Goal: Information Seeking & Learning: Learn about a topic

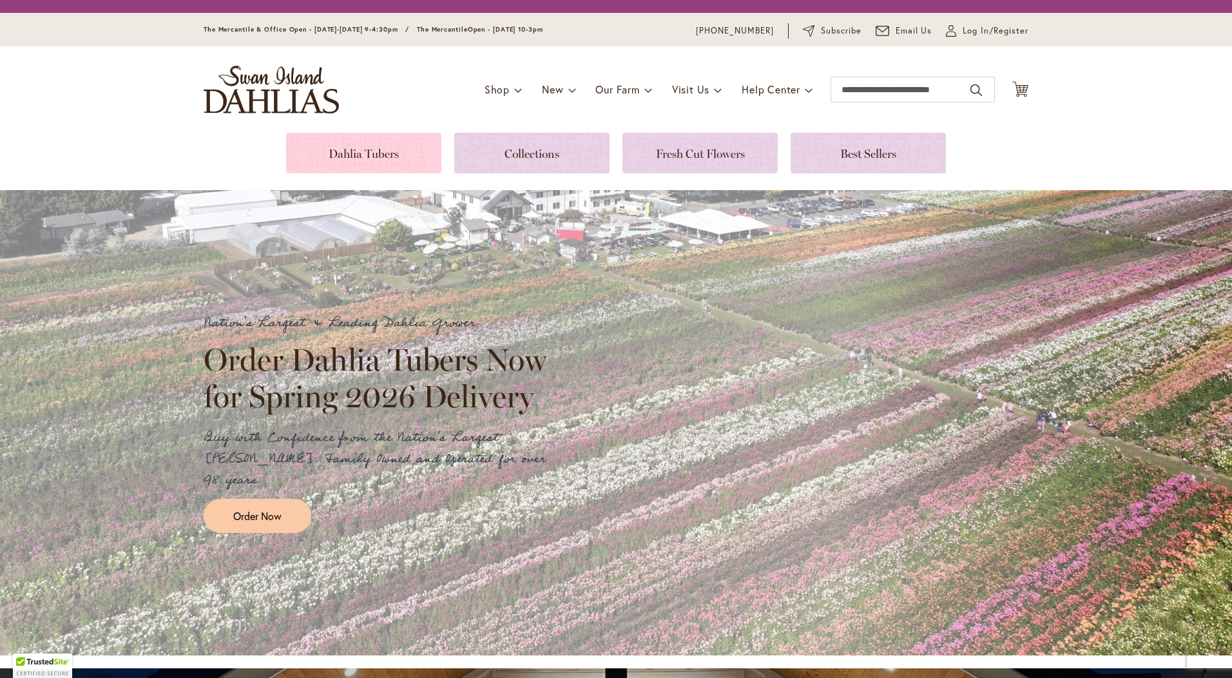
click at [372, 157] on link at bounding box center [363, 153] width 155 height 41
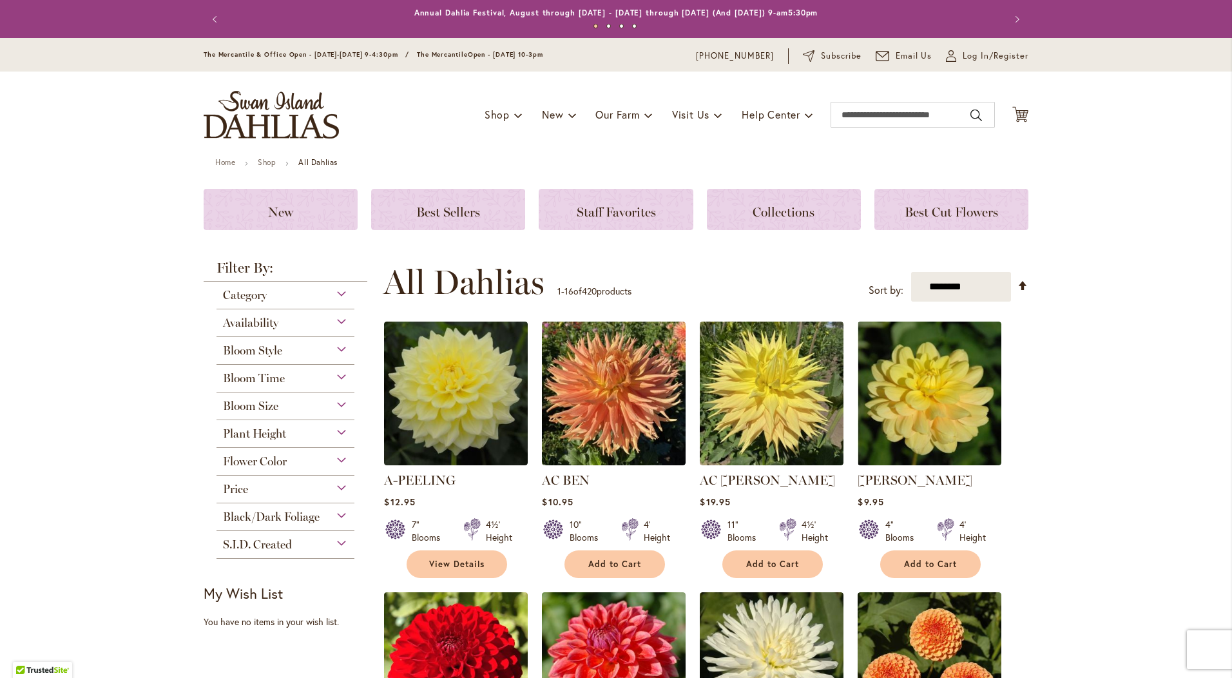
click at [282, 318] on div "Availability" at bounding box center [285, 319] width 138 height 21
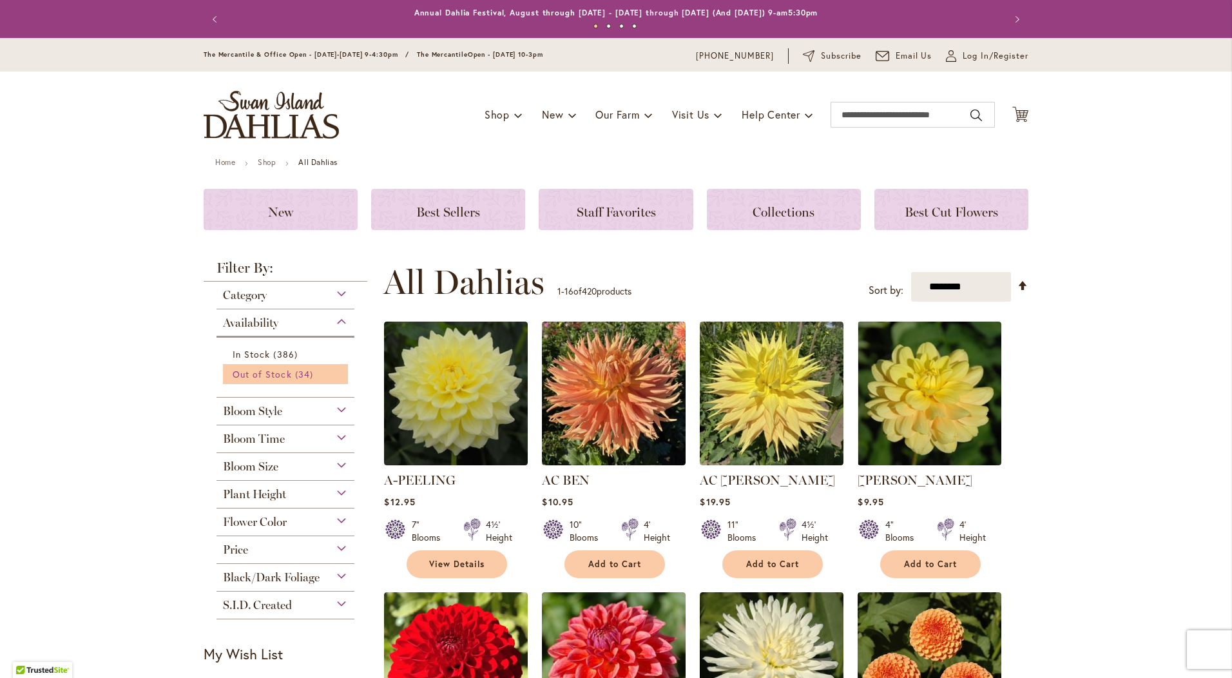
click at [259, 372] on span "Out of Stock" at bounding box center [262, 374] width 59 height 12
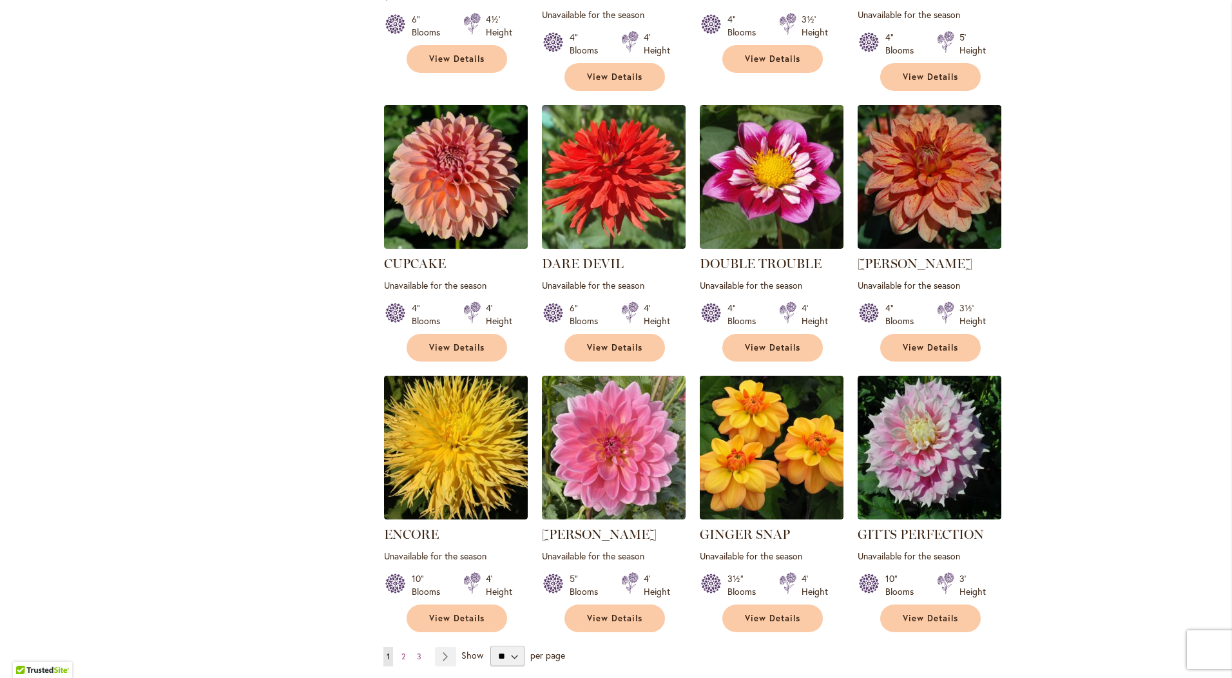
scroll to position [902, 0]
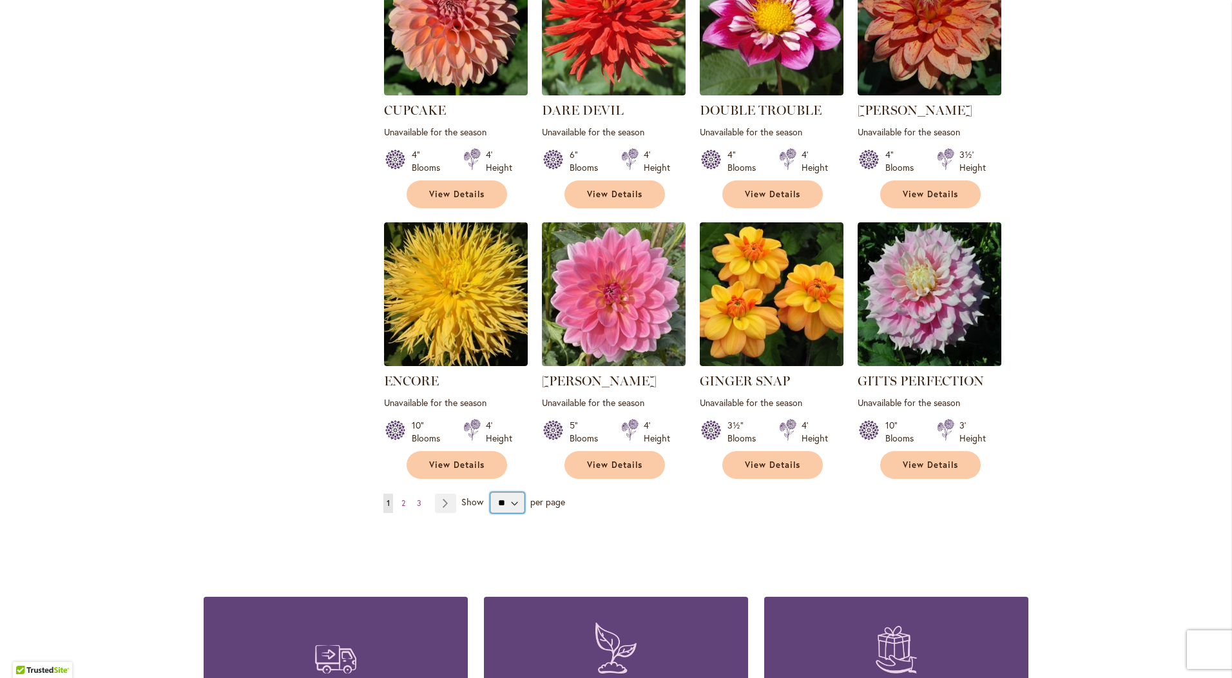
click at [504, 492] on select "** ** ** **" at bounding box center [507, 502] width 34 height 21
select select "**"
click at [490, 492] on select "** ** ** **" at bounding box center [507, 502] width 34 height 21
click at [1084, 468] on div "Skip to Content The Mercantile & Office Open - Monday-Friday 9-4:30pm / The Mer…" at bounding box center [616, 151] width 1232 height 2030
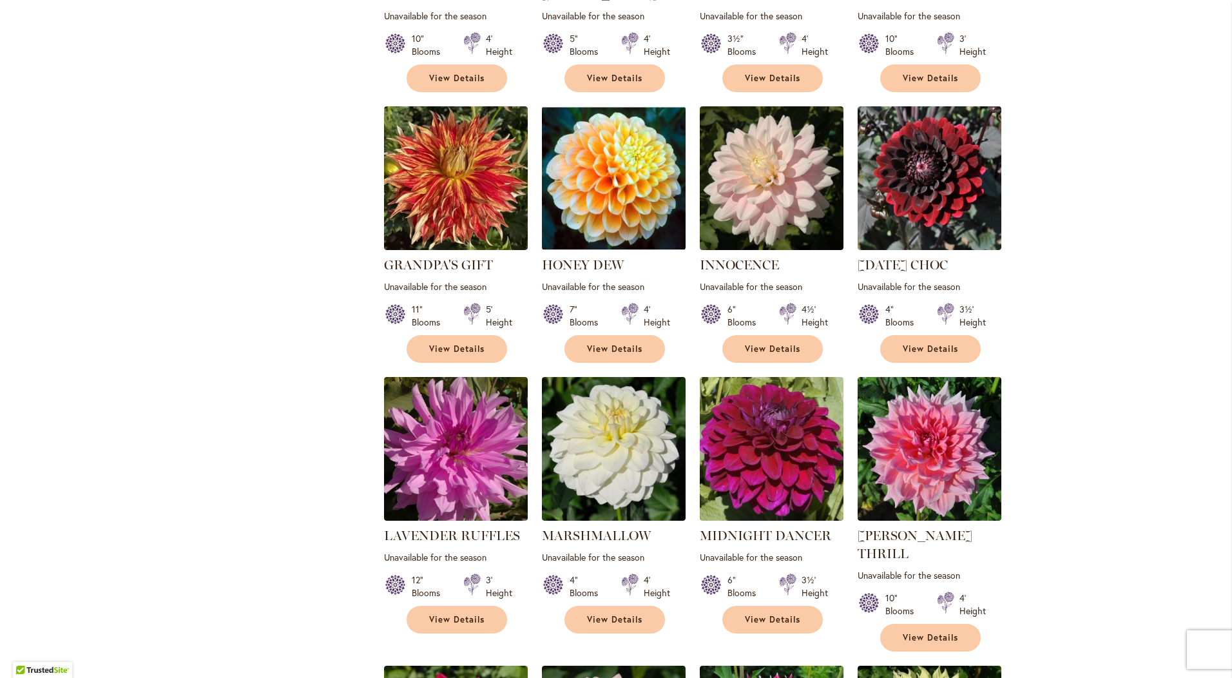
scroll to position [1611, 0]
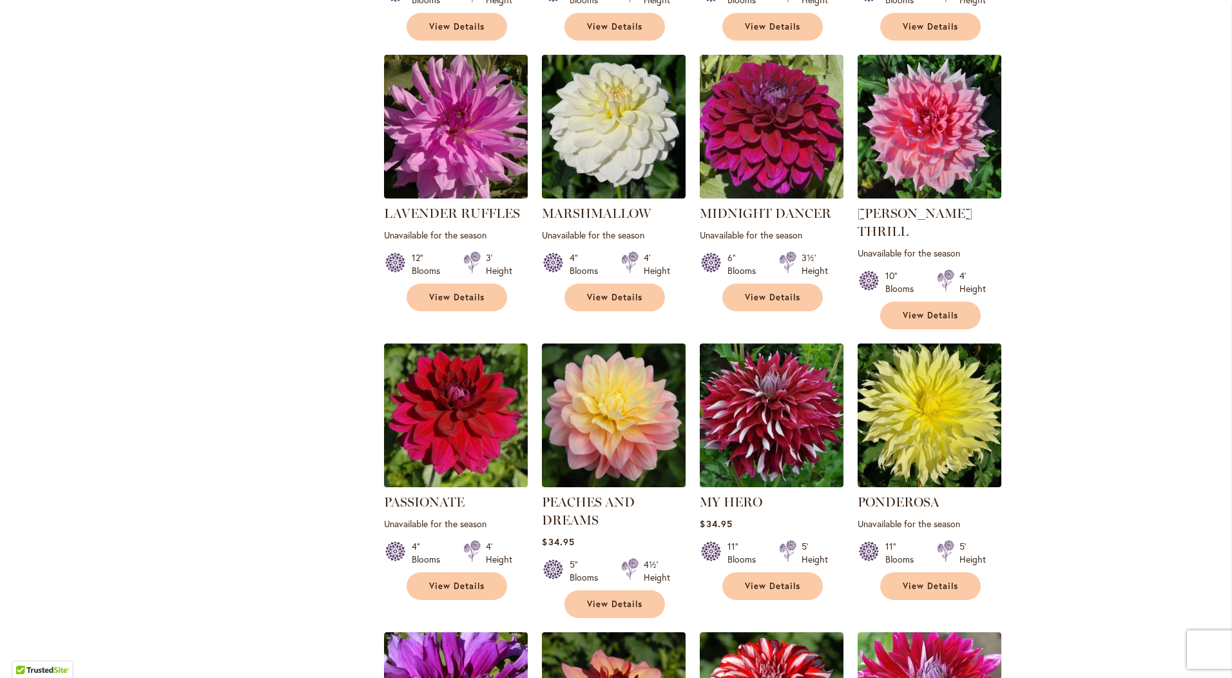
click at [1159, 322] on div "Skip to Content The Mercantile & Office Open - Monday-Friday 9-4:30pm / The Mer…" at bounding box center [616, 145] width 1232 height 3437
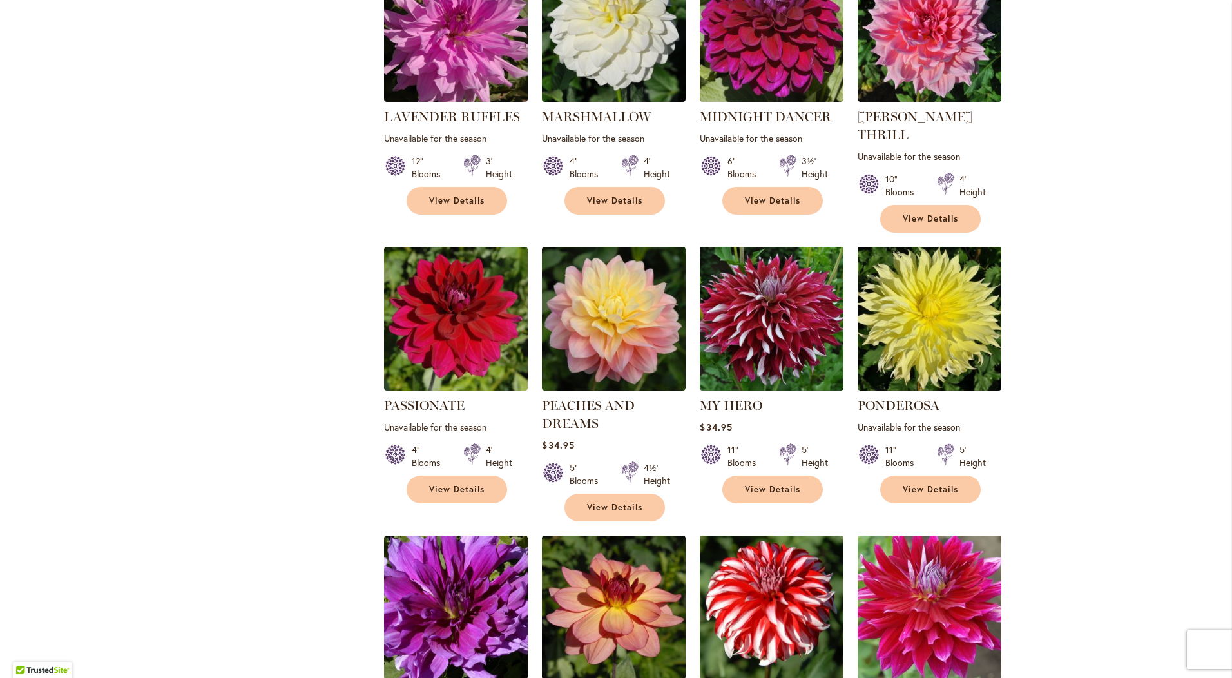
scroll to position [1675, 0]
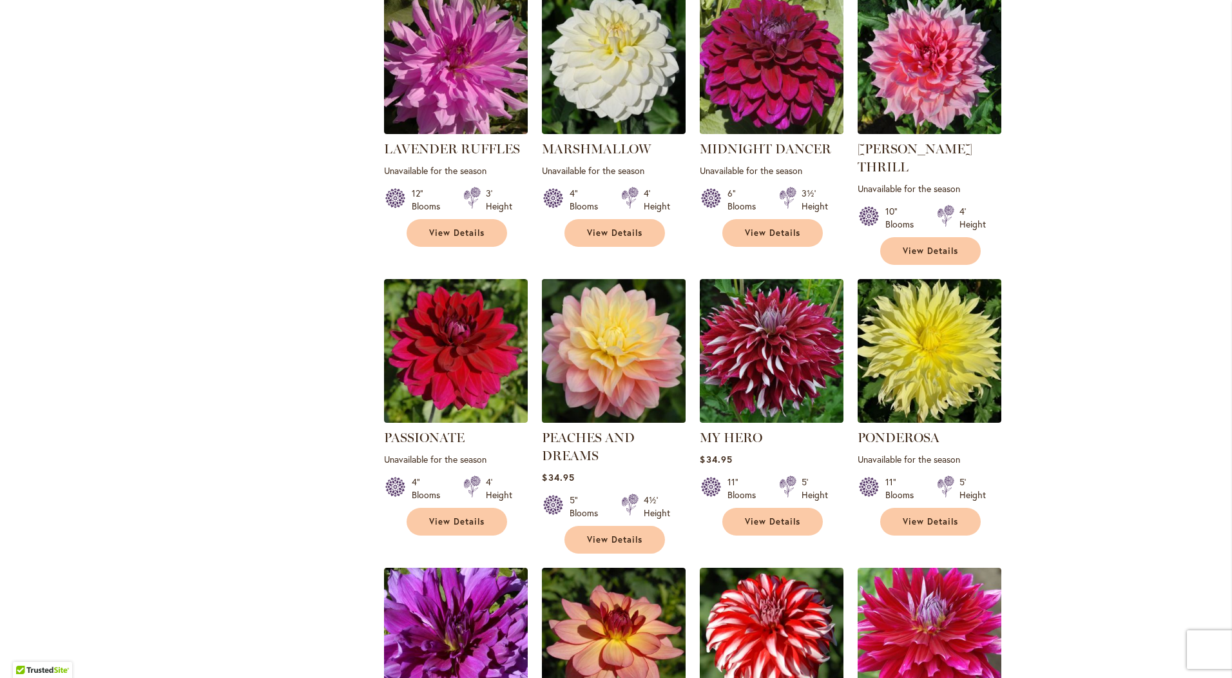
click at [607, 301] on img at bounding box center [614, 350] width 151 height 151
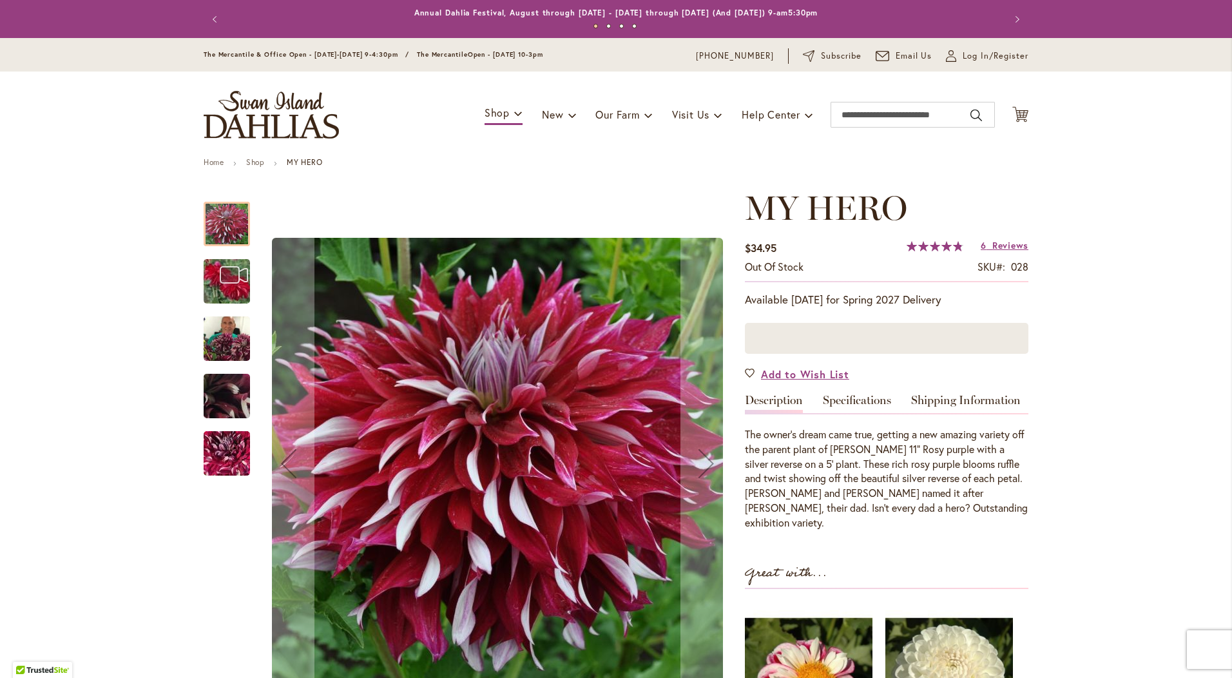
click at [225, 341] on img "My Hero" at bounding box center [227, 339] width 46 height 62
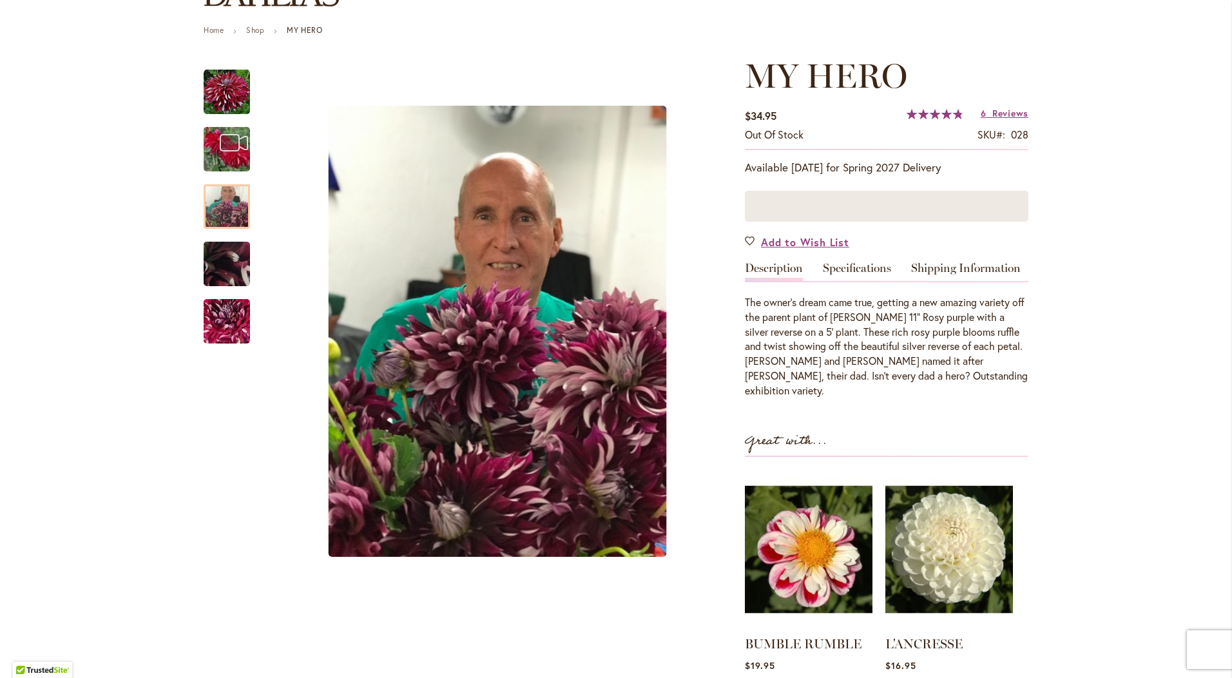
scroll to position [258, 0]
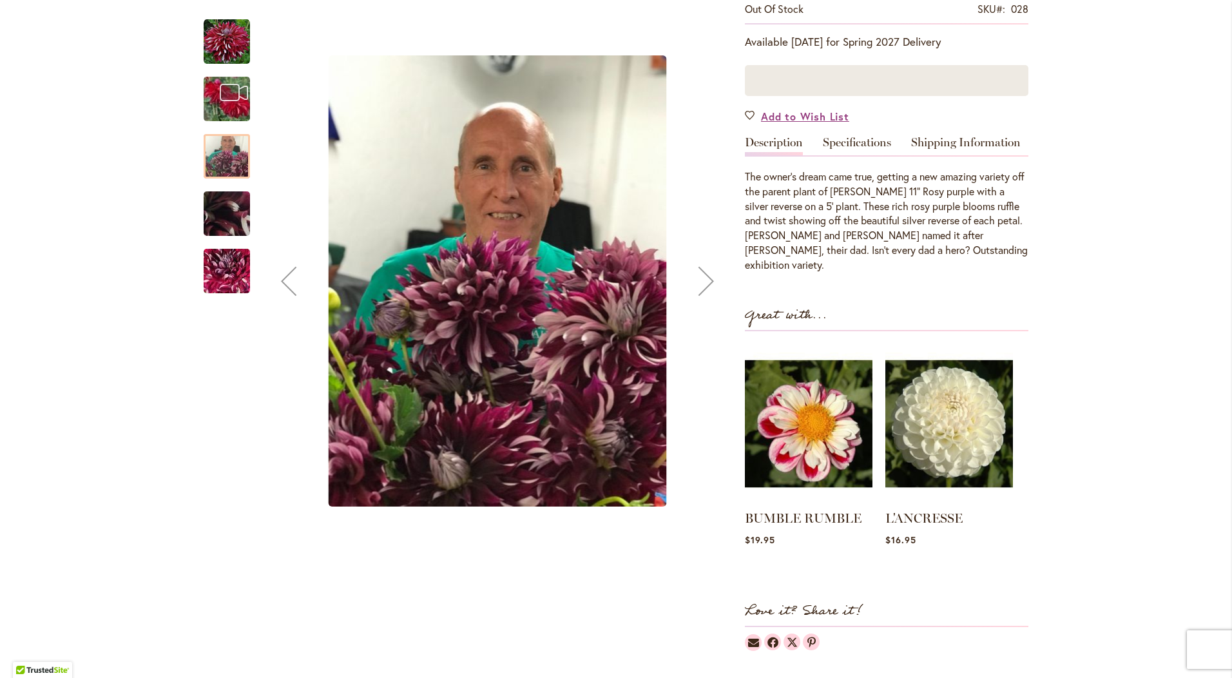
click at [215, 200] on img "My Hero" at bounding box center [226, 214] width 93 height 70
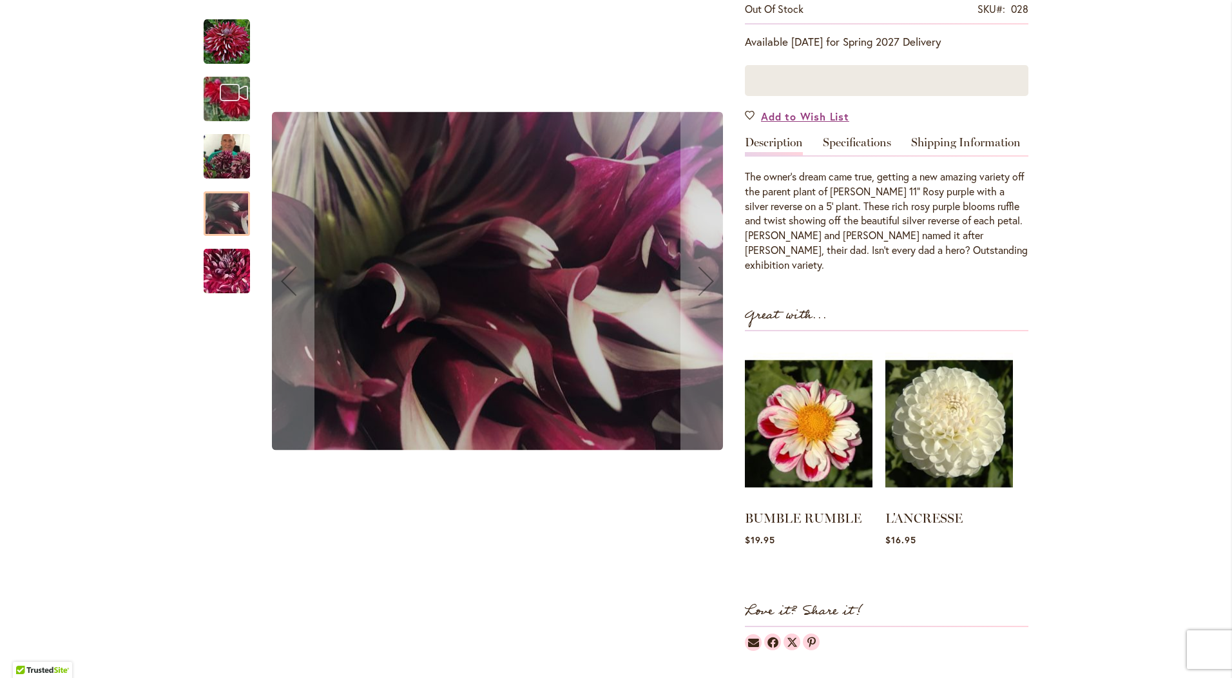
click at [216, 265] on img "My Hero" at bounding box center [226, 271] width 93 height 82
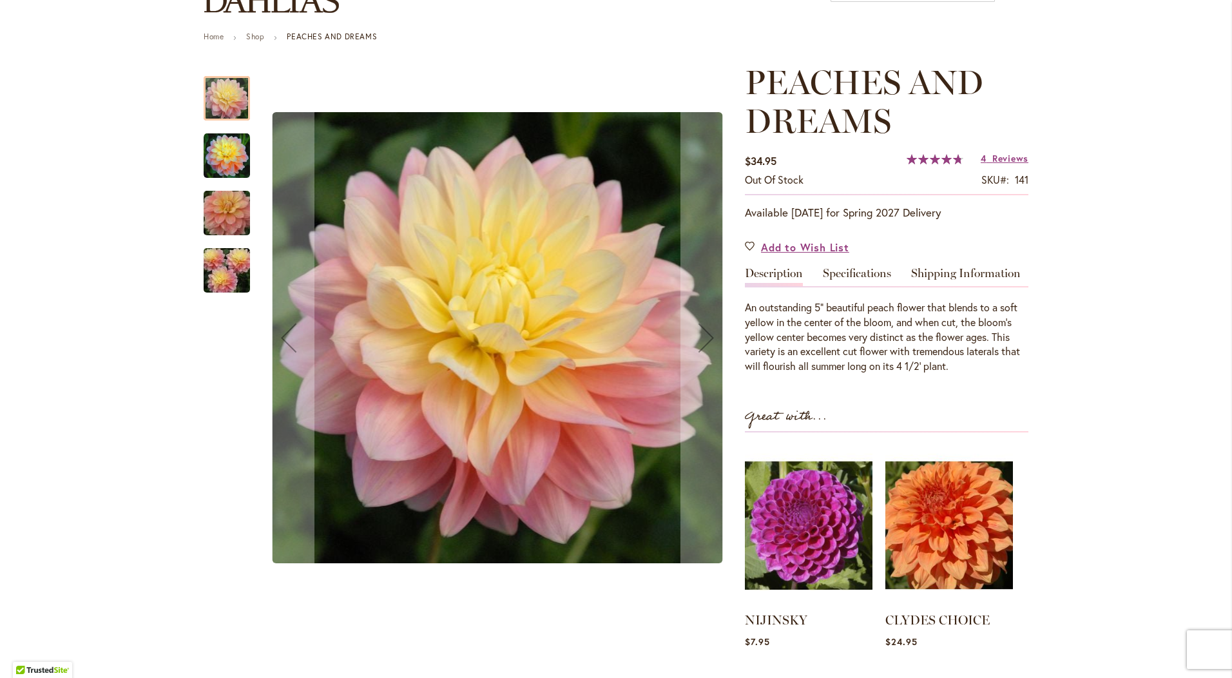
scroll to position [129, 0]
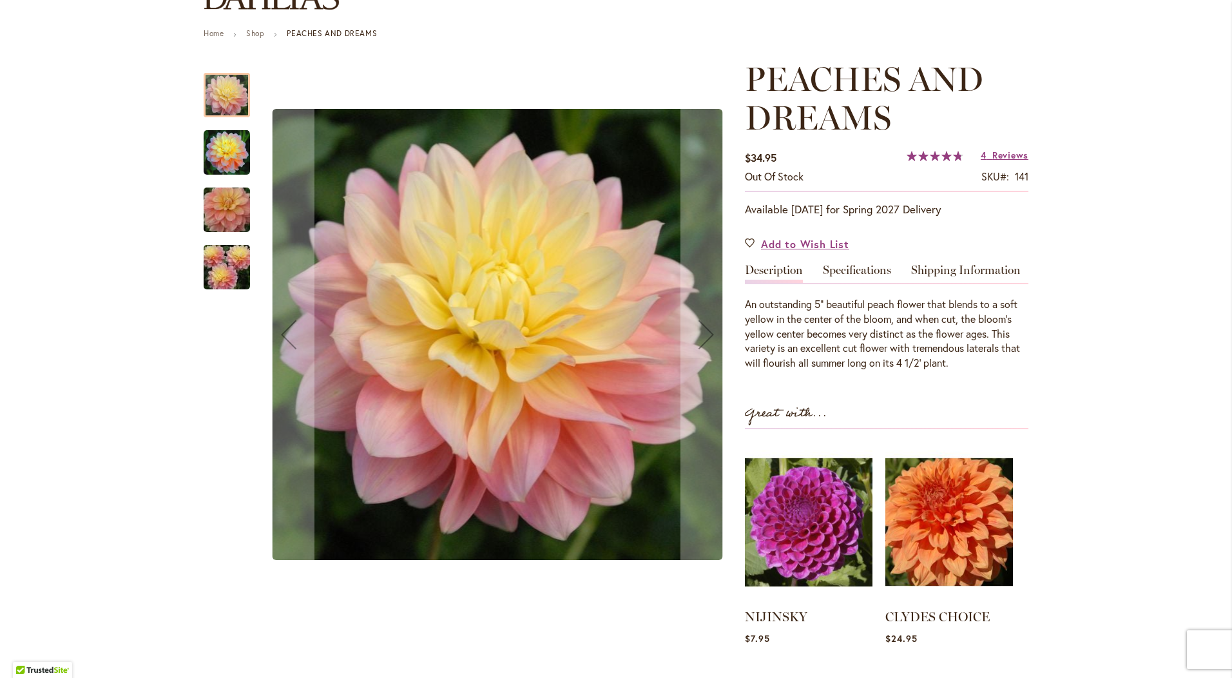
click at [227, 155] on img "PEACHES AND DREAMS" at bounding box center [227, 153] width 46 height 46
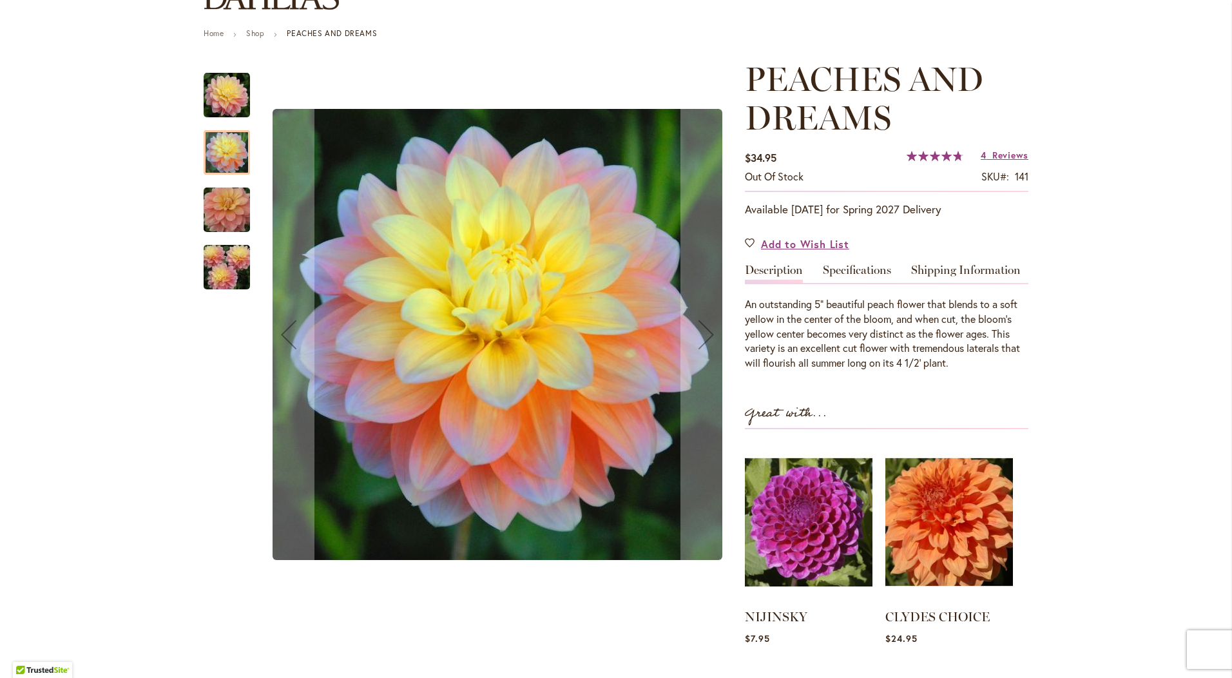
click at [215, 223] on img "PEACHES AND DREAMS" at bounding box center [226, 210] width 93 height 62
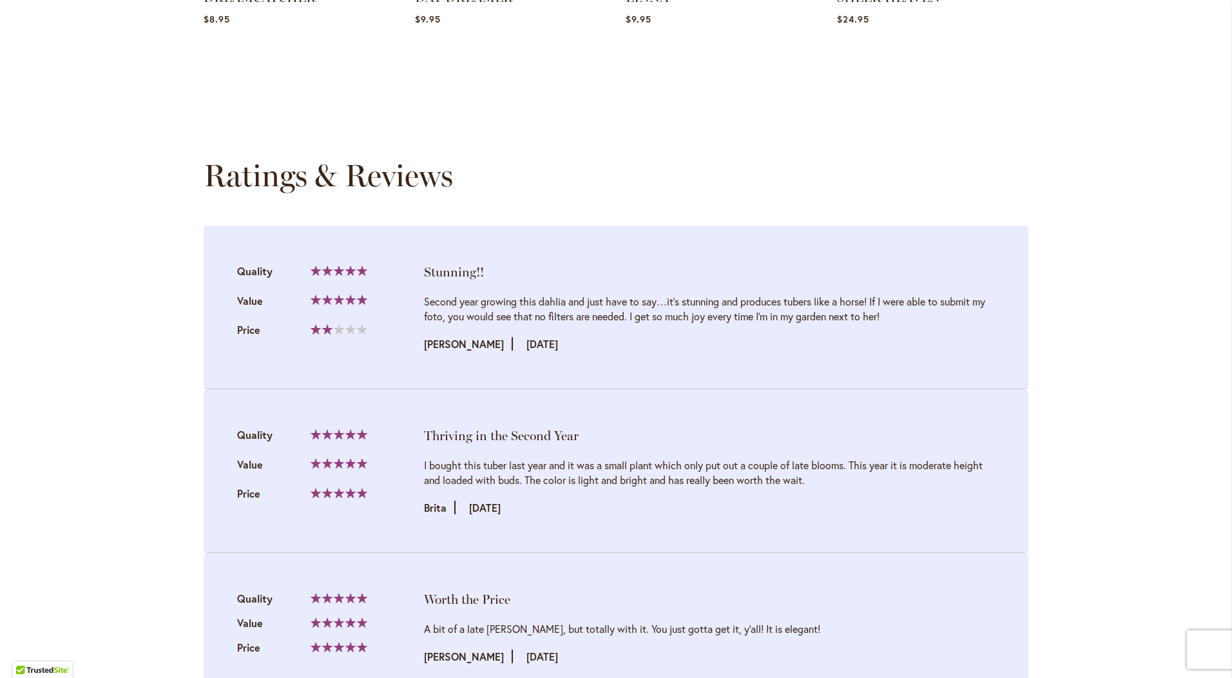
scroll to position [1289, 0]
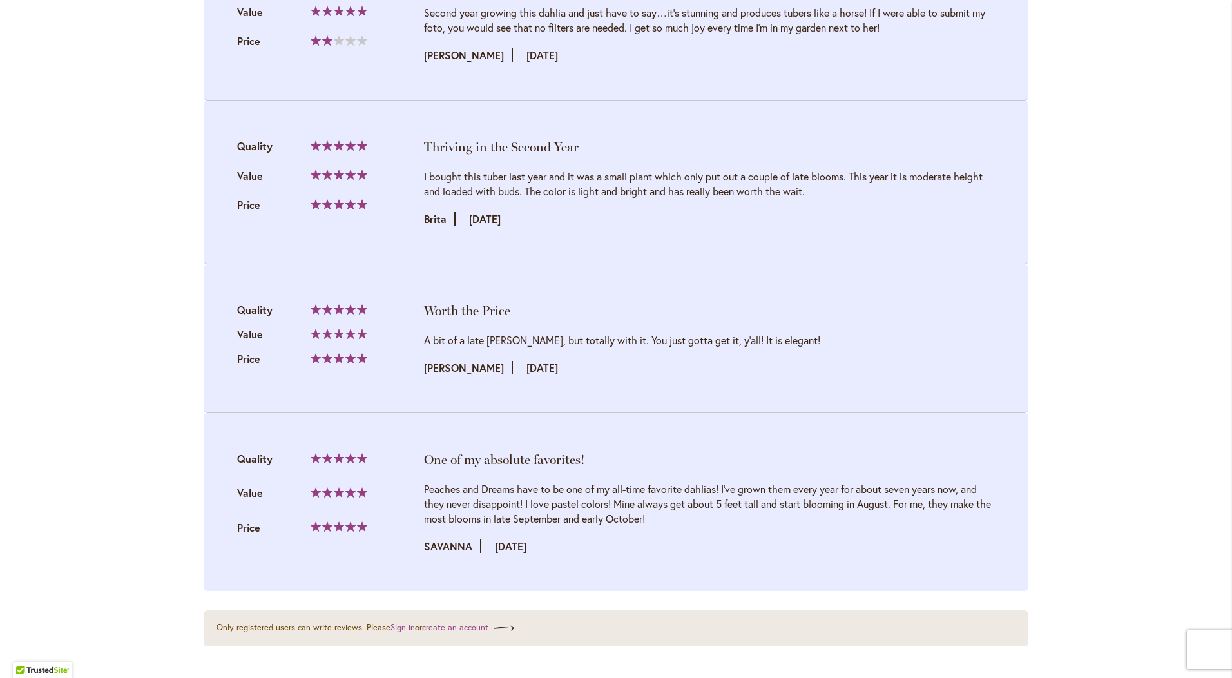
scroll to position [1675, 0]
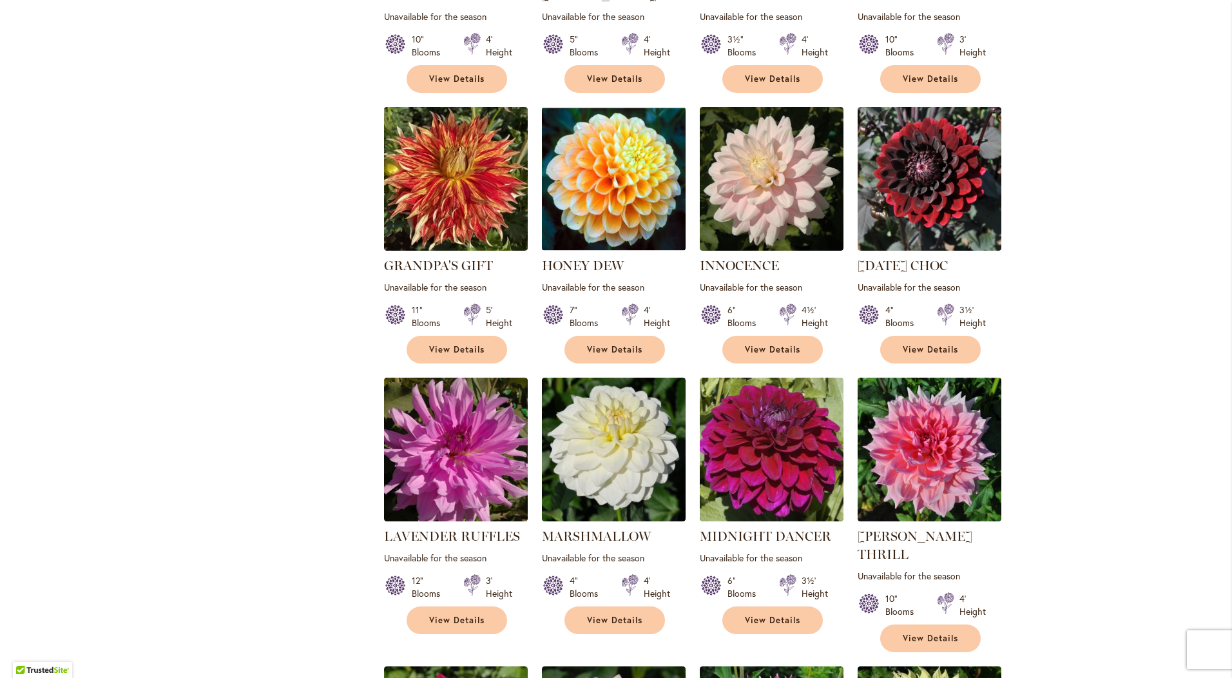
scroll to position [1289, 0]
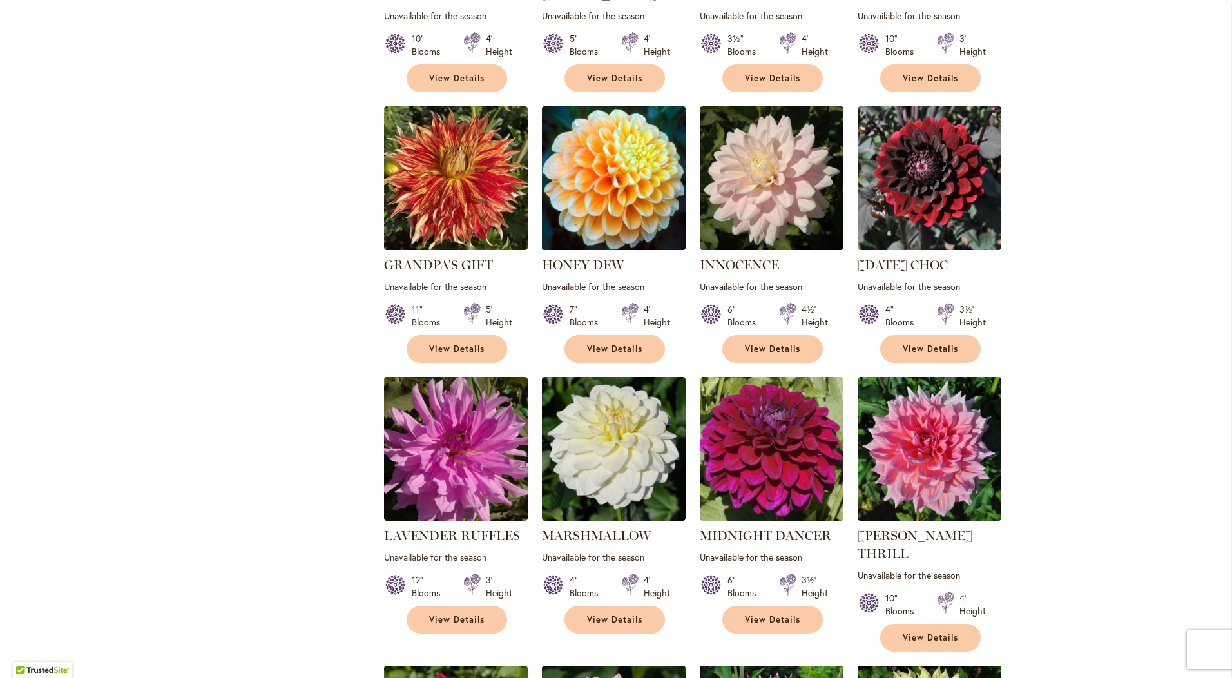
click at [658, 175] on img at bounding box center [614, 177] width 151 height 151
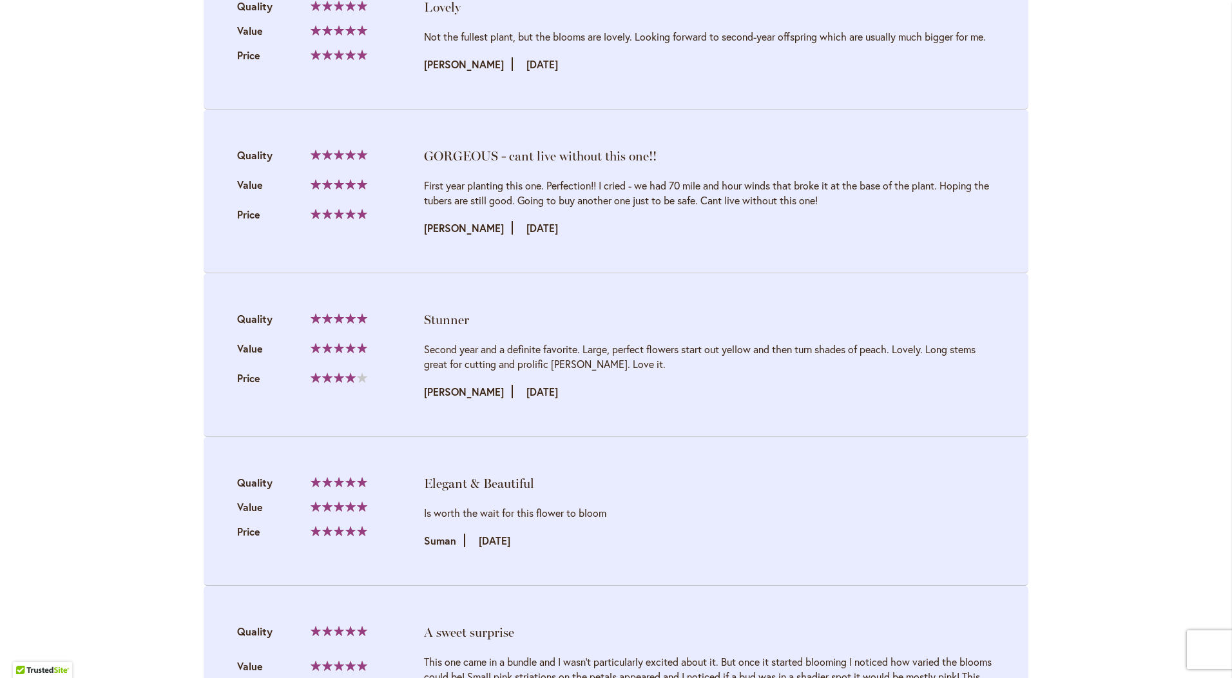
scroll to position [1095, 0]
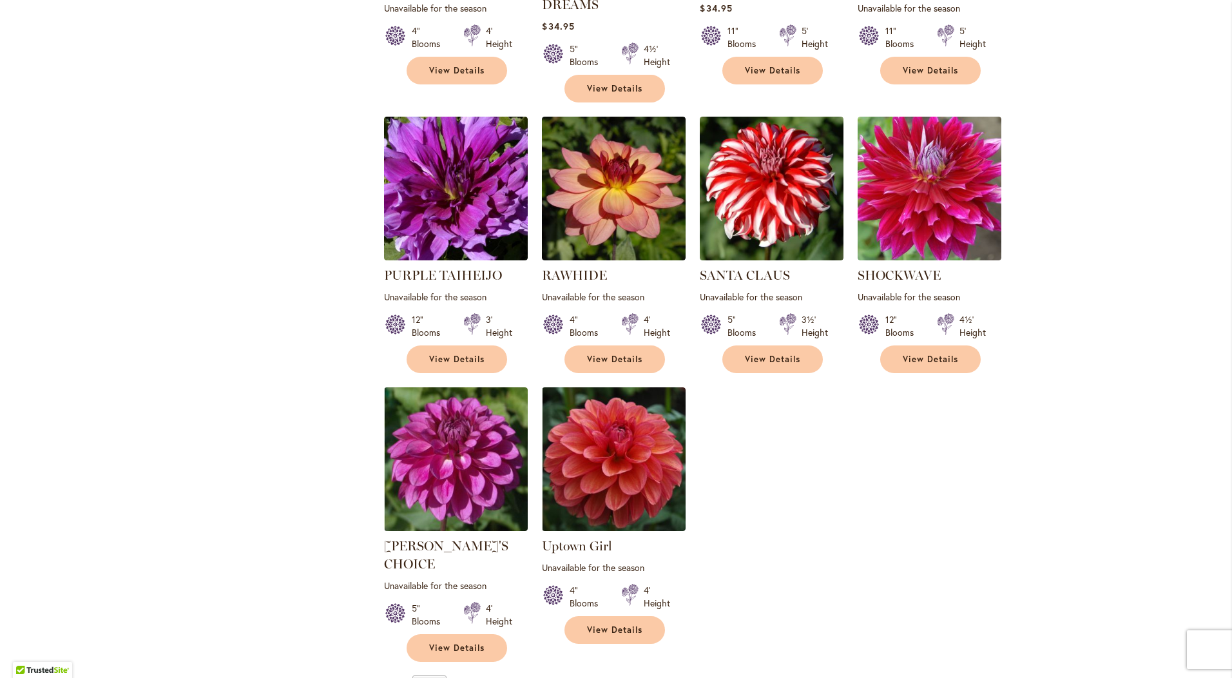
scroll to position [1740, 0]
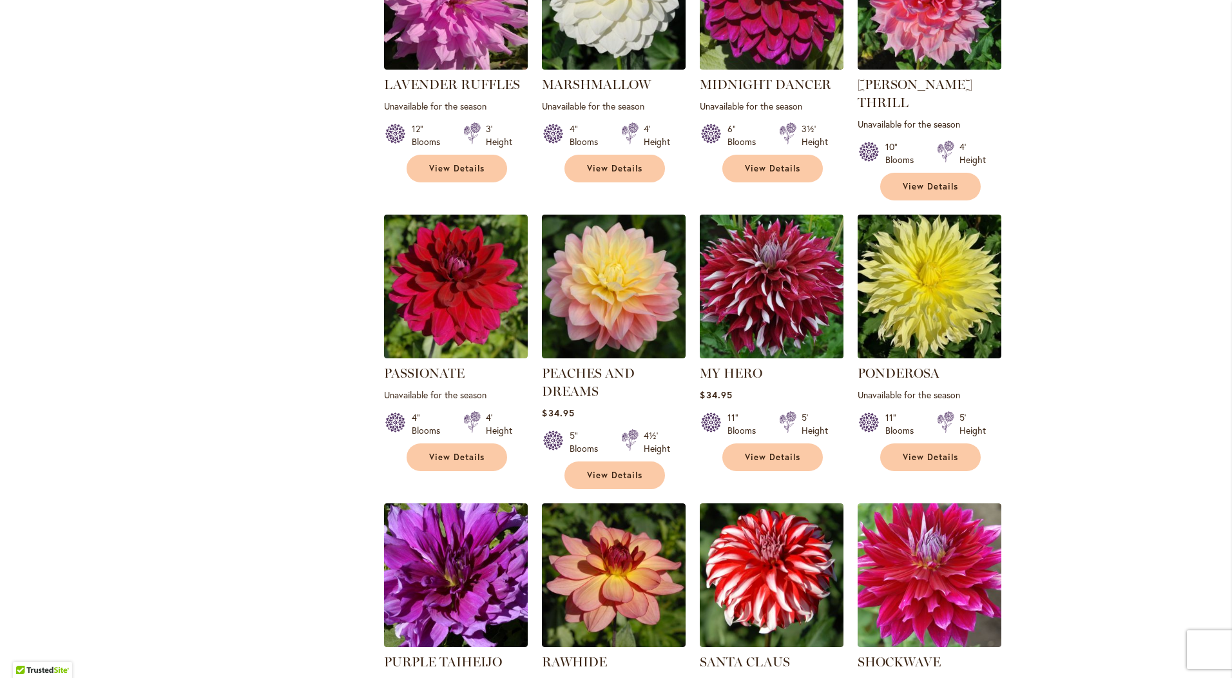
click at [727, 231] on img at bounding box center [771, 286] width 151 height 151
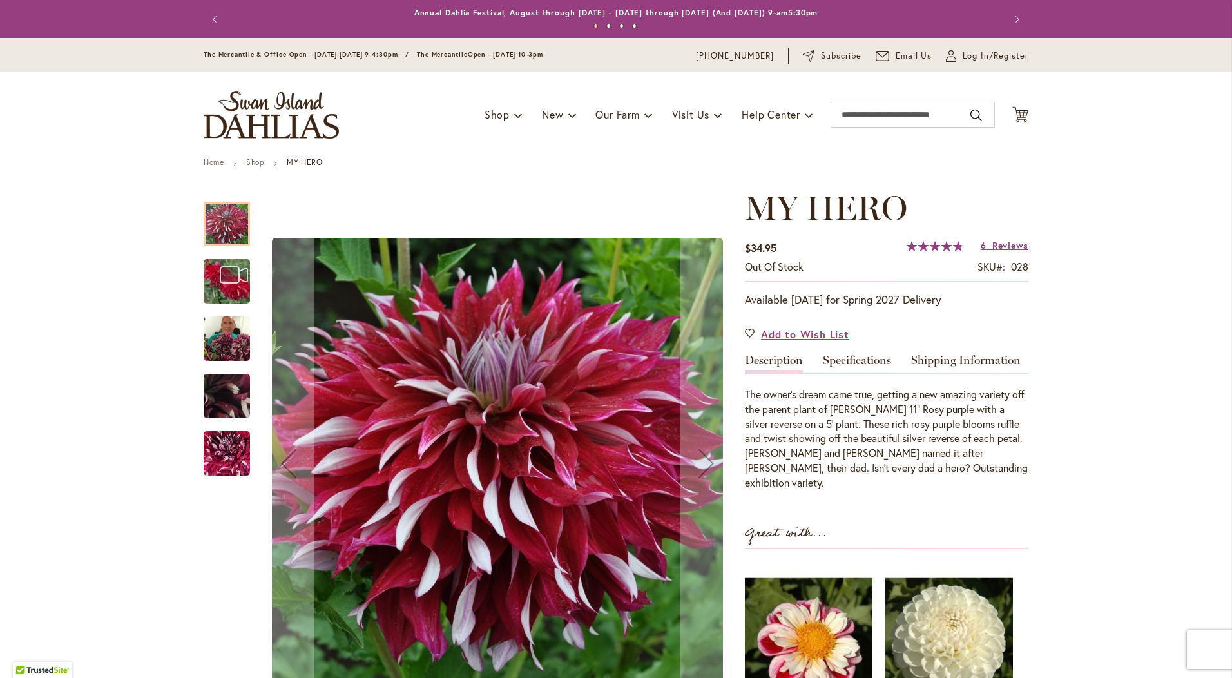
click at [233, 273] on div "MY HERO" at bounding box center [233, 274] width 59 height 57
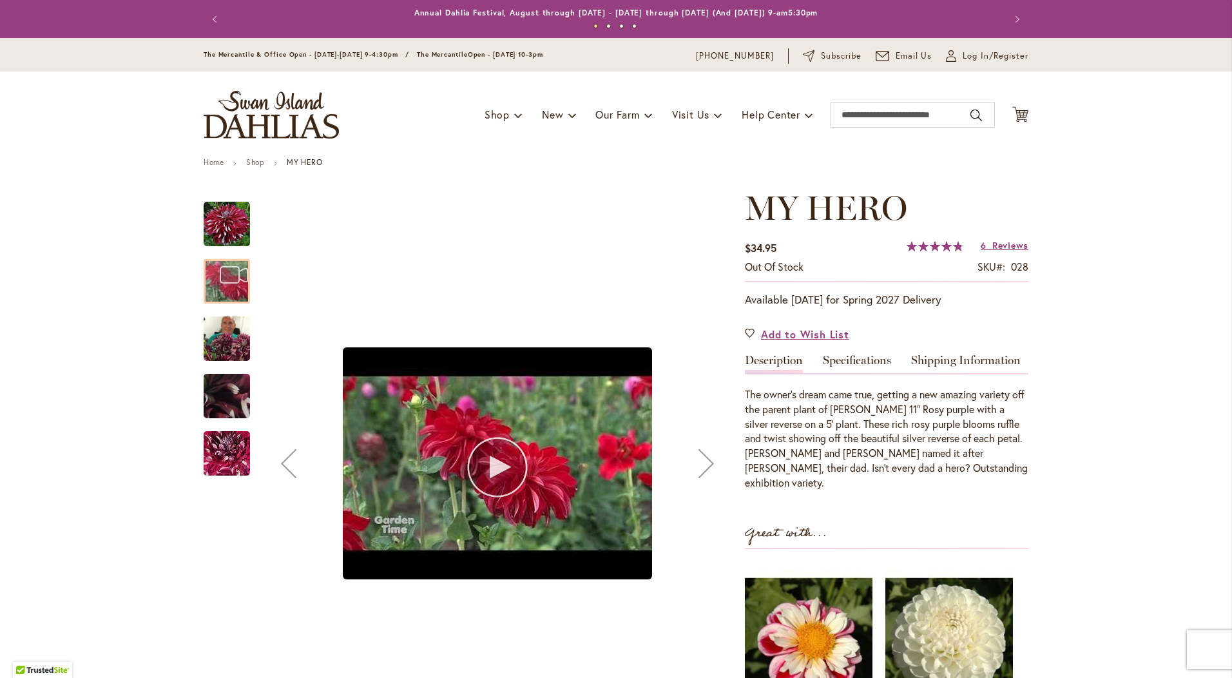
click at [229, 327] on img "My Hero" at bounding box center [227, 339] width 46 height 62
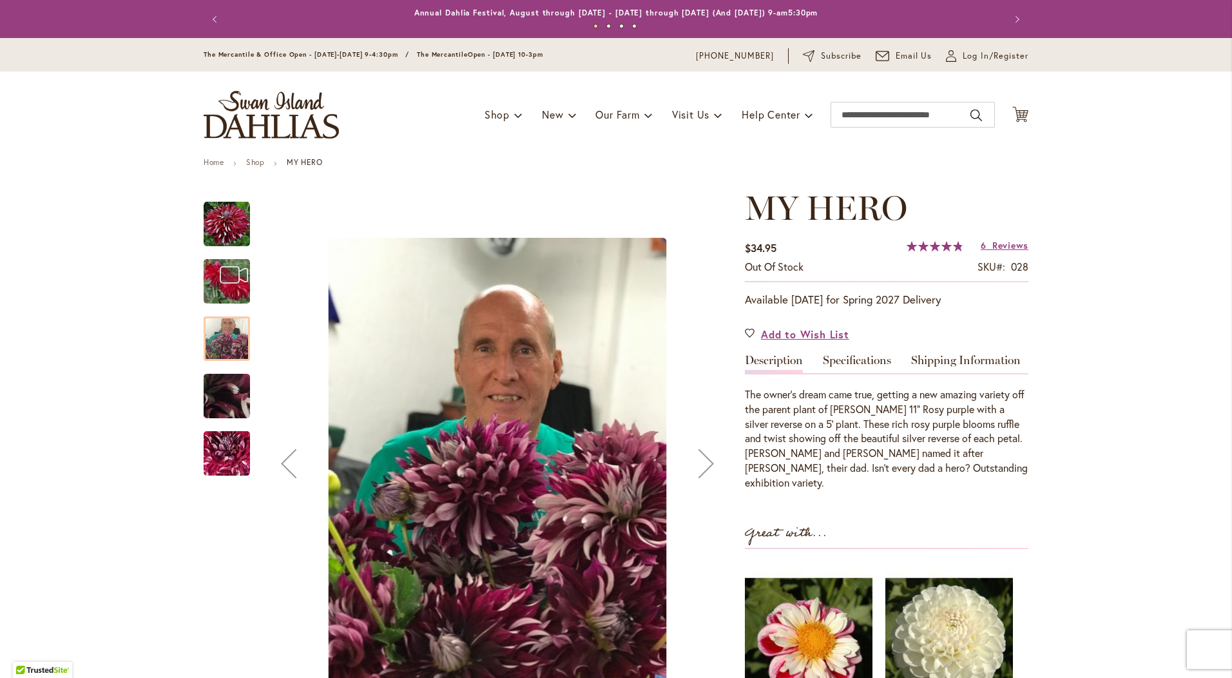
click at [227, 385] on img "My Hero" at bounding box center [226, 396] width 93 height 70
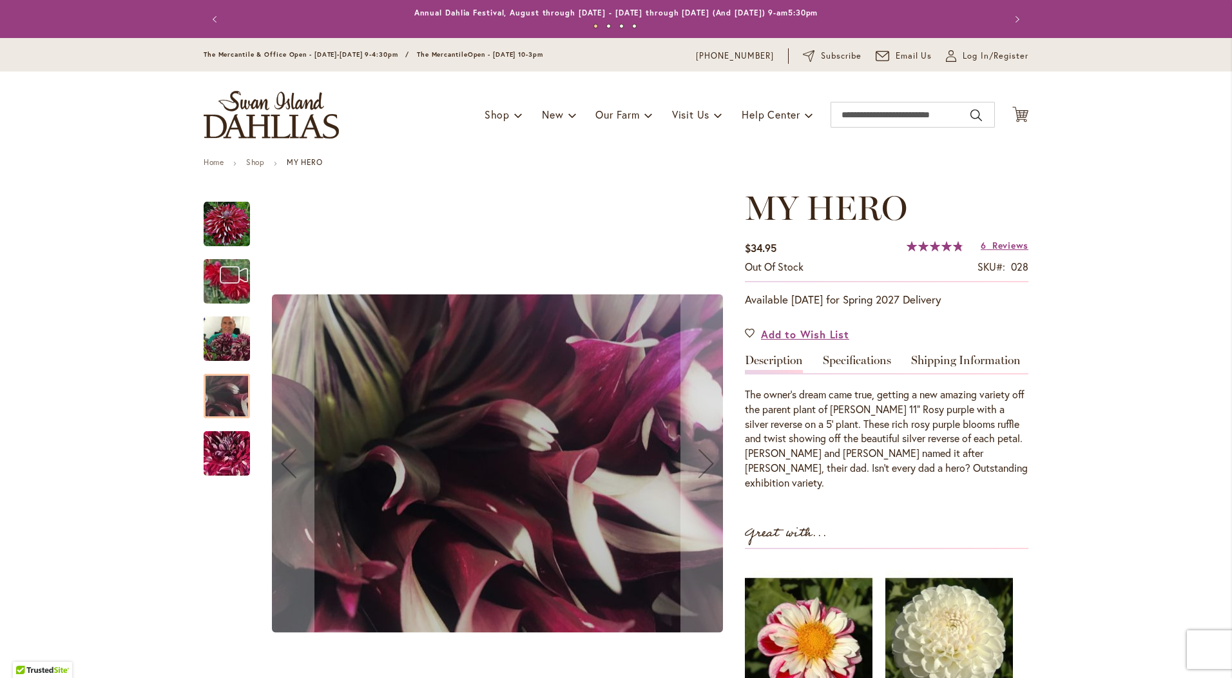
click at [233, 439] on img "My Hero" at bounding box center [226, 453] width 93 height 82
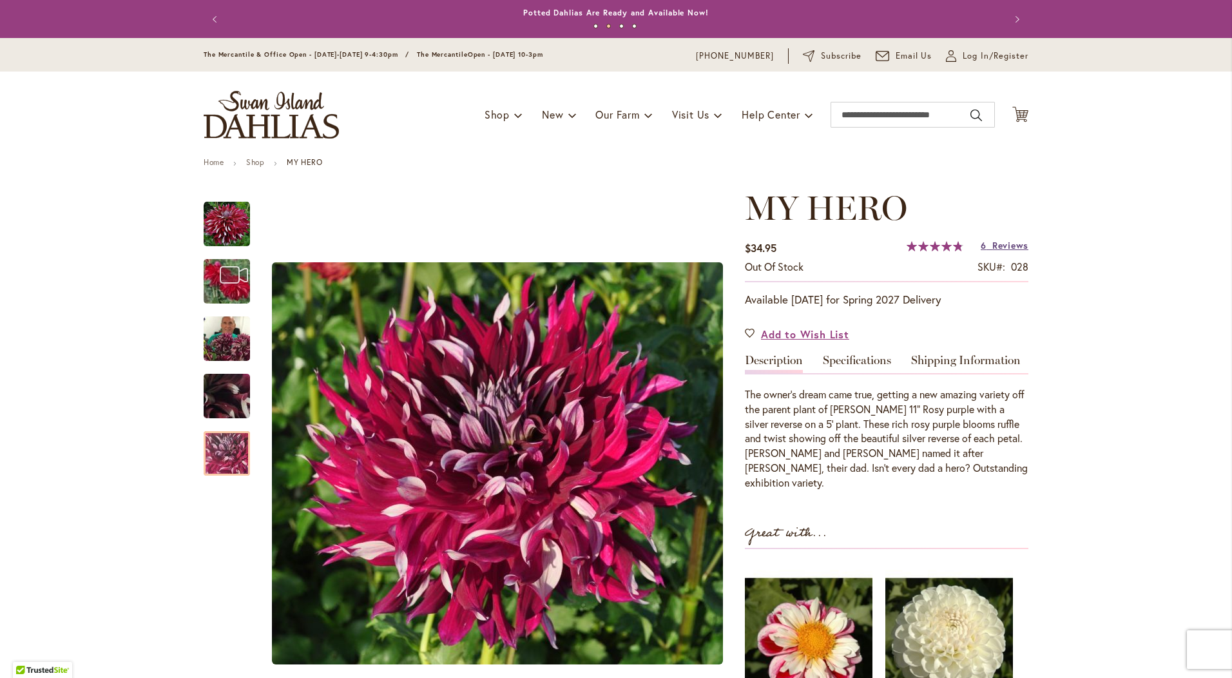
click at [1004, 247] on span "Reviews" at bounding box center [1010, 245] width 36 height 12
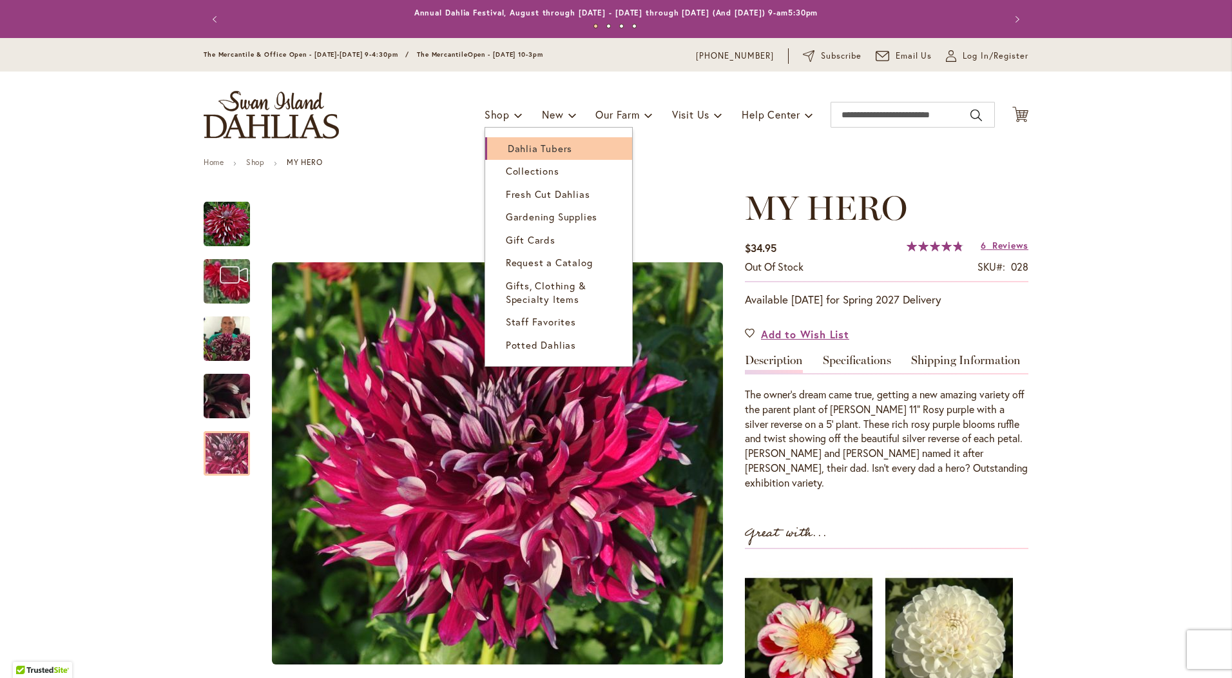
click at [513, 145] on span "Dahlia Tubers" at bounding box center [540, 148] width 64 height 13
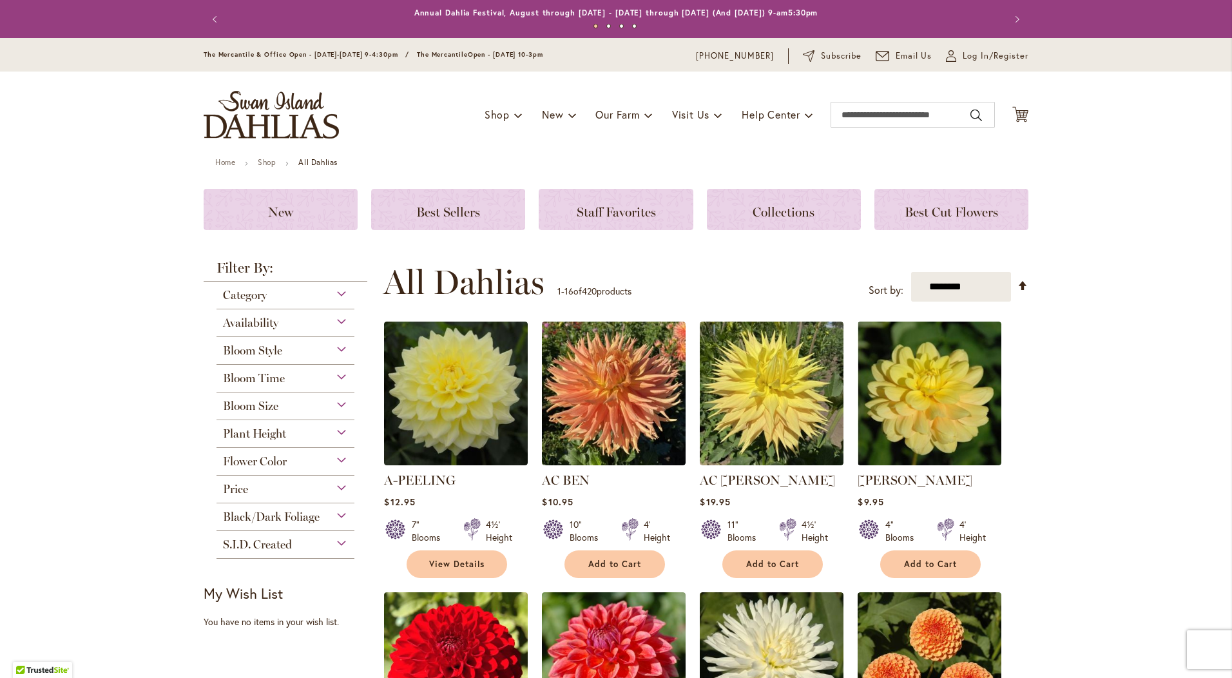
click at [282, 296] on div "Category" at bounding box center [285, 292] width 138 height 21
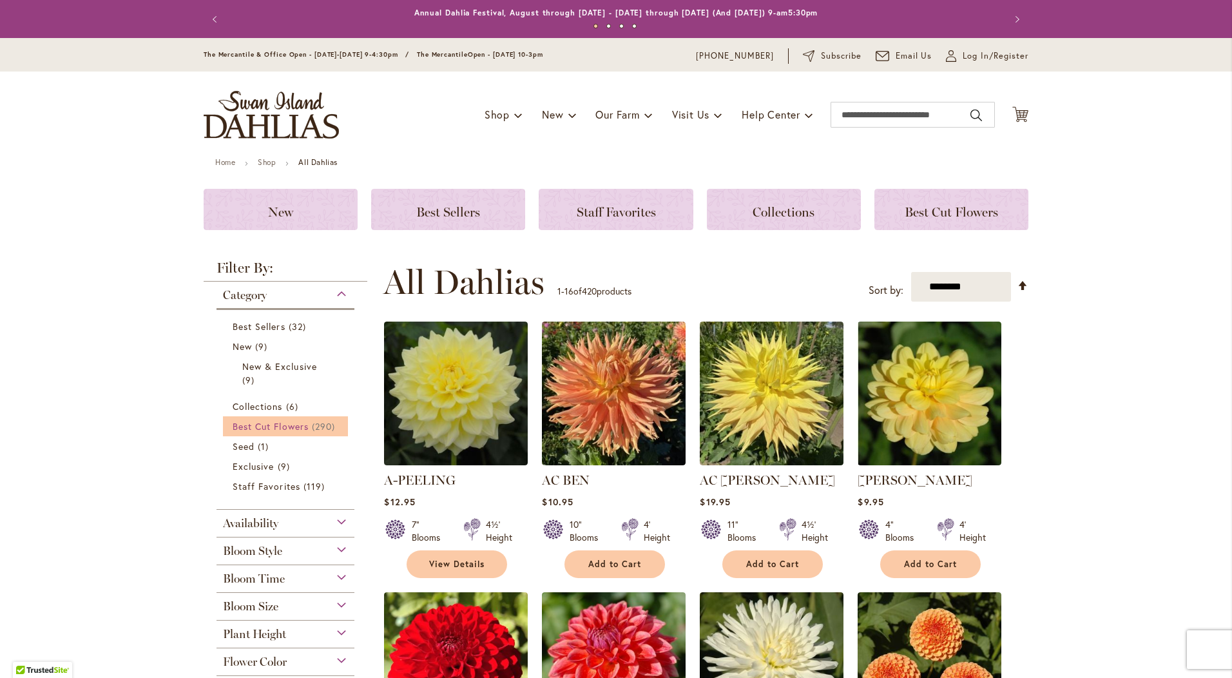
click at [276, 423] on span "Best Cut Flowers" at bounding box center [271, 426] width 76 height 12
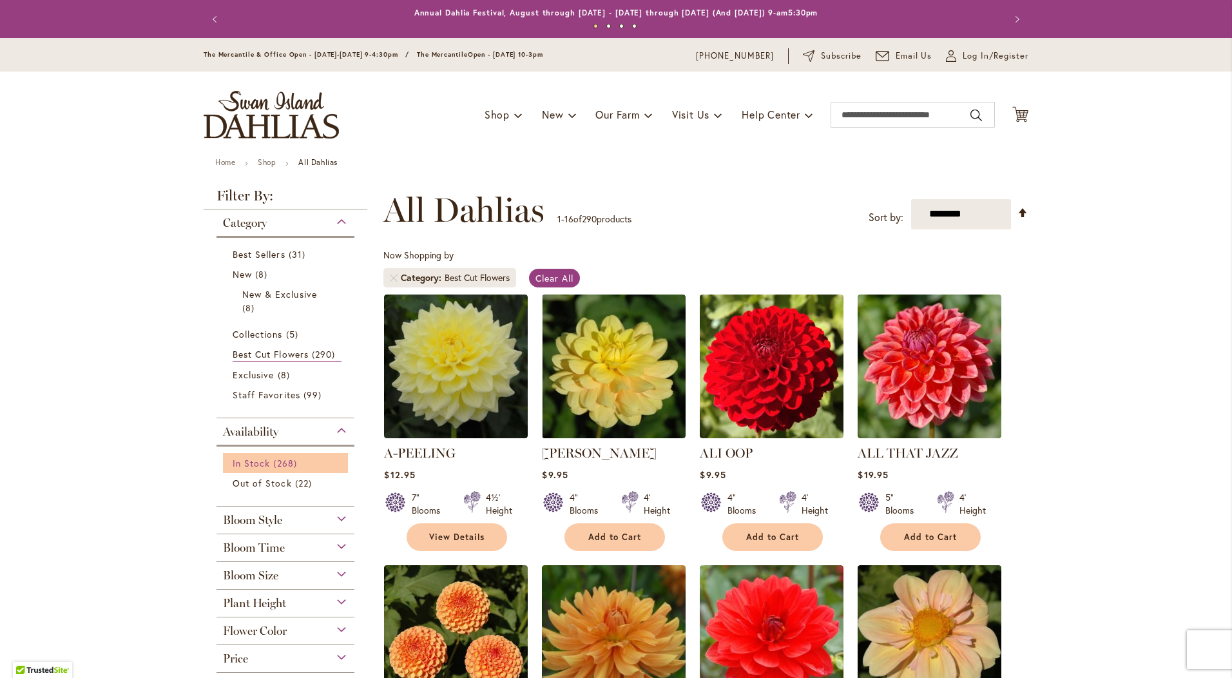
click at [242, 459] on span "In Stock" at bounding box center [251, 463] width 37 height 12
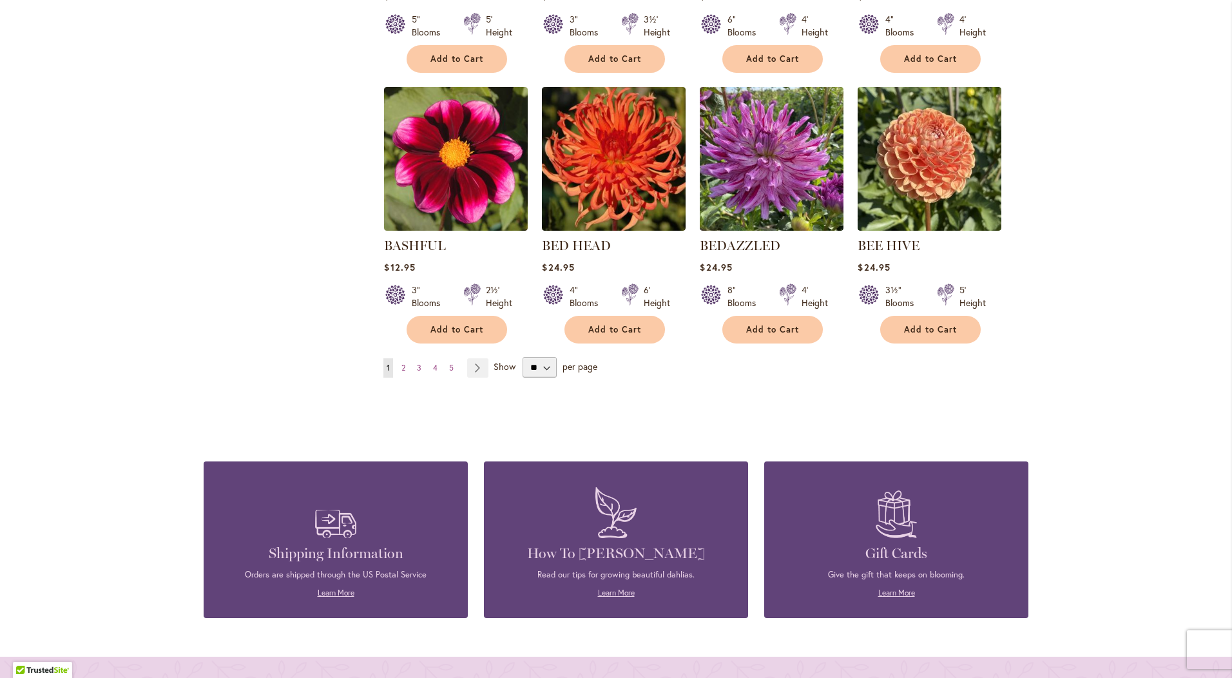
scroll to position [1031, 0]
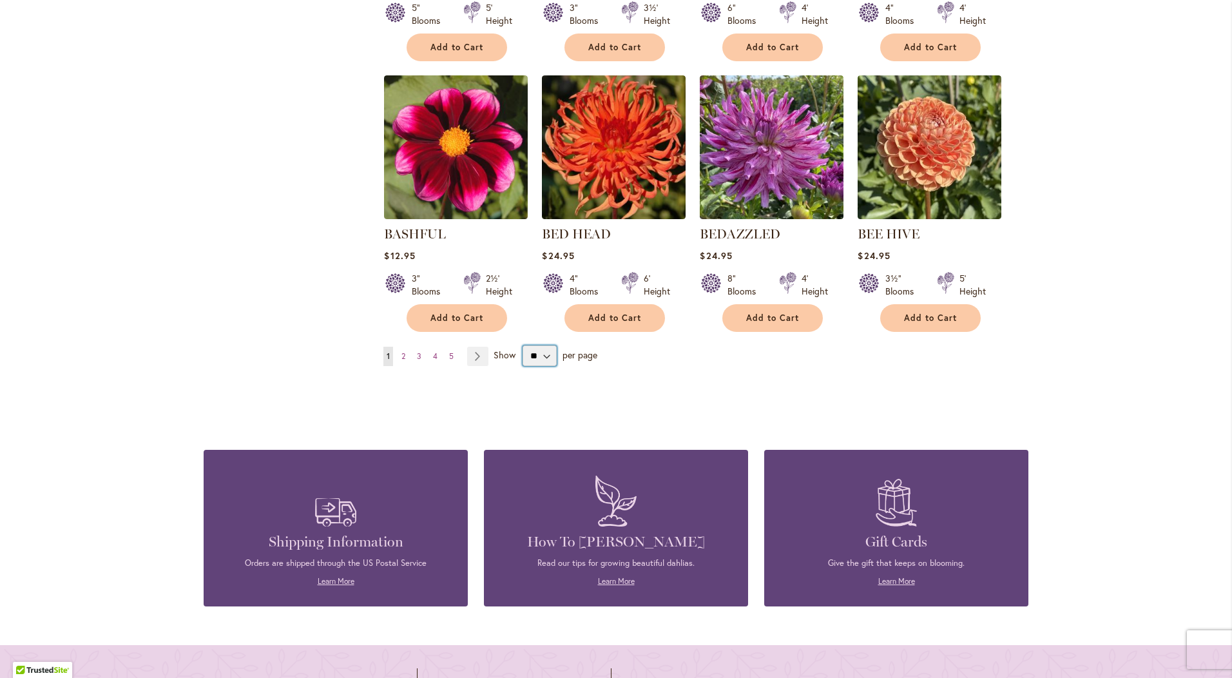
click at [528, 354] on select "** ** ** **" at bounding box center [540, 355] width 34 height 21
select select "**"
click at [523, 345] on select "** ** ** **" at bounding box center [540, 355] width 34 height 21
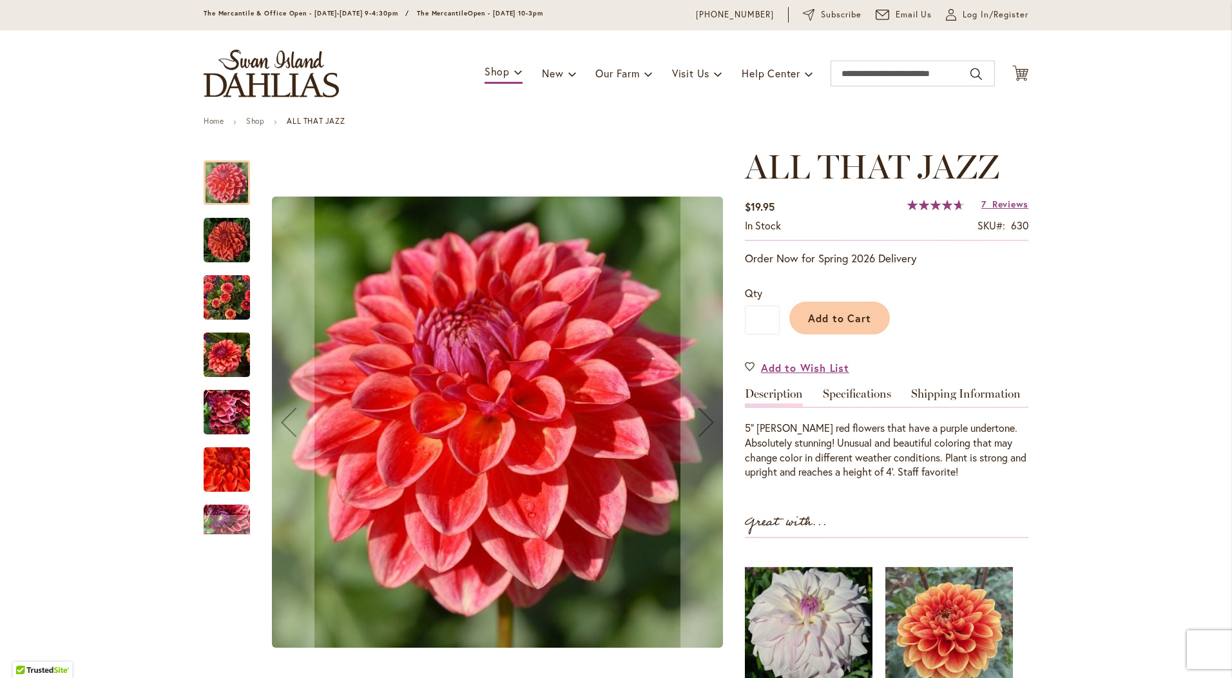
scroll to position [64, 0]
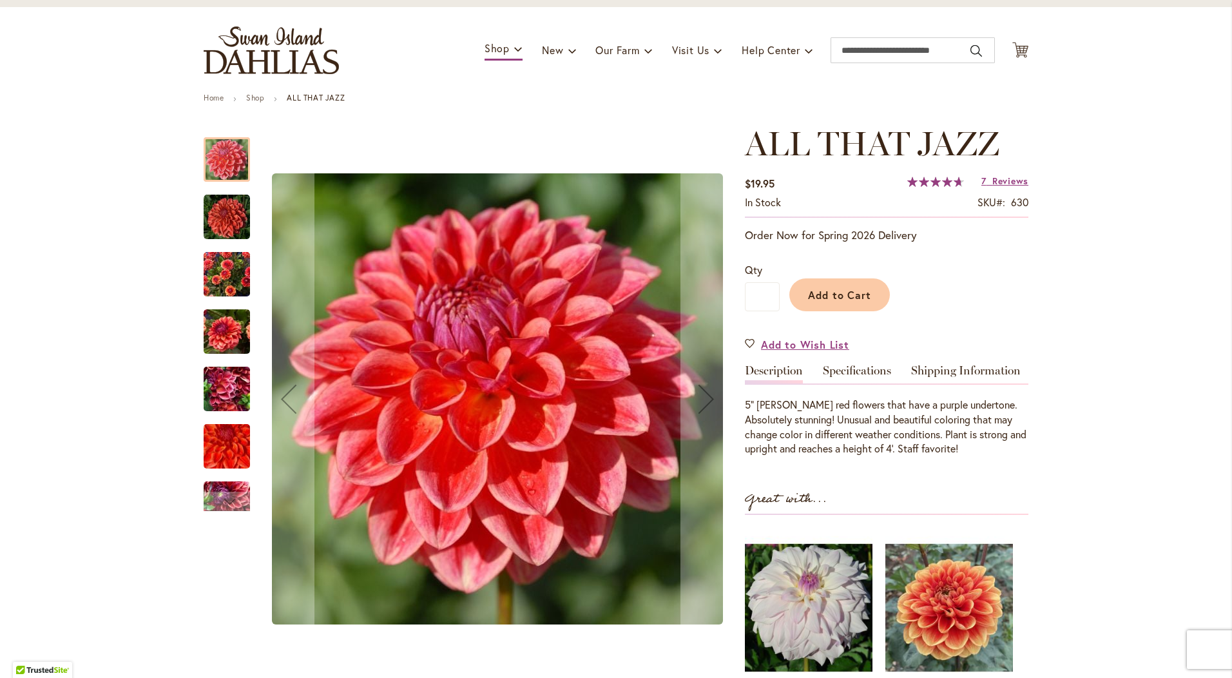
click at [227, 220] on img "ALL THAT JAZZ" at bounding box center [227, 217] width 46 height 46
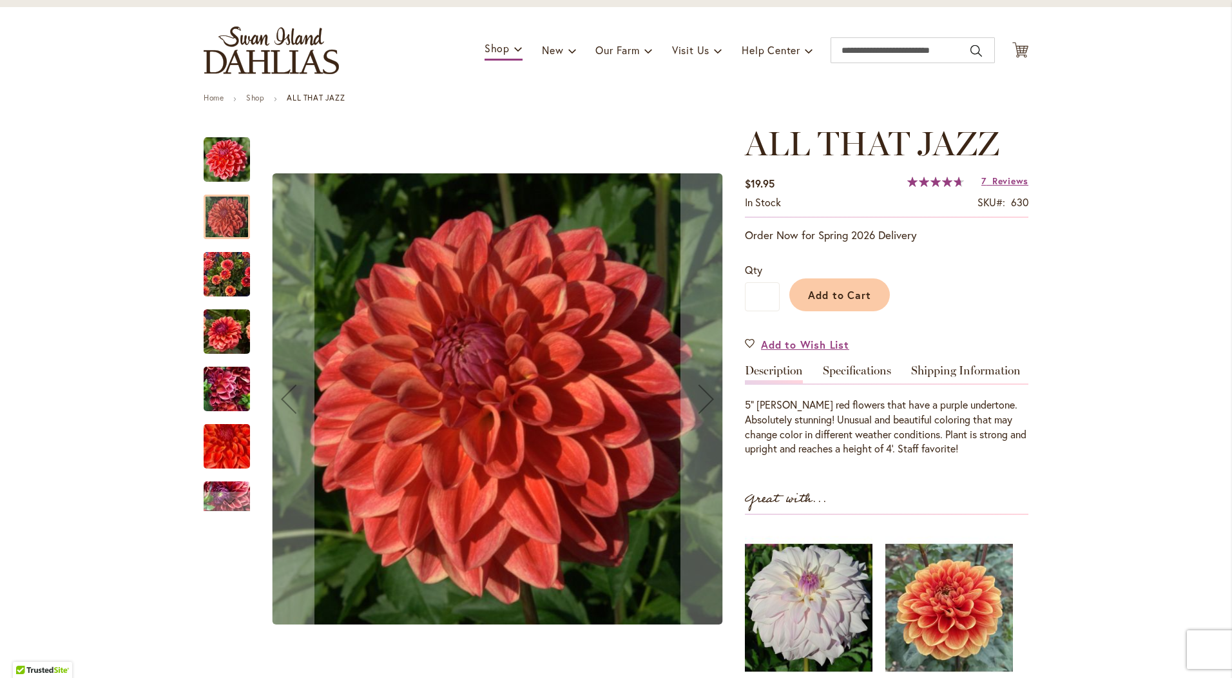
click at [224, 285] on img "ALL THAT JAZZ" at bounding box center [227, 275] width 46 height 62
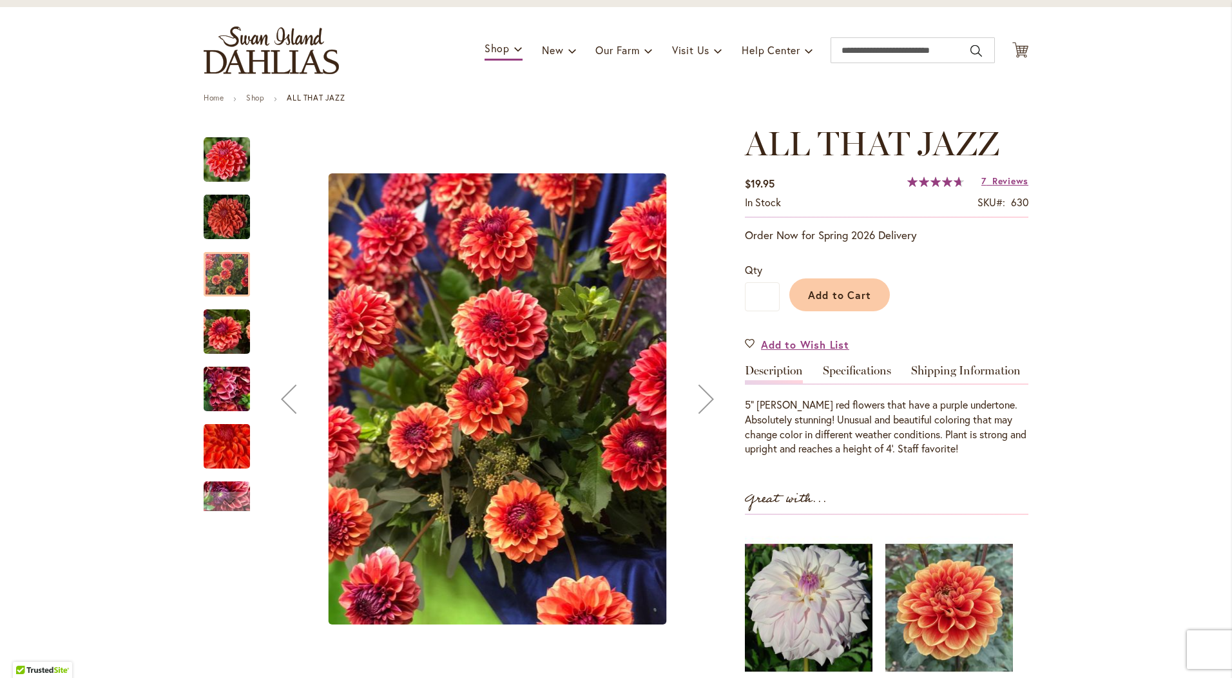
click at [226, 339] on img "ALL THAT JAZZ" at bounding box center [227, 332] width 46 height 62
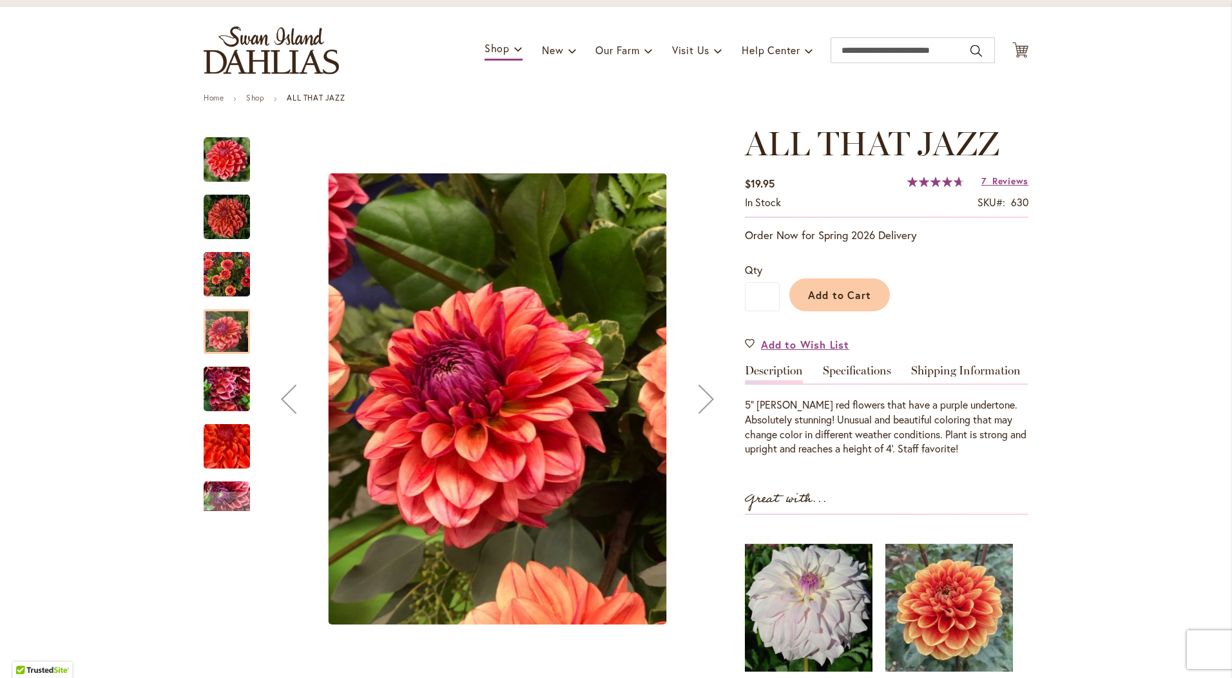
click at [228, 381] on img "ALL THAT JAZZ" at bounding box center [227, 389] width 46 height 62
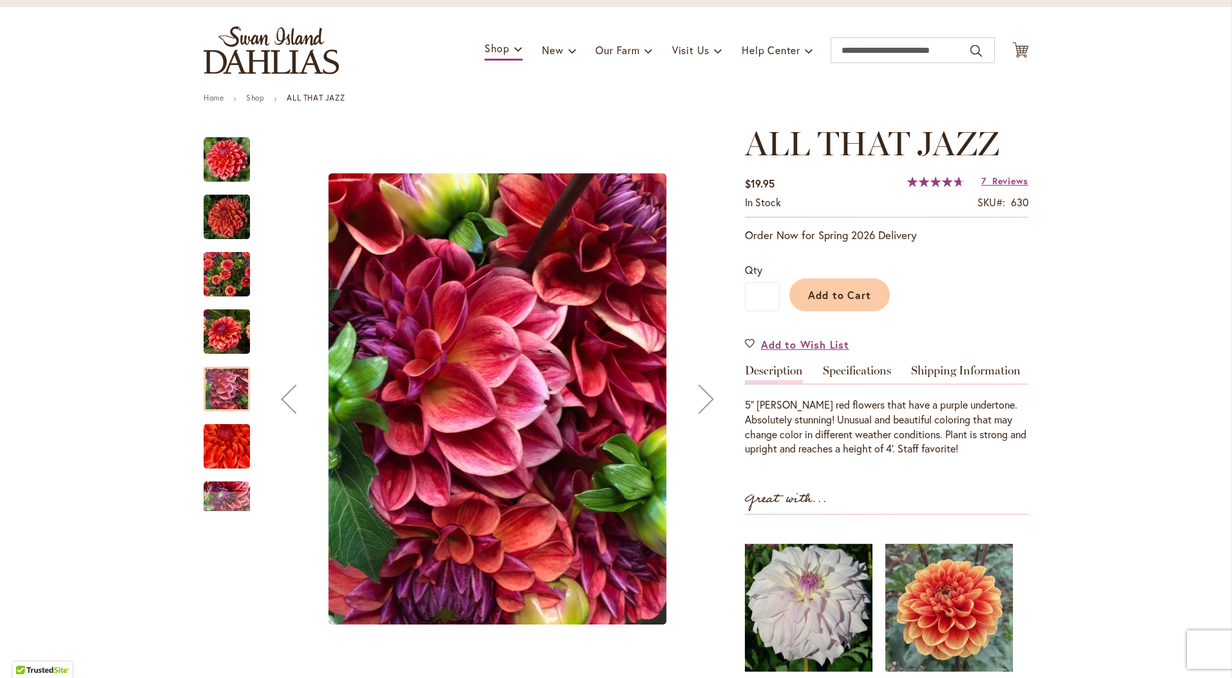
click at [228, 448] on img "ALL THAT JAZZ" at bounding box center [226, 446] width 93 height 83
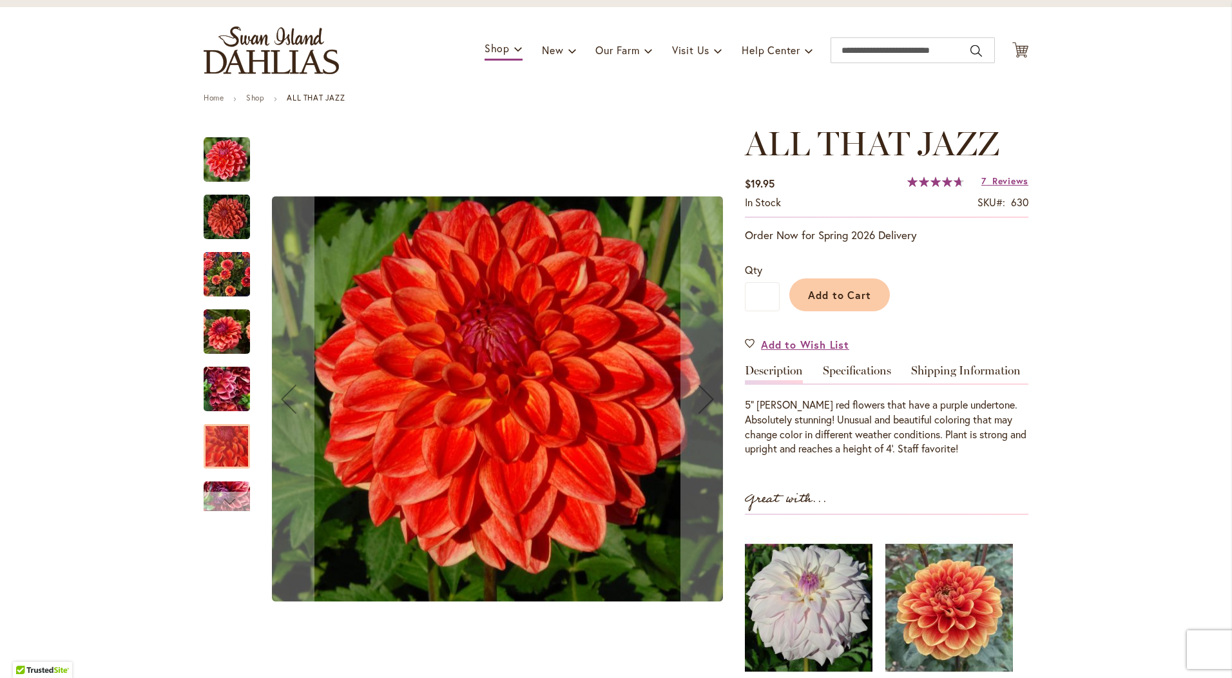
click at [232, 504] on div "Next" at bounding box center [227, 501] width 46 height 19
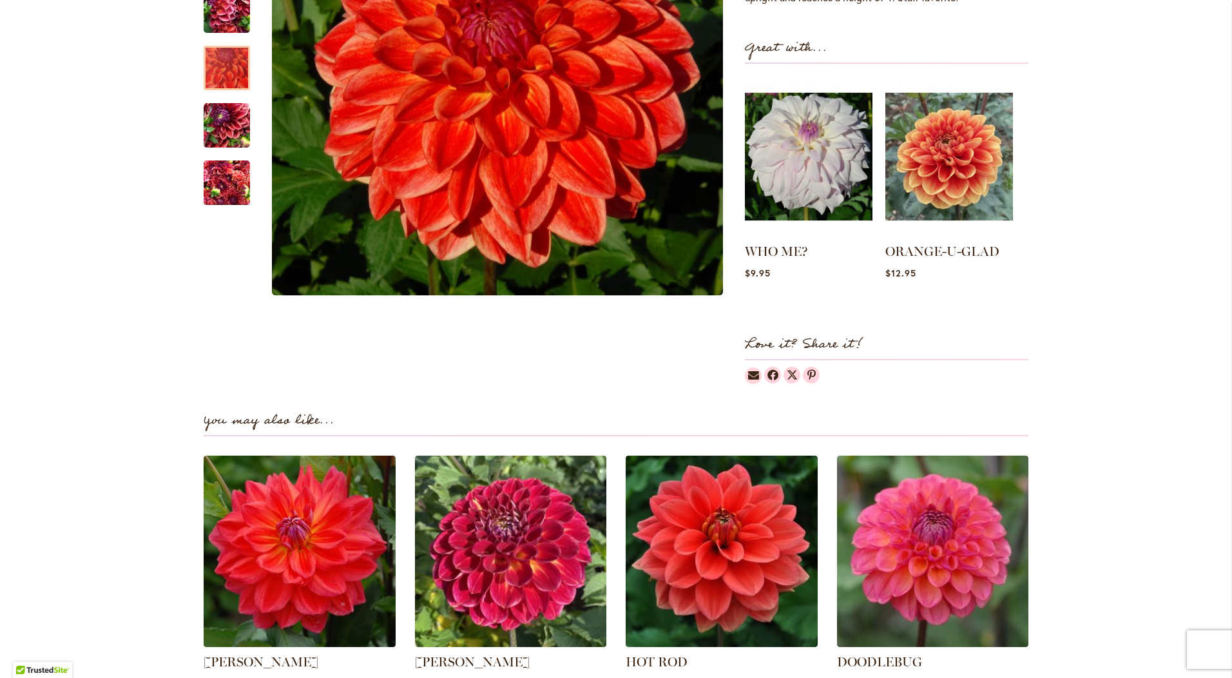
scroll to position [966, 0]
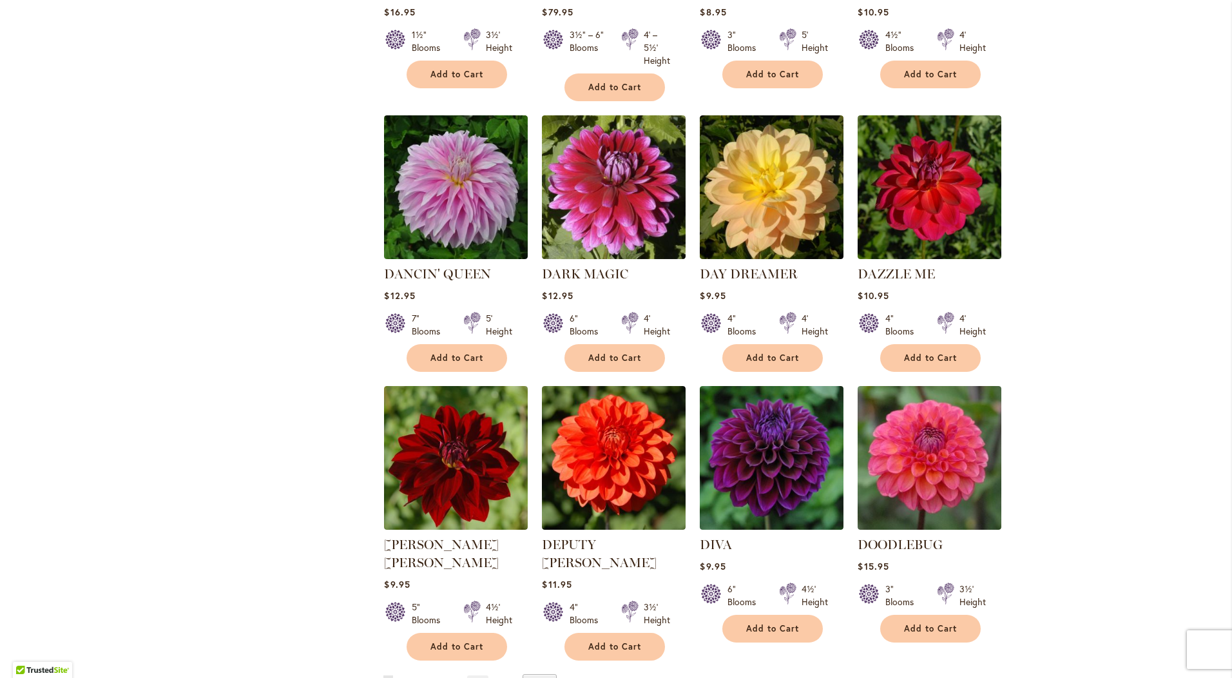
scroll to position [4059, 0]
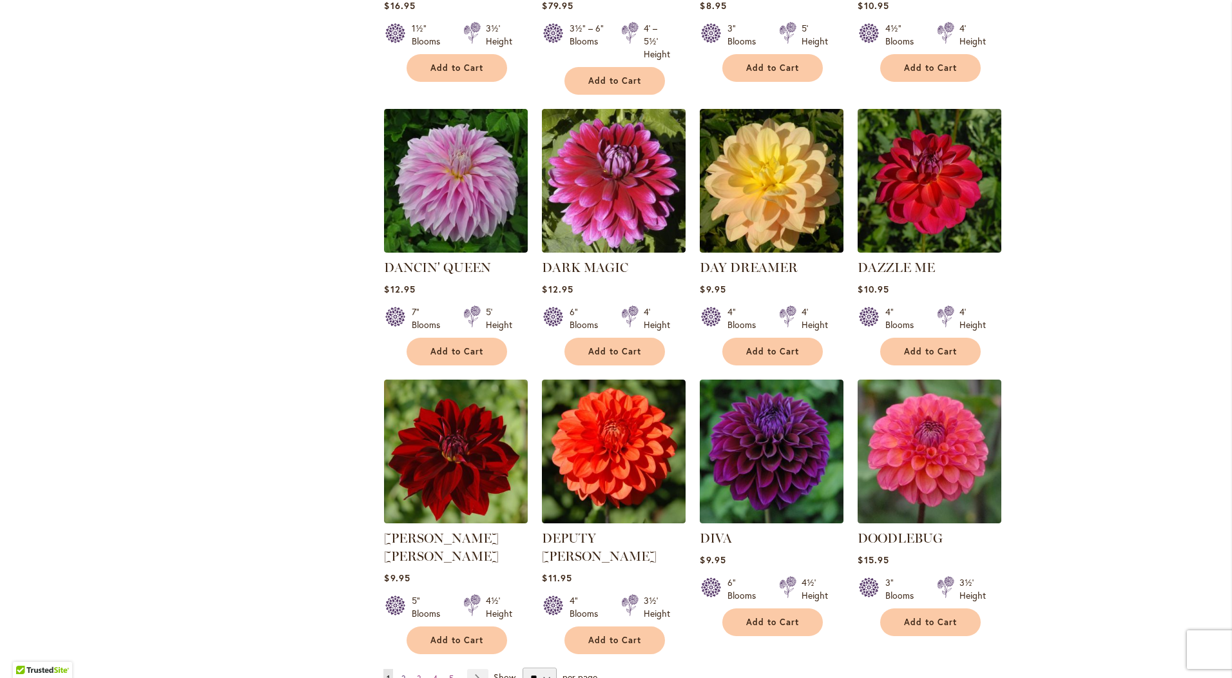
click at [398, 669] on link "Page 2" at bounding box center [403, 678] width 10 height 19
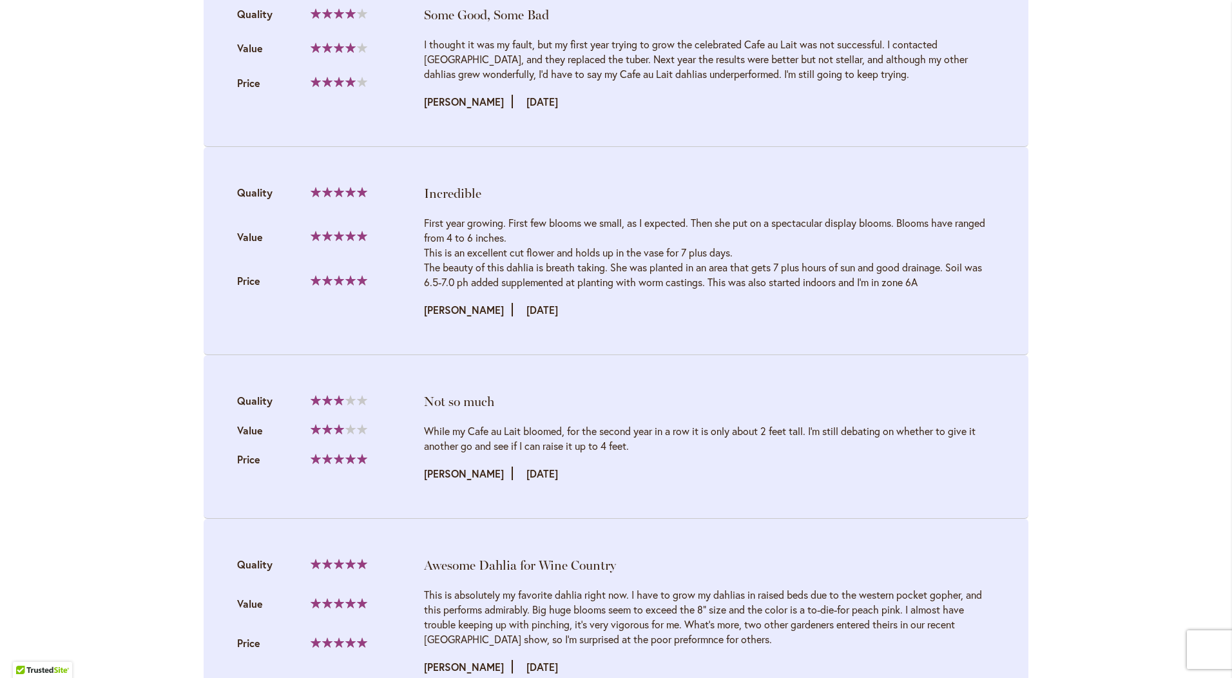
scroll to position [2770, 0]
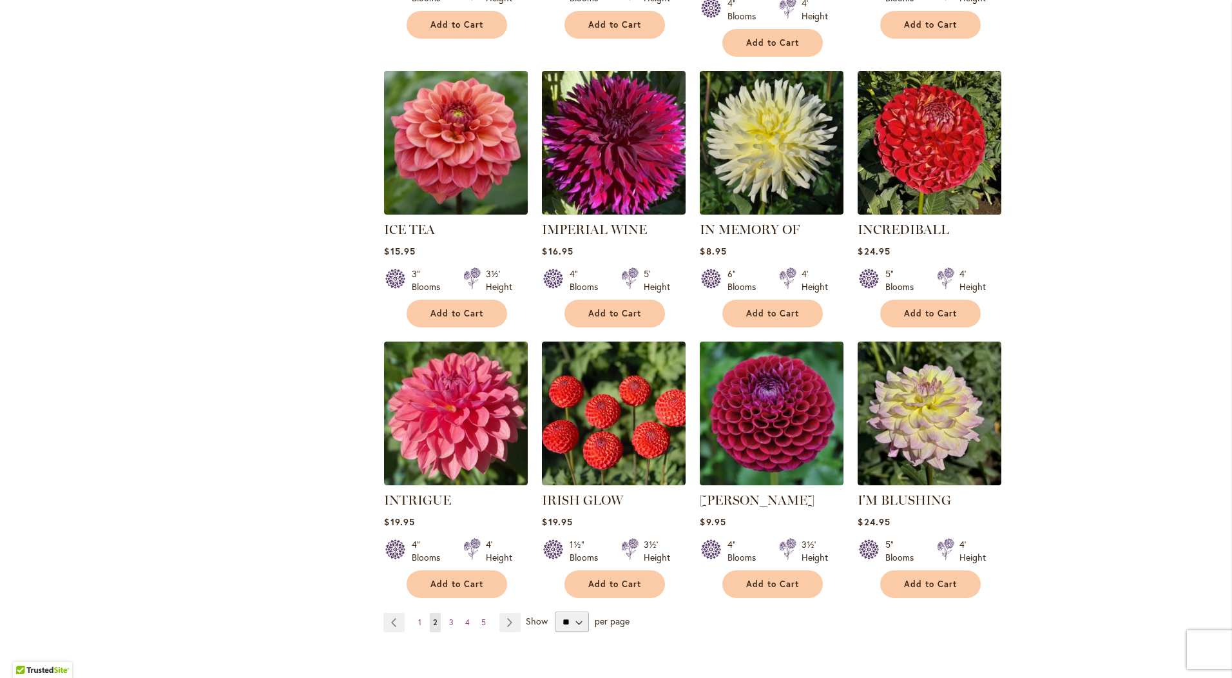
scroll to position [4252, 0]
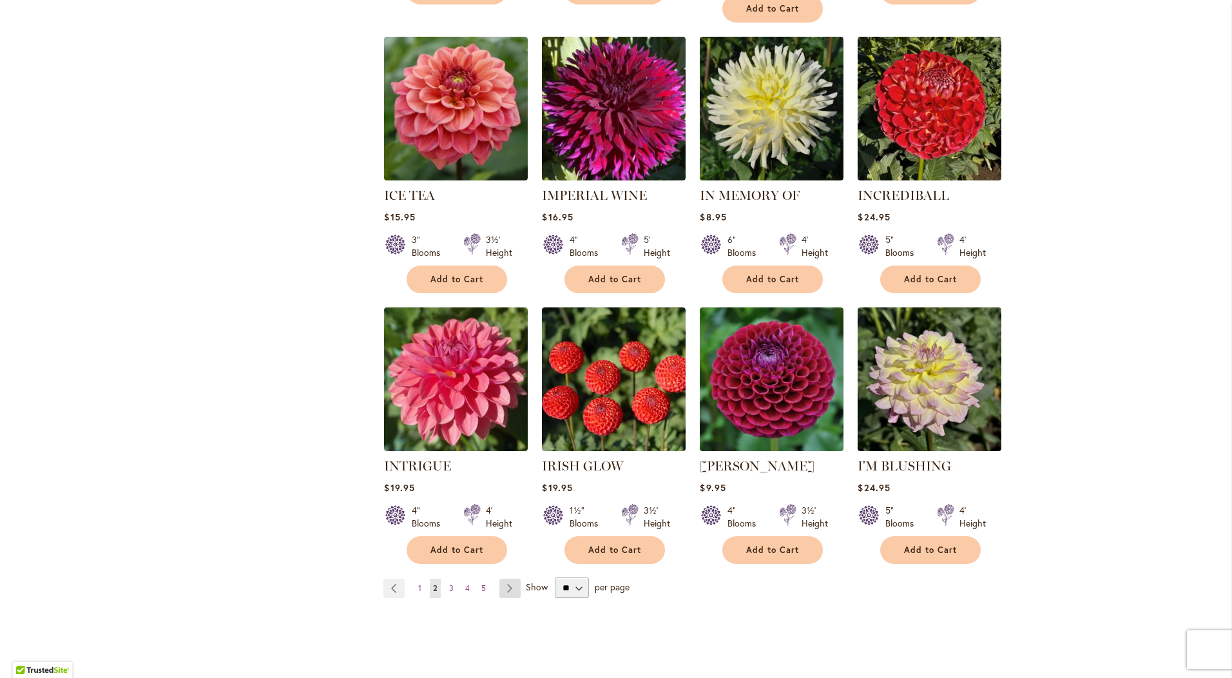
click at [506, 579] on link "Page Next" at bounding box center [509, 588] width 21 height 19
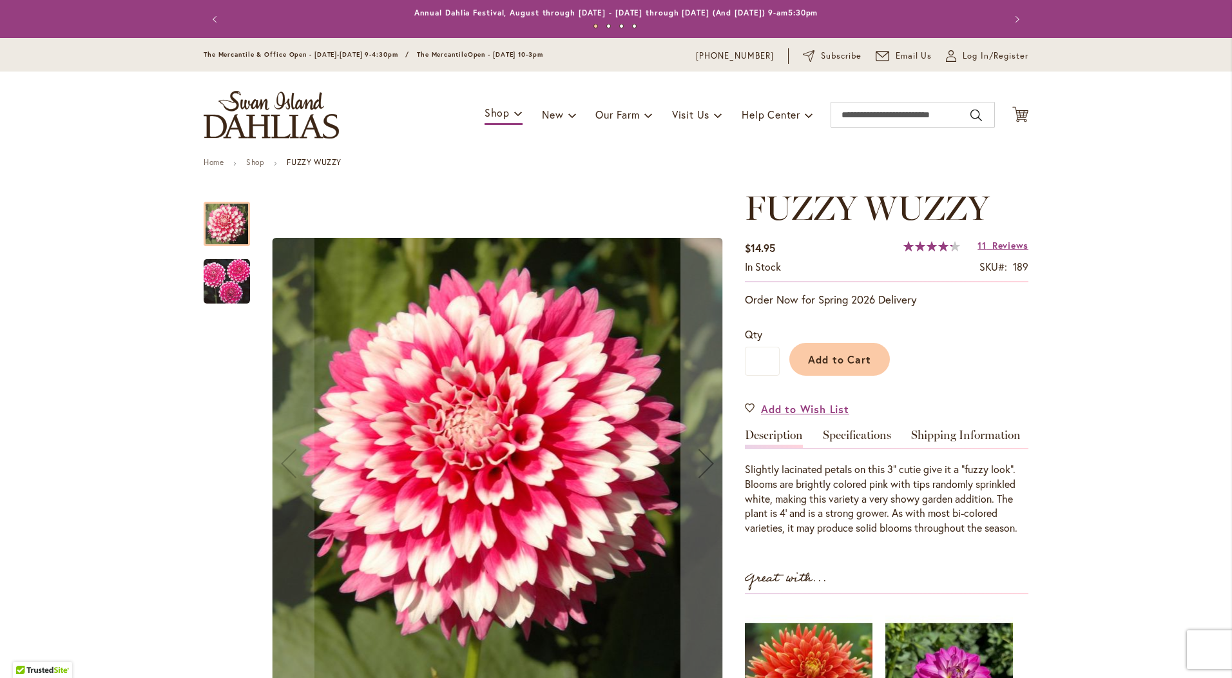
click at [239, 287] on img "FUZZY WUZZY" at bounding box center [227, 281] width 46 height 46
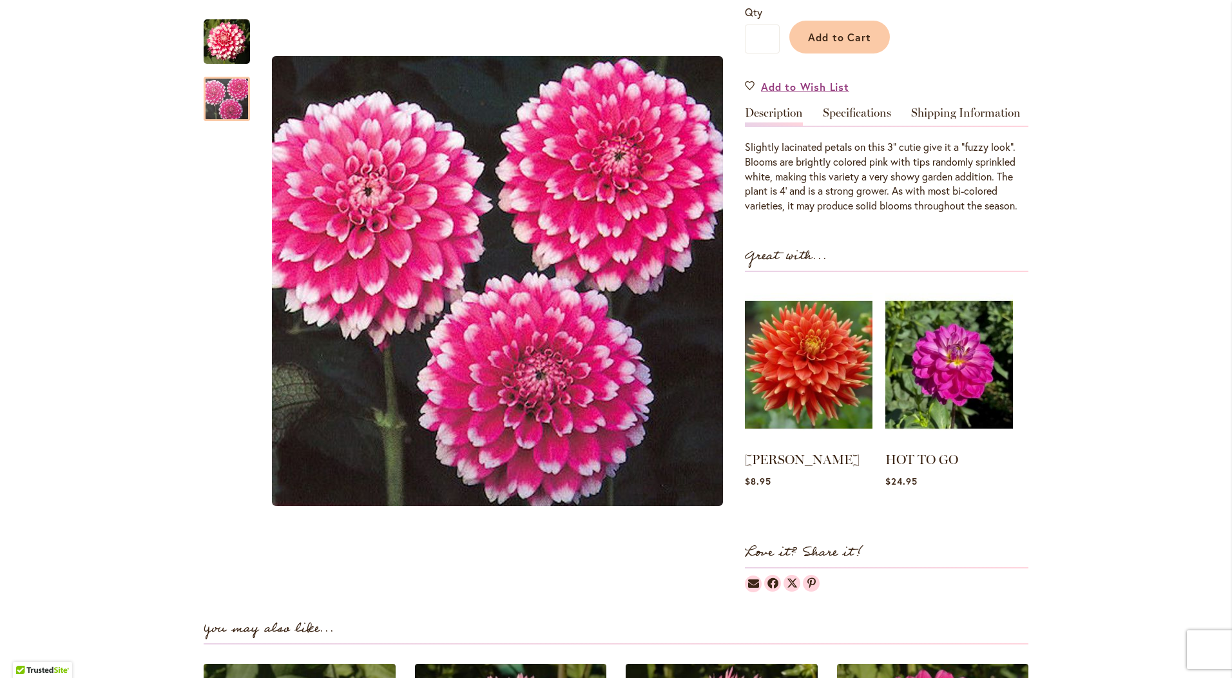
scroll to position [773, 0]
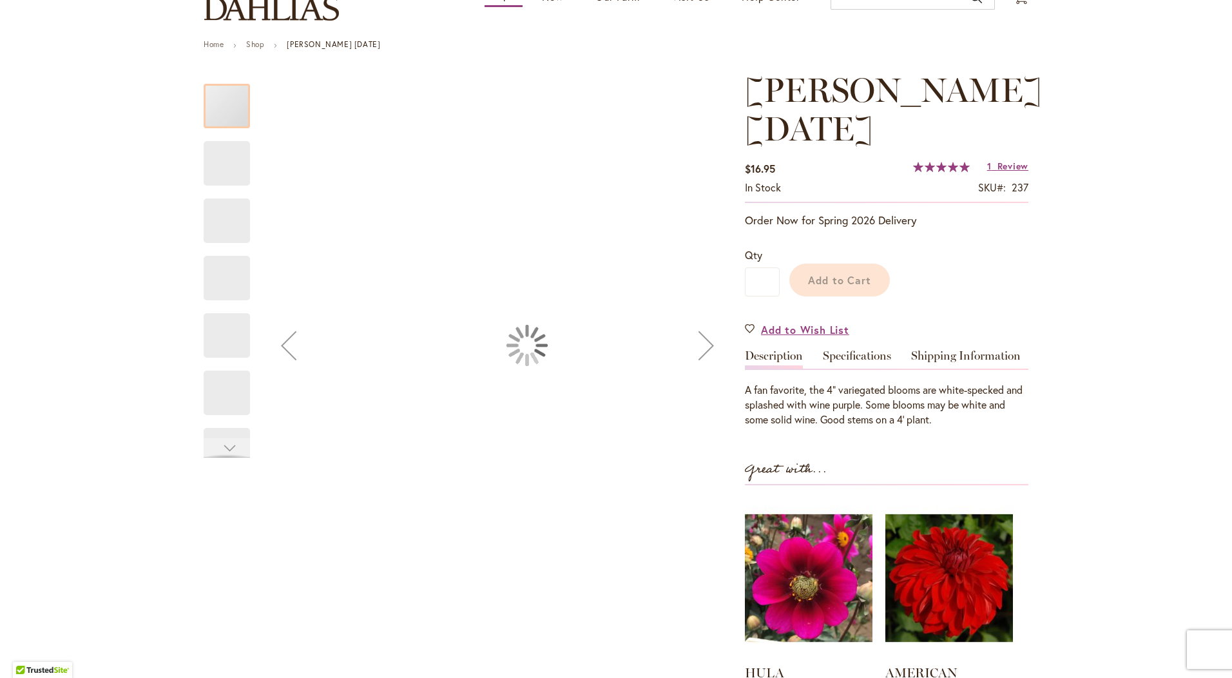
scroll to position [218, 0]
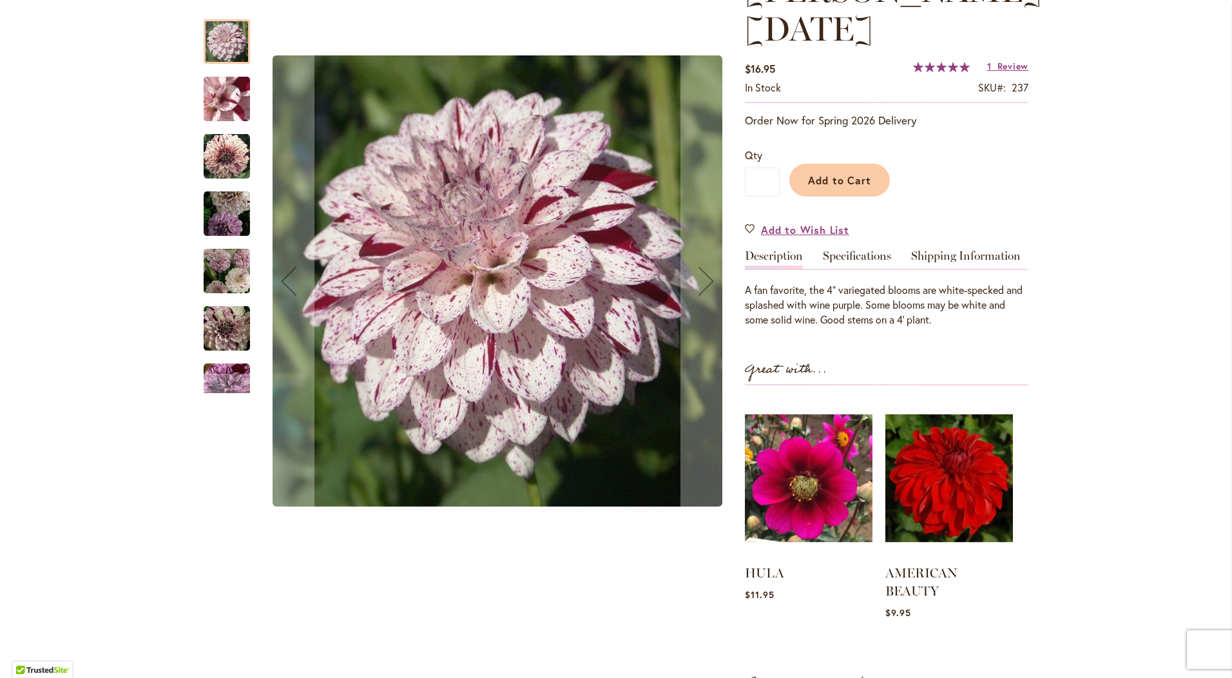
click at [228, 101] on img "HULIN'S CARNIVAL" at bounding box center [226, 99] width 93 height 70
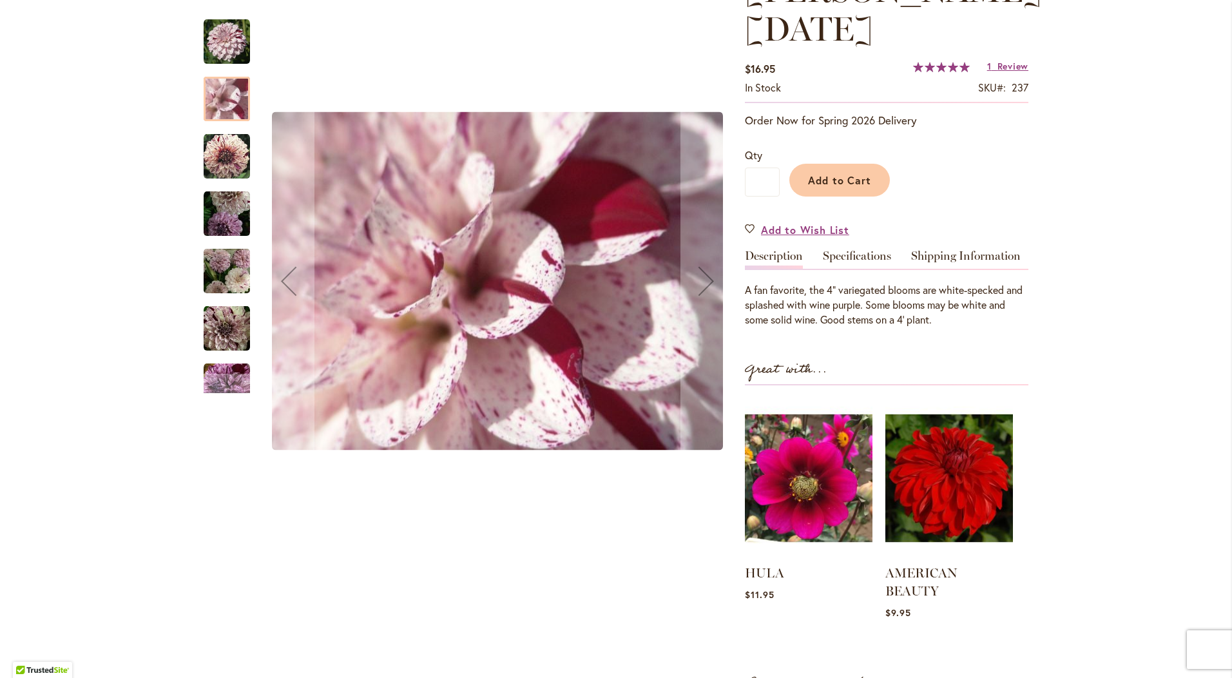
click at [229, 139] on img "HULIN'S CARNIVAL" at bounding box center [227, 156] width 46 height 46
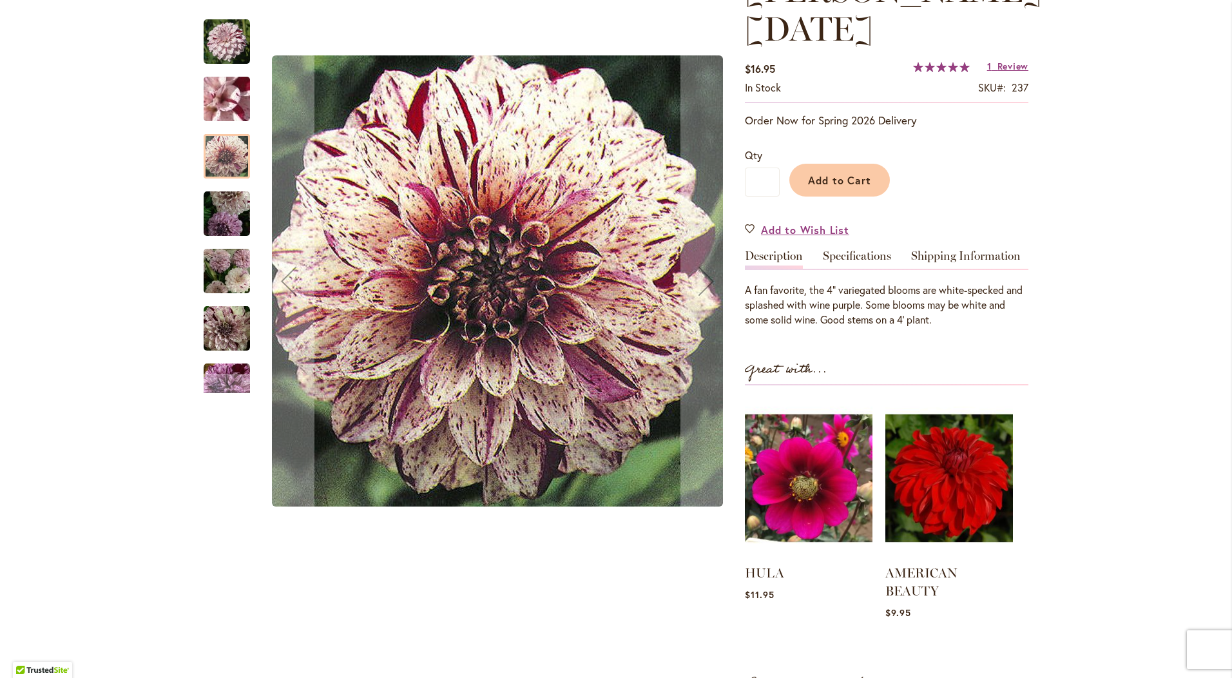
click at [221, 189] on div "HULIN'S CARNIVAL" at bounding box center [233, 206] width 59 height 57
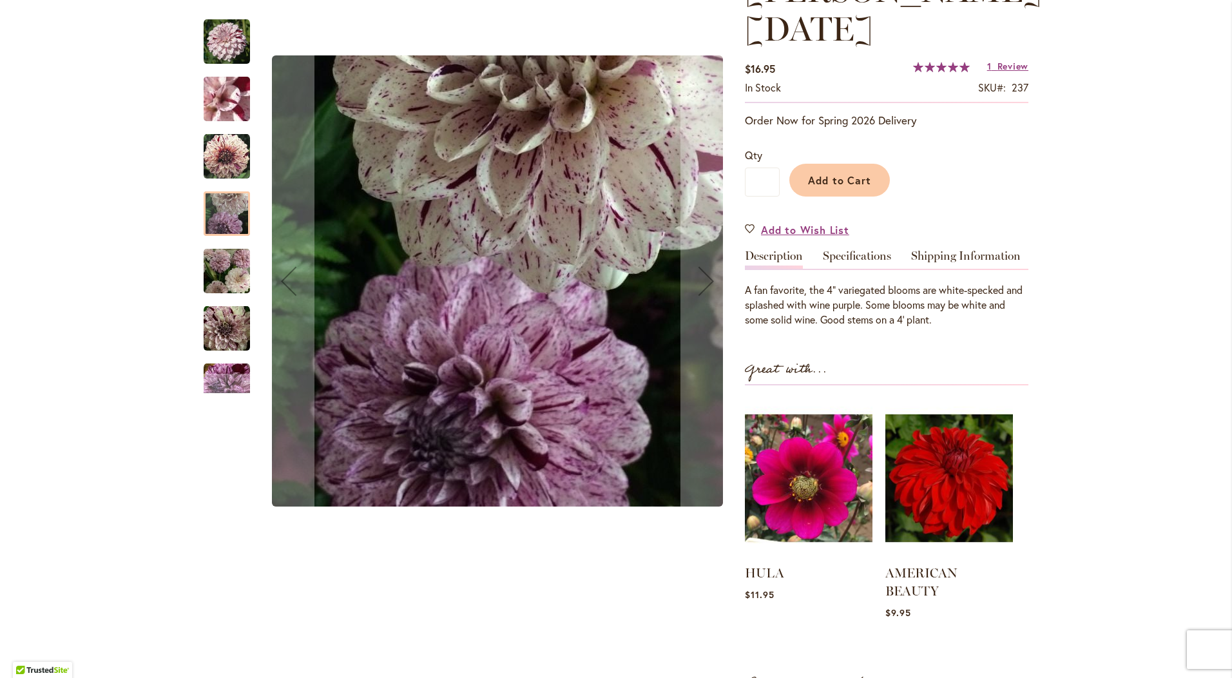
click at [222, 254] on img "HULIN'S CARNIVAL" at bounding box center [227, 271] width 46 height 50
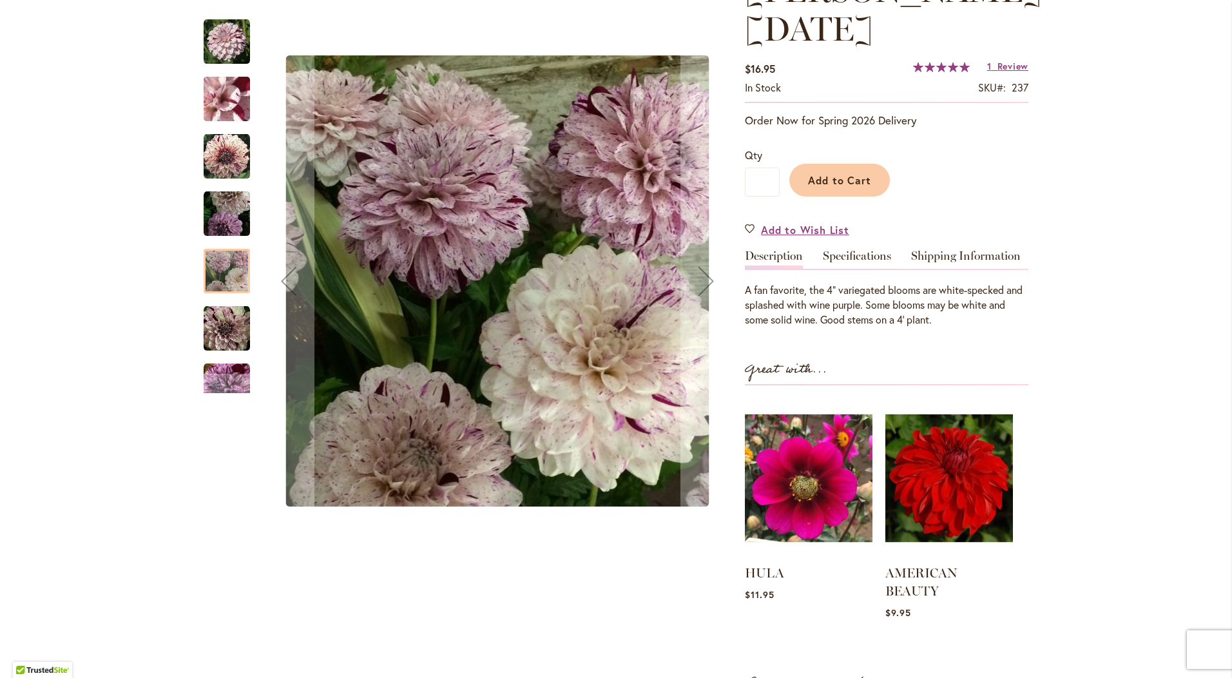
click at [225, 321] on img "HULIN'S CARNIVAL" at bounding box center [227, 328] width 46 height 46
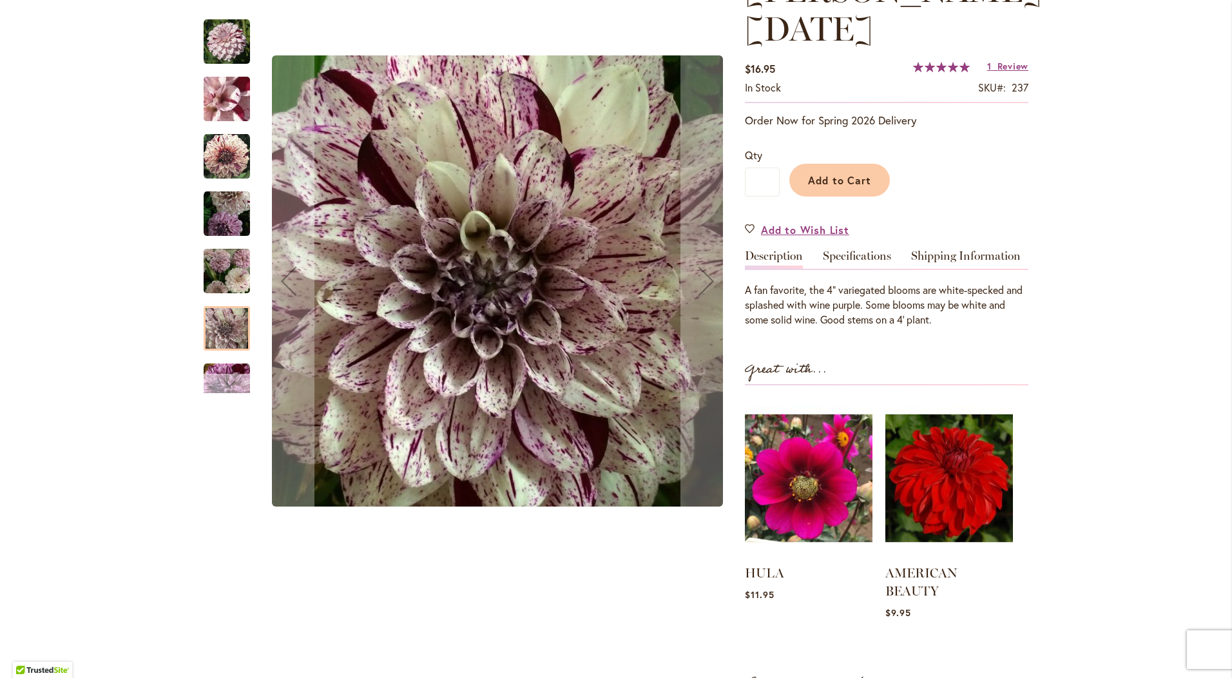
click at [237, 381] on div "Next" at bounding box center [227, 383] width 46 height 19
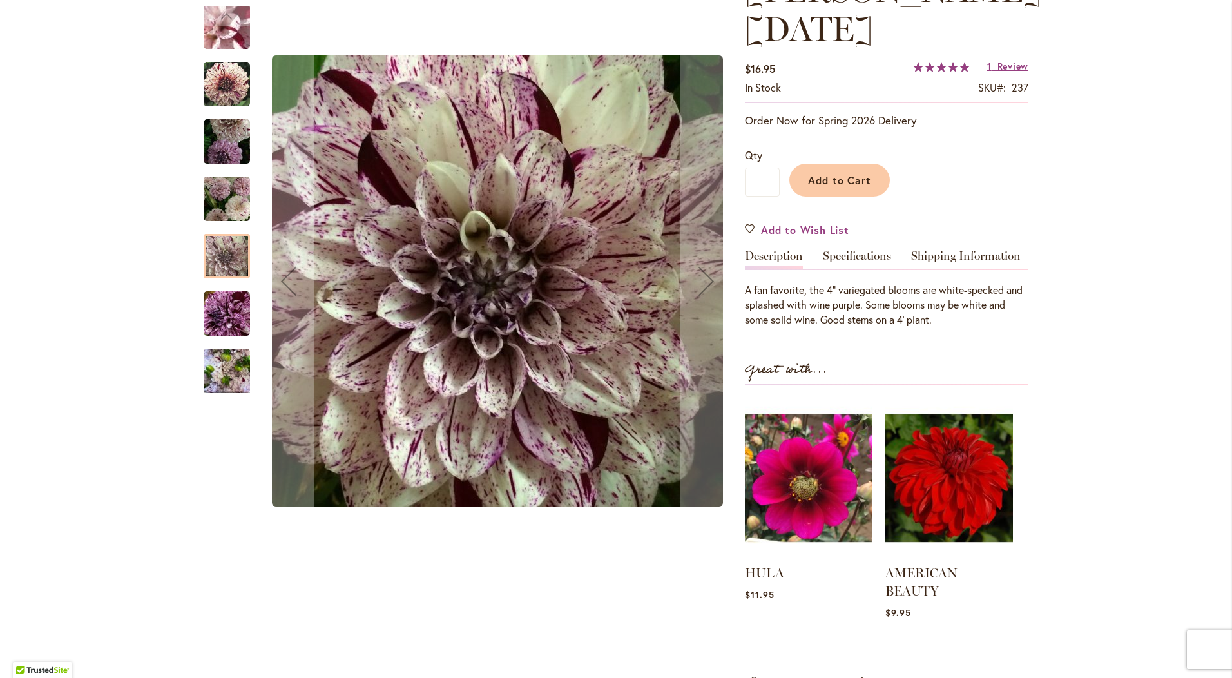
click at [221, 325] on img "HULIN'S CARNIVAL" at bounding box center [227, 314] width 46 height 46
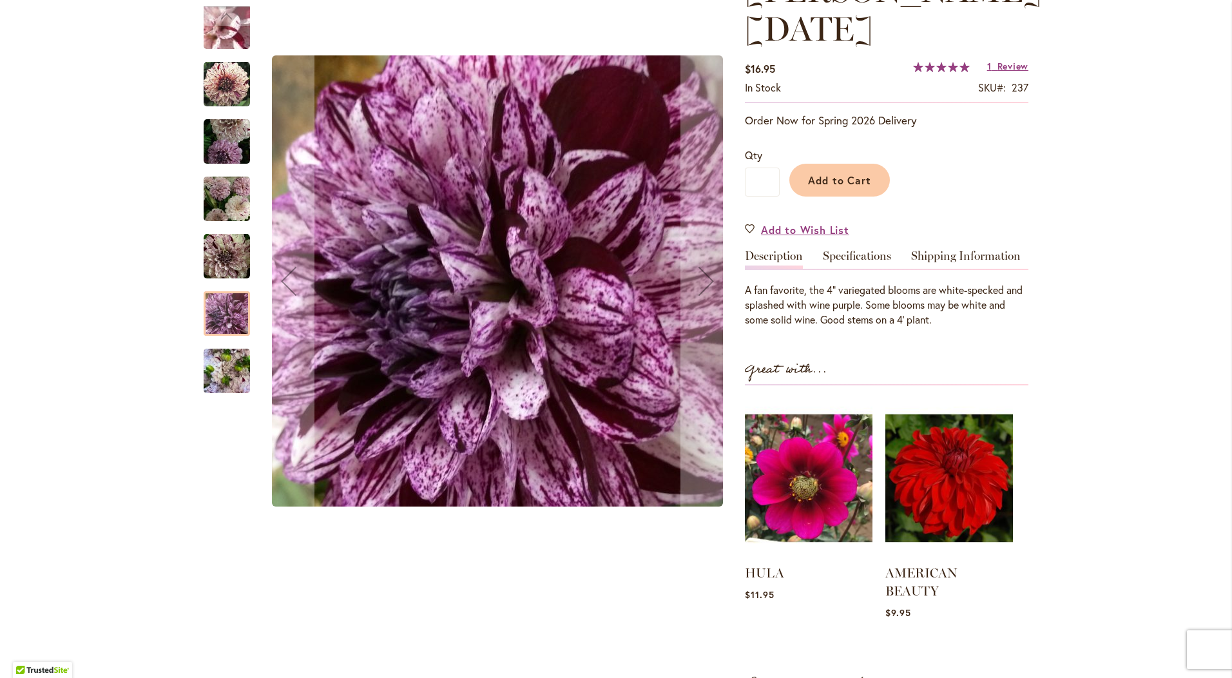
scroll to position [282, 0]
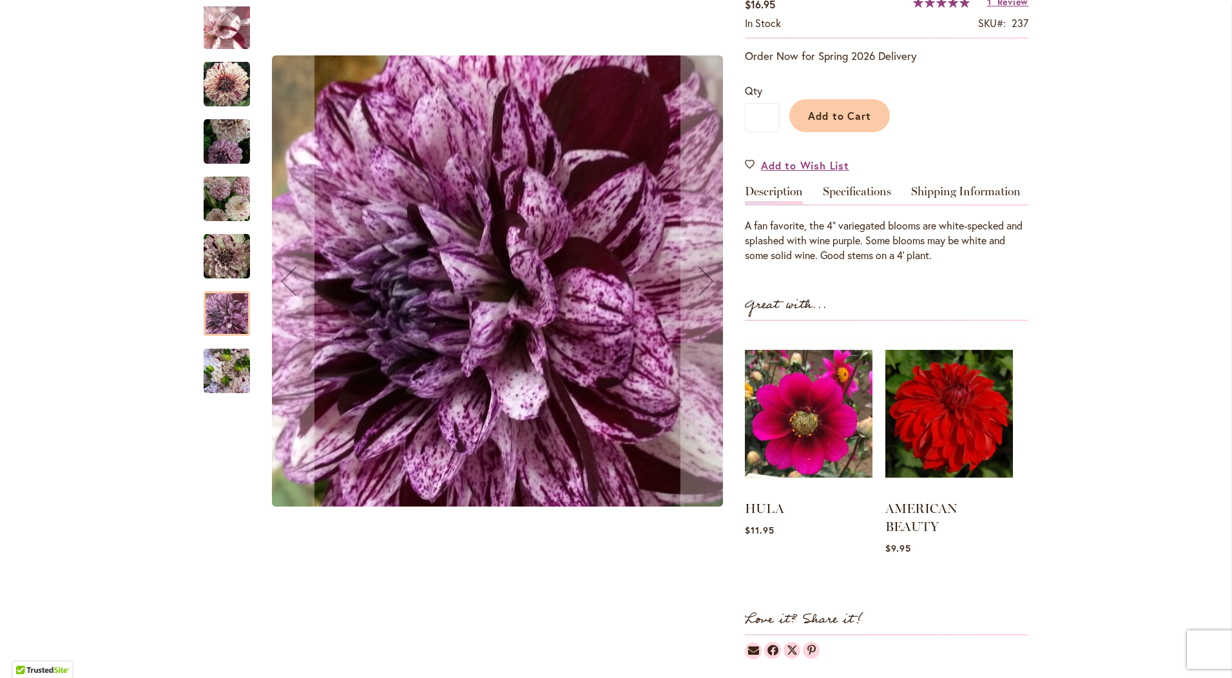
click at [228, 369] on img "HULIN'S CARNIVAL" at bounding box center [227, 371] width 46 height 62
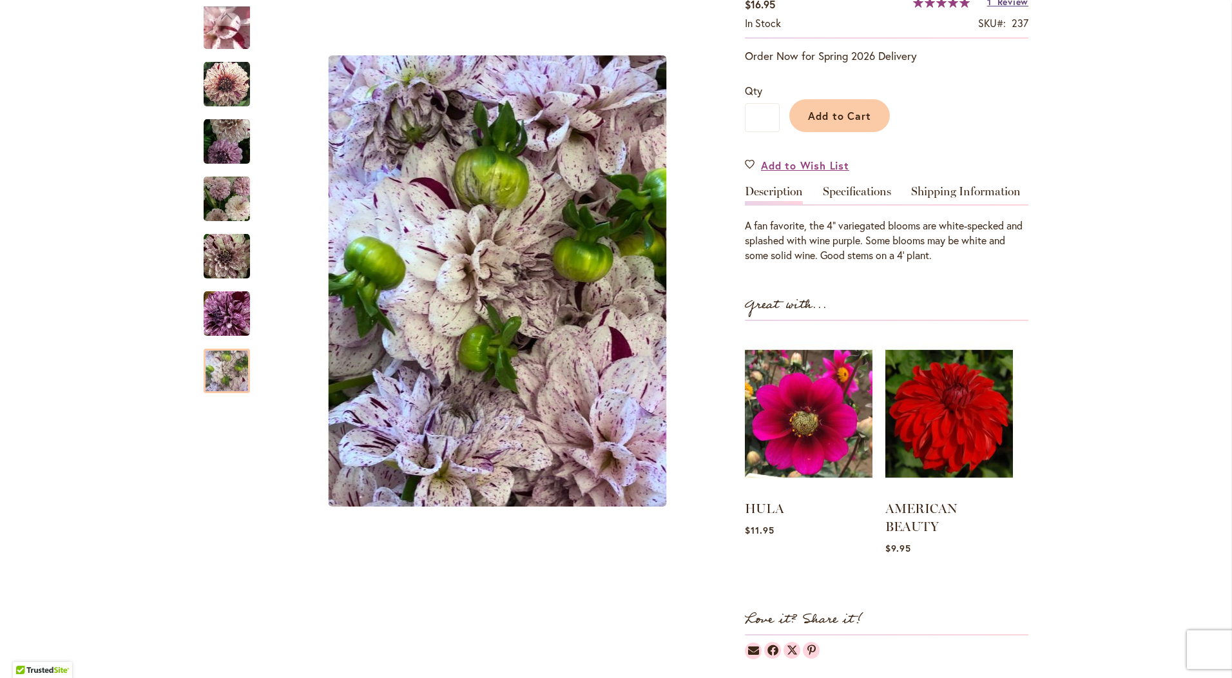
click at [1008, 5] on span "Review" at bounding box center [1012, 1] width 31 height 12
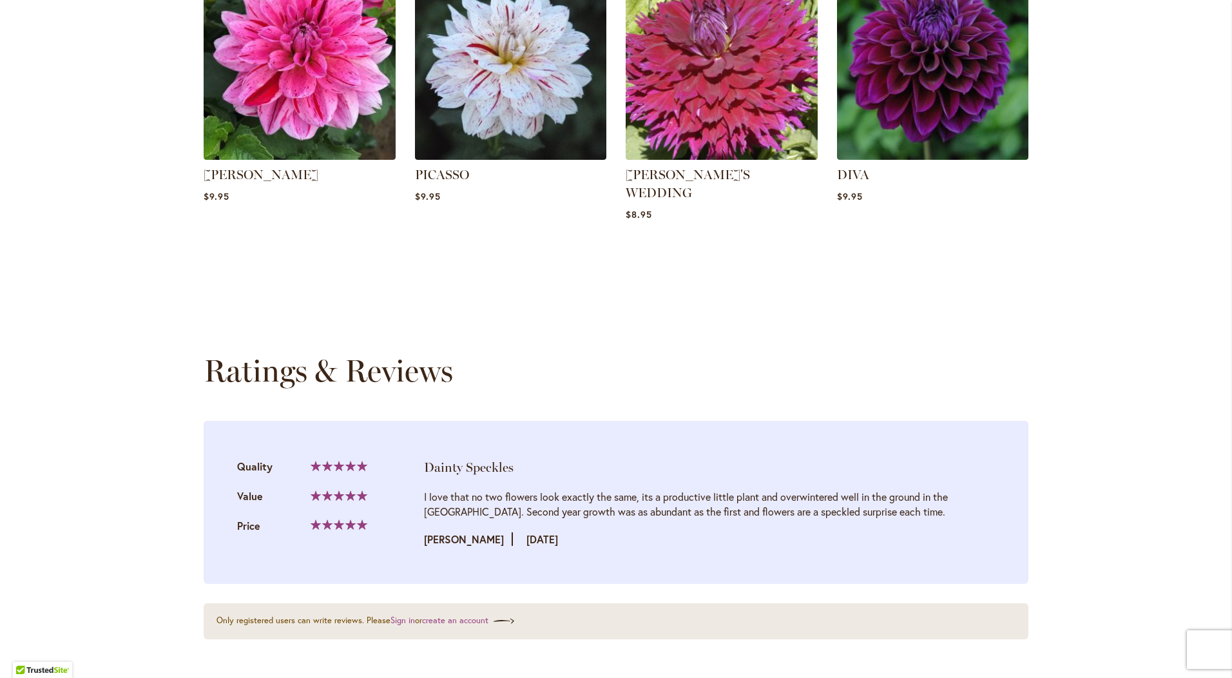
scroll to position [658, 0]
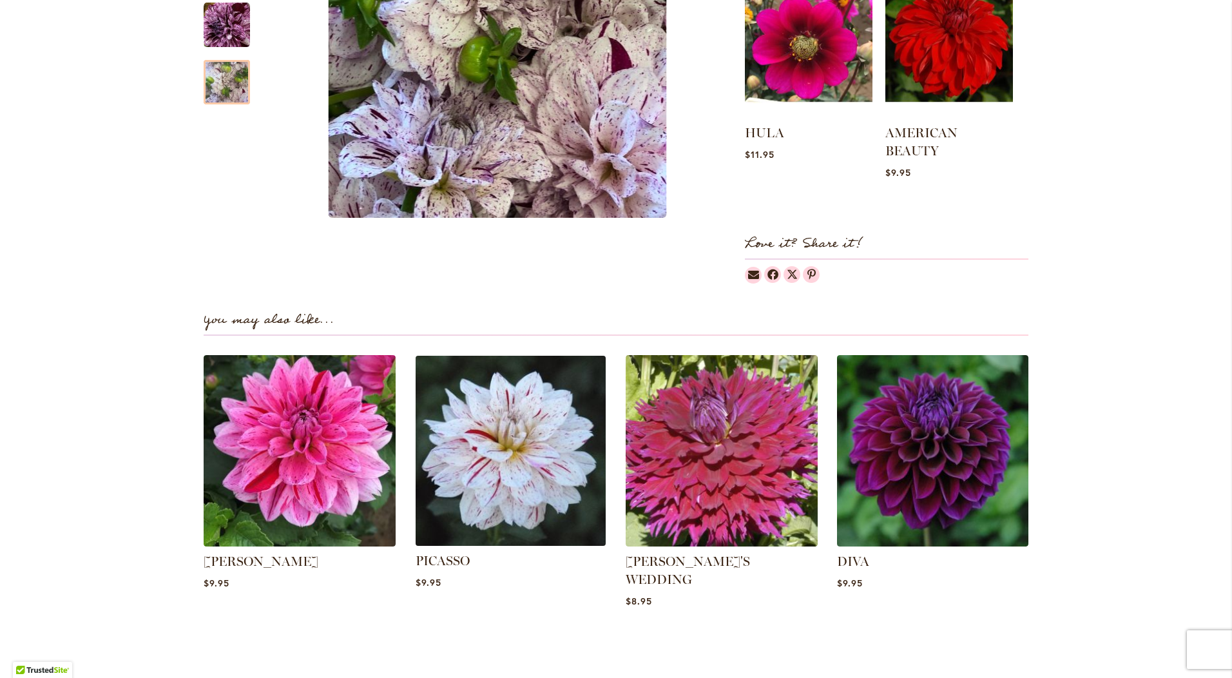
click at [514, 419] on img at bounding box center [510, 450] width 200 height 200
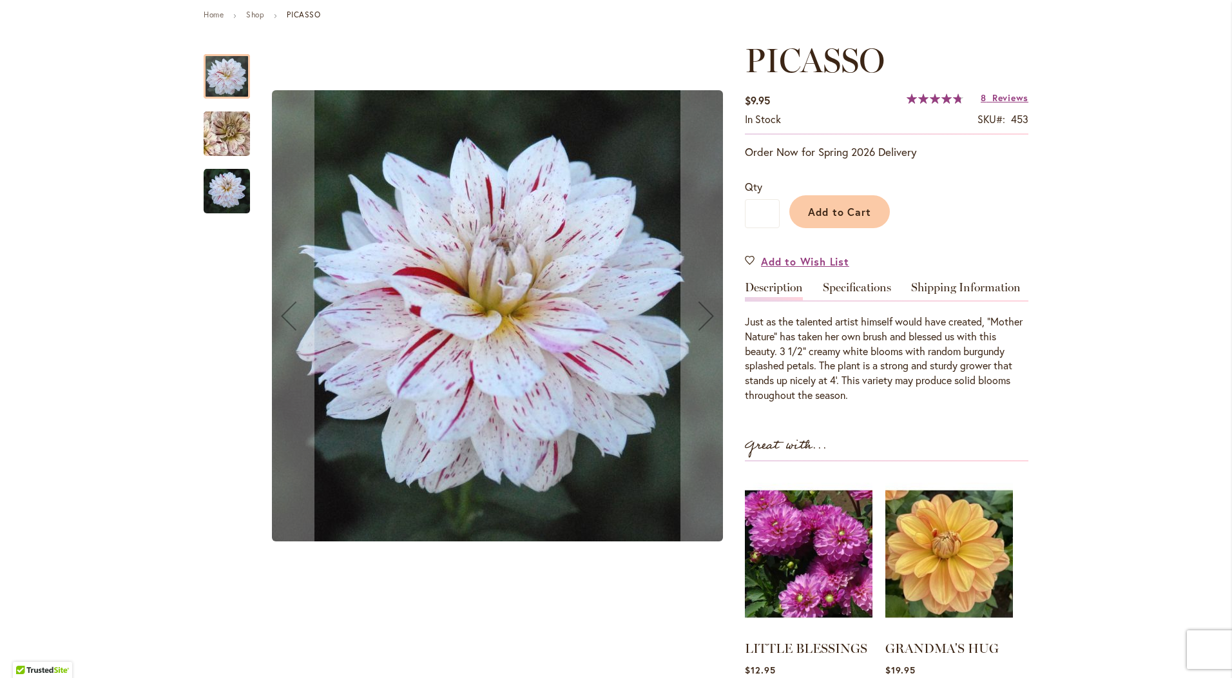
scroll to position [258, 0]
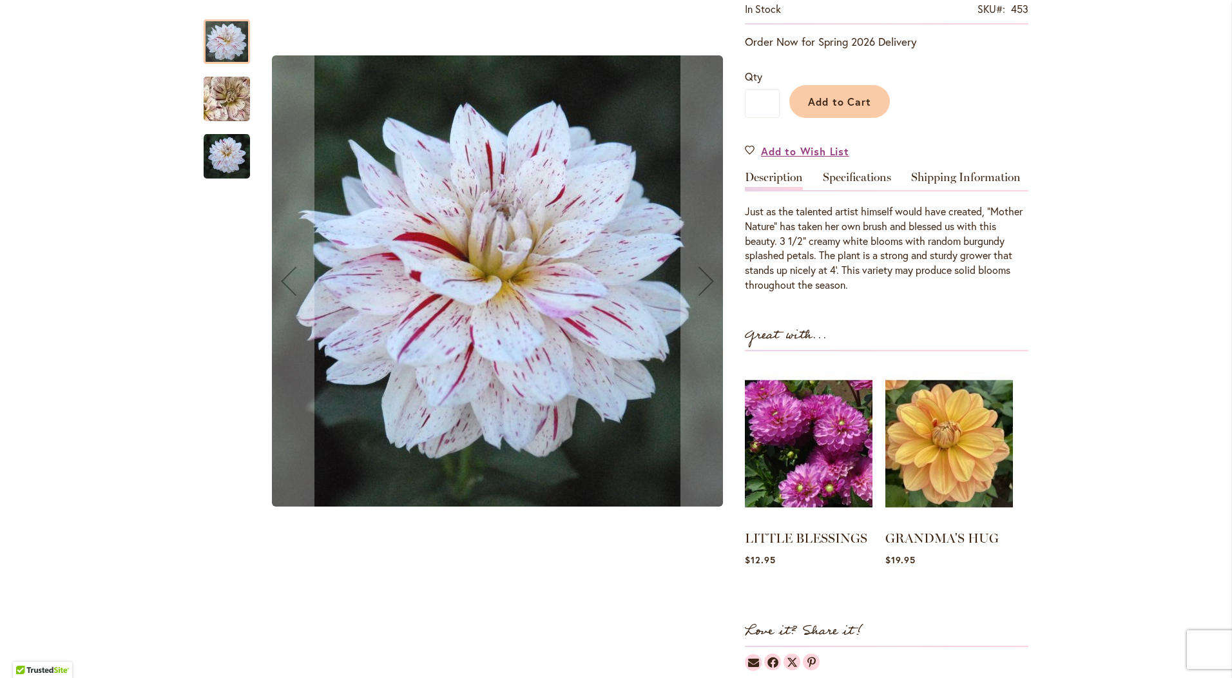
click at [843, 166] on div "PICASSO $9.95 In stock SKU 453 Rating: 96 % of 100 8 Reviews Add Your Review Or…" at bounding box center [886, 301] width 283 height 740
click at [845, 176] on link "Specifications" at bounding box center [857, 180] width 68 height 19
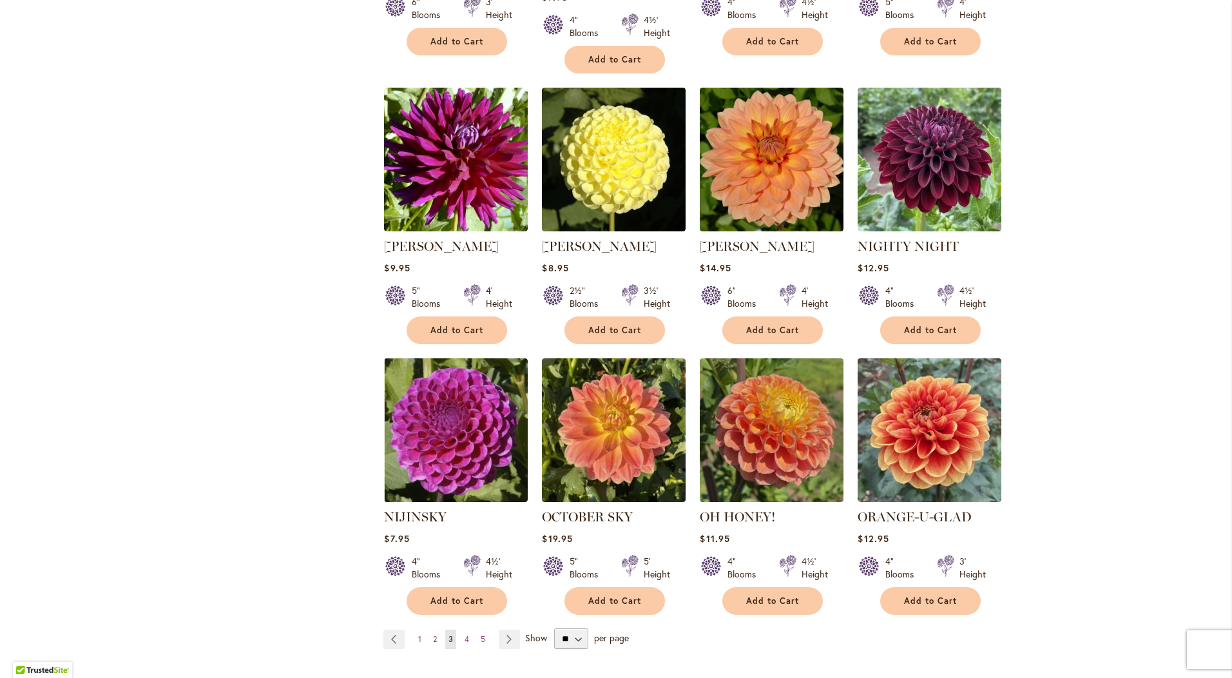
scroll to position [4188, 0]
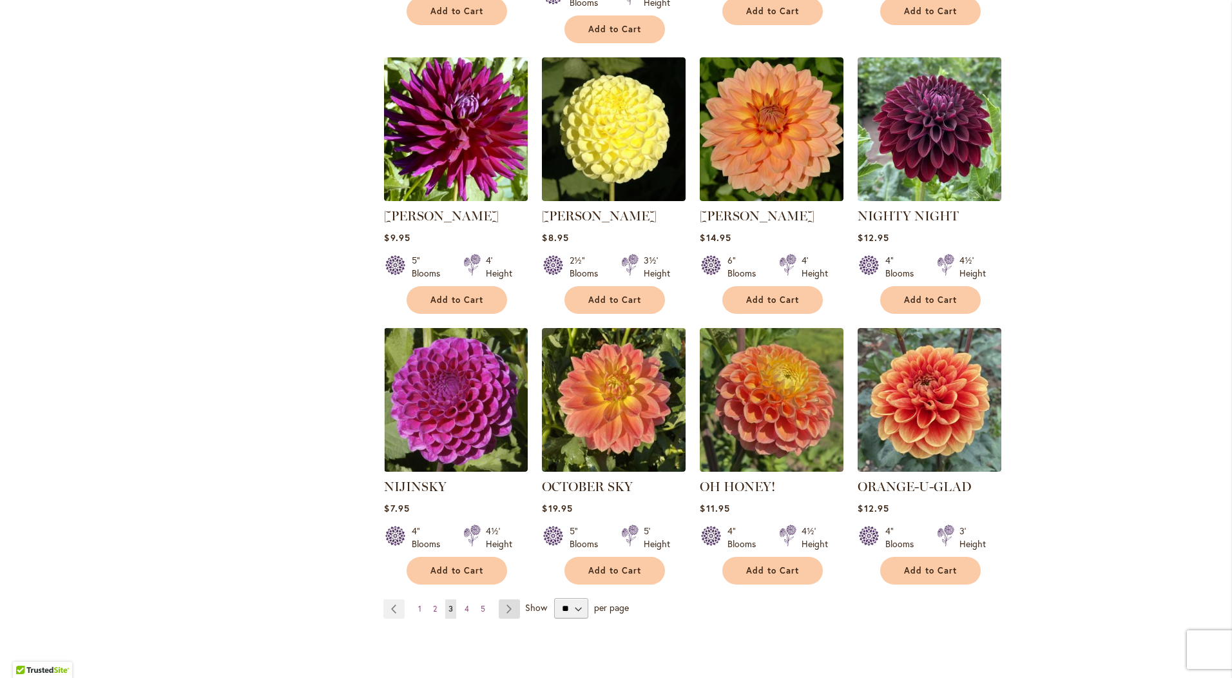
click at [503, 599] on link "Page Next" at bounding box center [509, 608] width 21 height 19
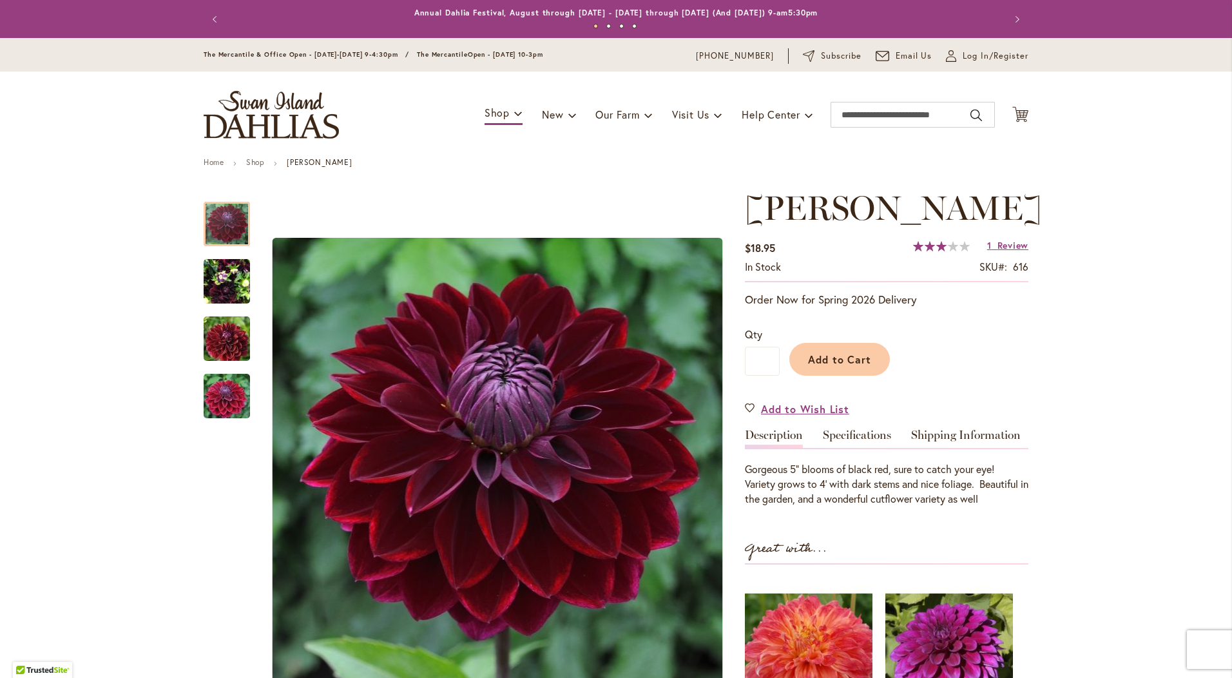
click at [219, 273] on img "KAISHA LEA" at bounding box center [227, 282] width 46 height 62
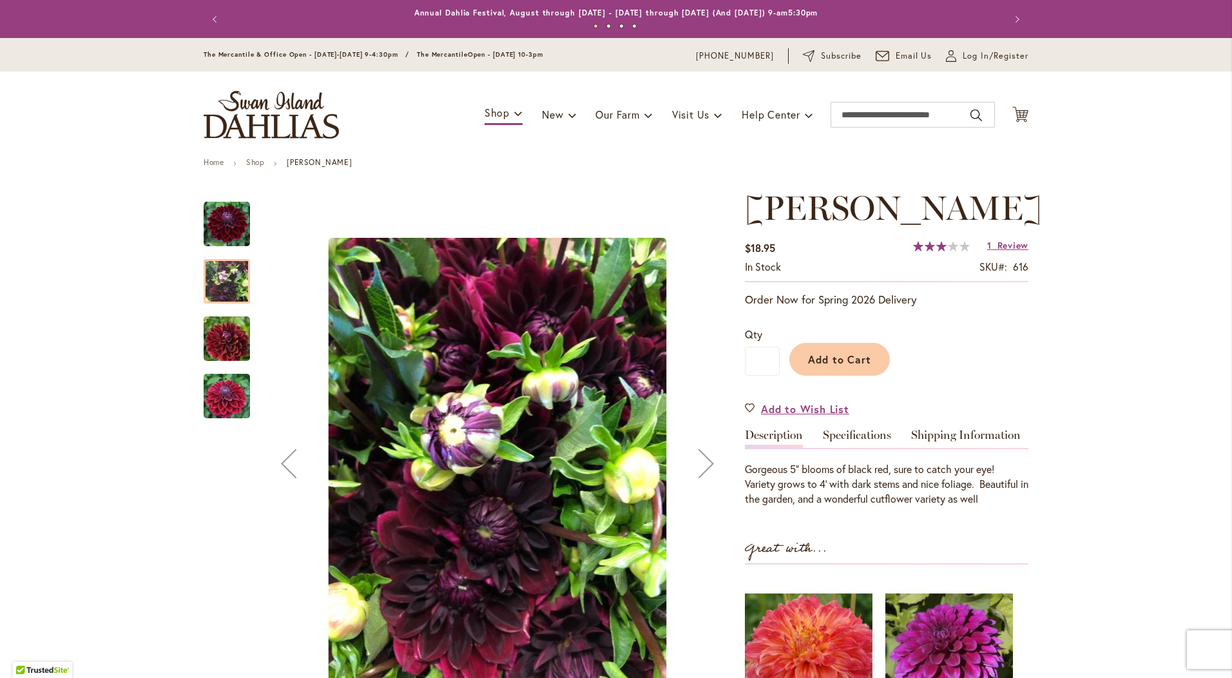
click at [223, 332] on img "KAISHA LEA" at bounding box center [226, 339] width 93 height 62
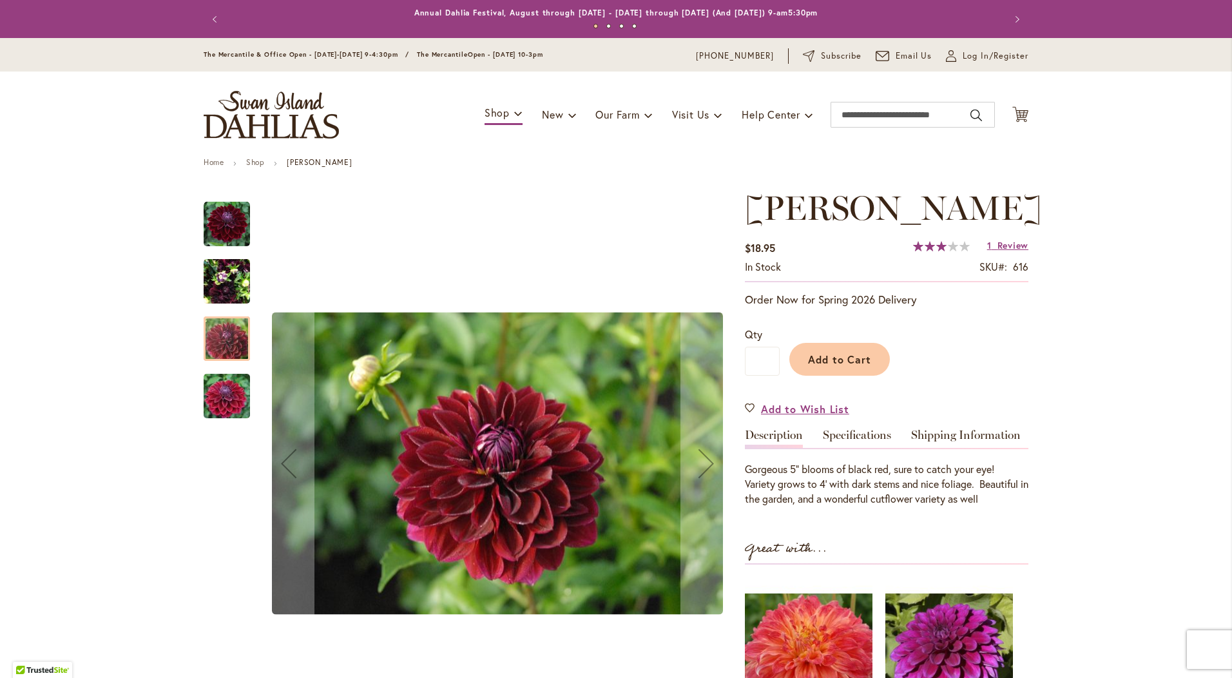
click at [217, 372] on div "KAISHA LEA" at bounding box center [227, 389] width 46 height 57
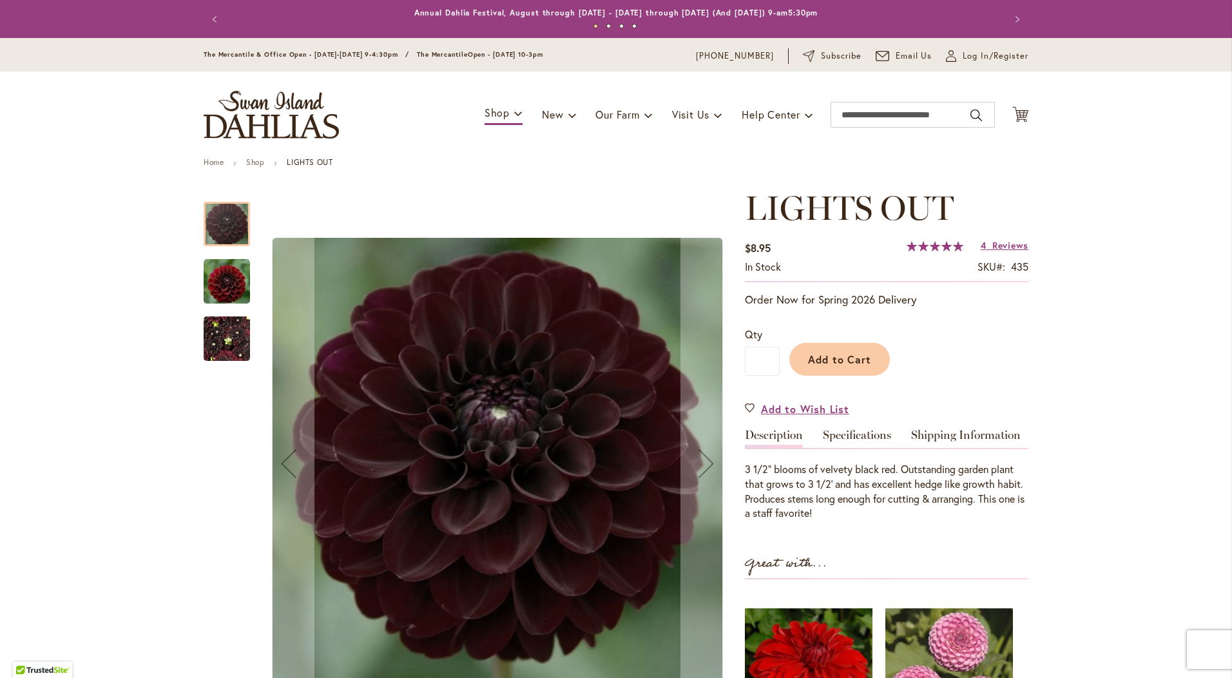
click at [213, 273] on img "LIGHTS OUT" at bounding box center [227, 281] width 46 height 48
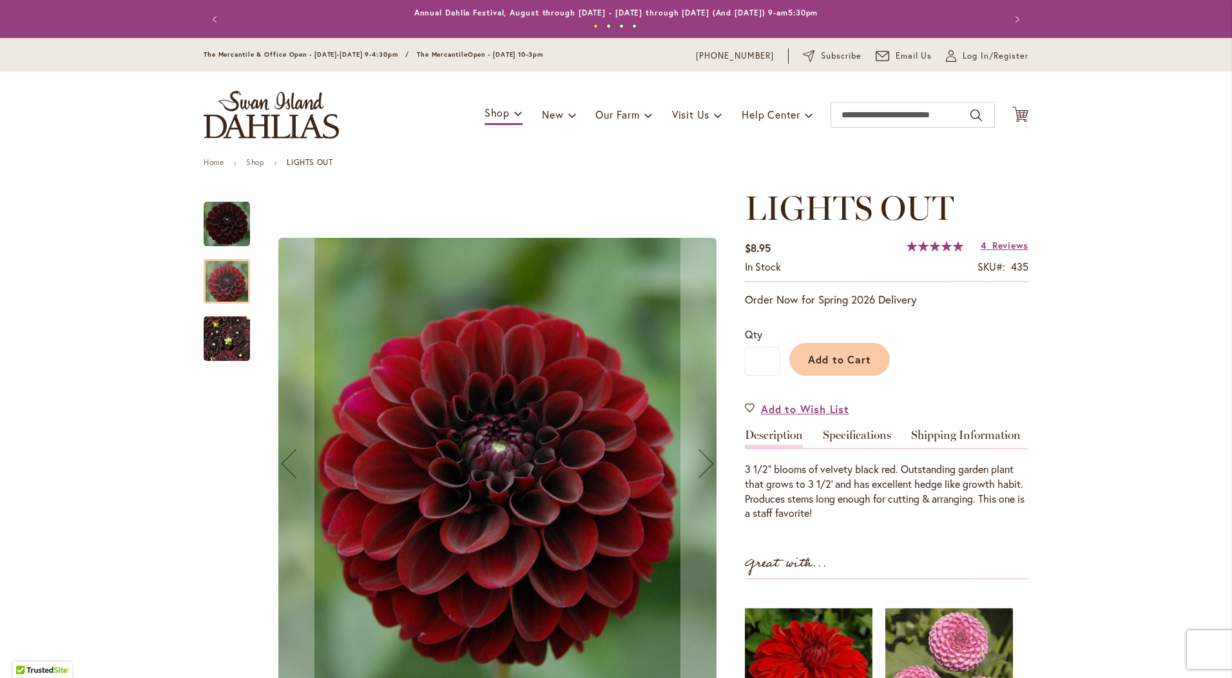
click at [215, 340] on img "LIGHTS OUT" at bounding box center [227, 339] width 46 height 62
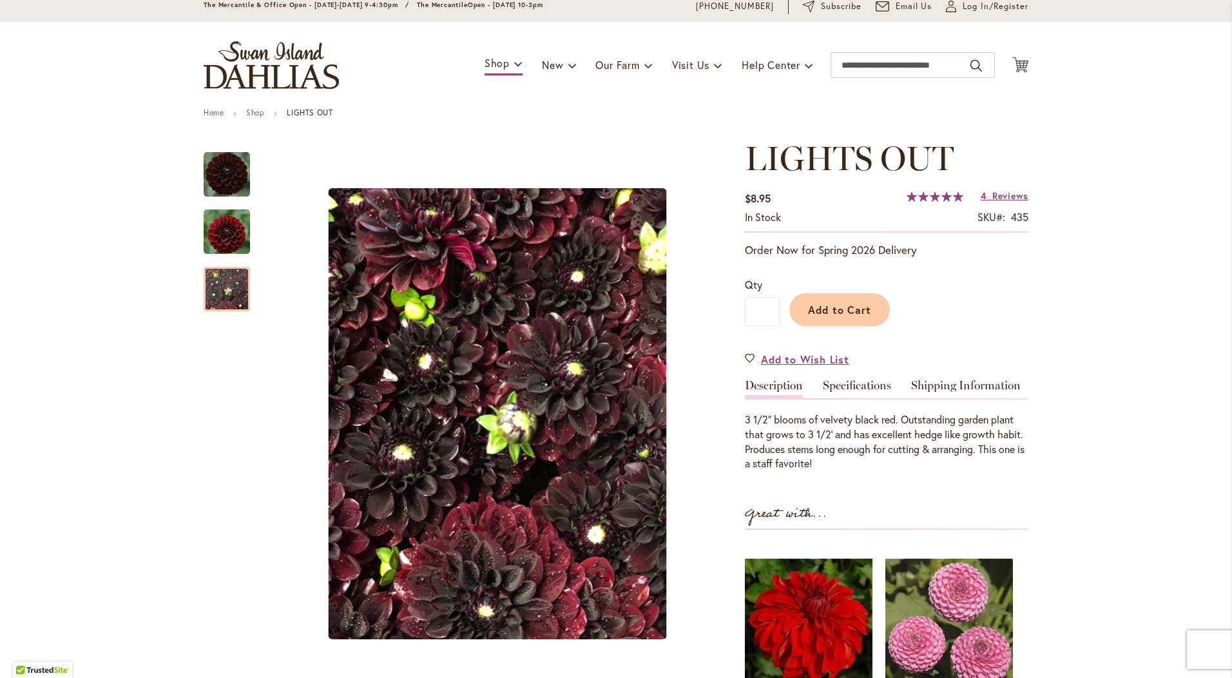
scroll to position [258, 0]
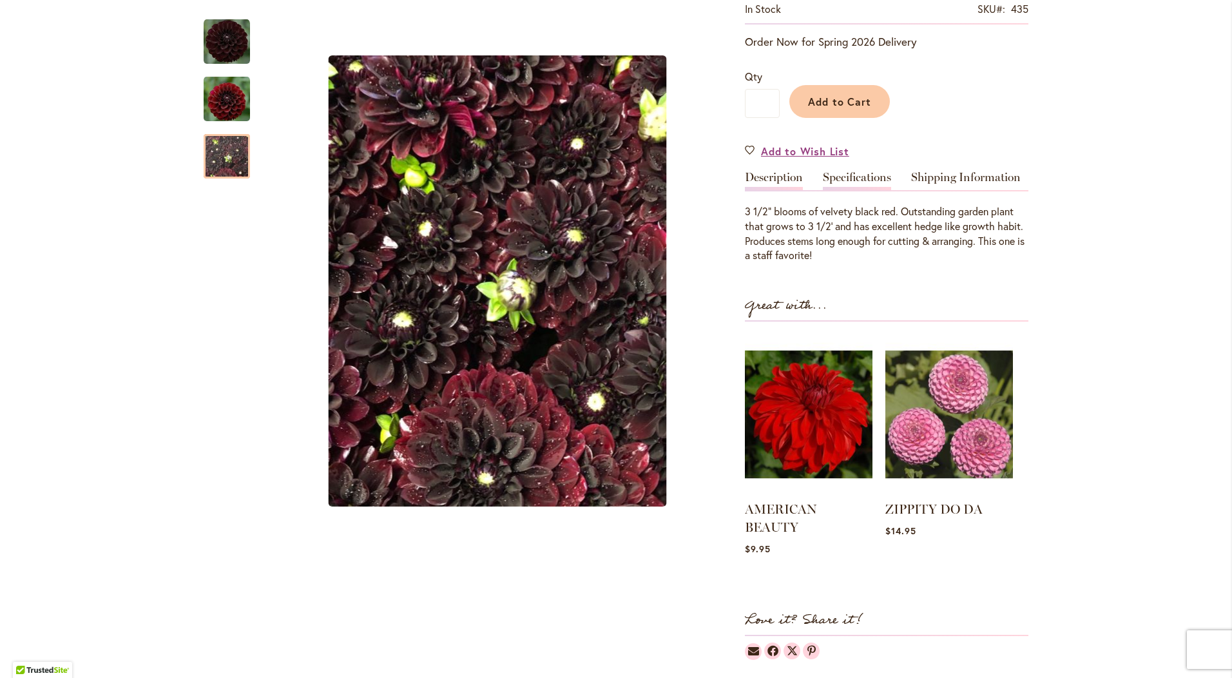
click at [846, 177] on link "Specifications" at bounding box center [857, 180] width 68 height 19
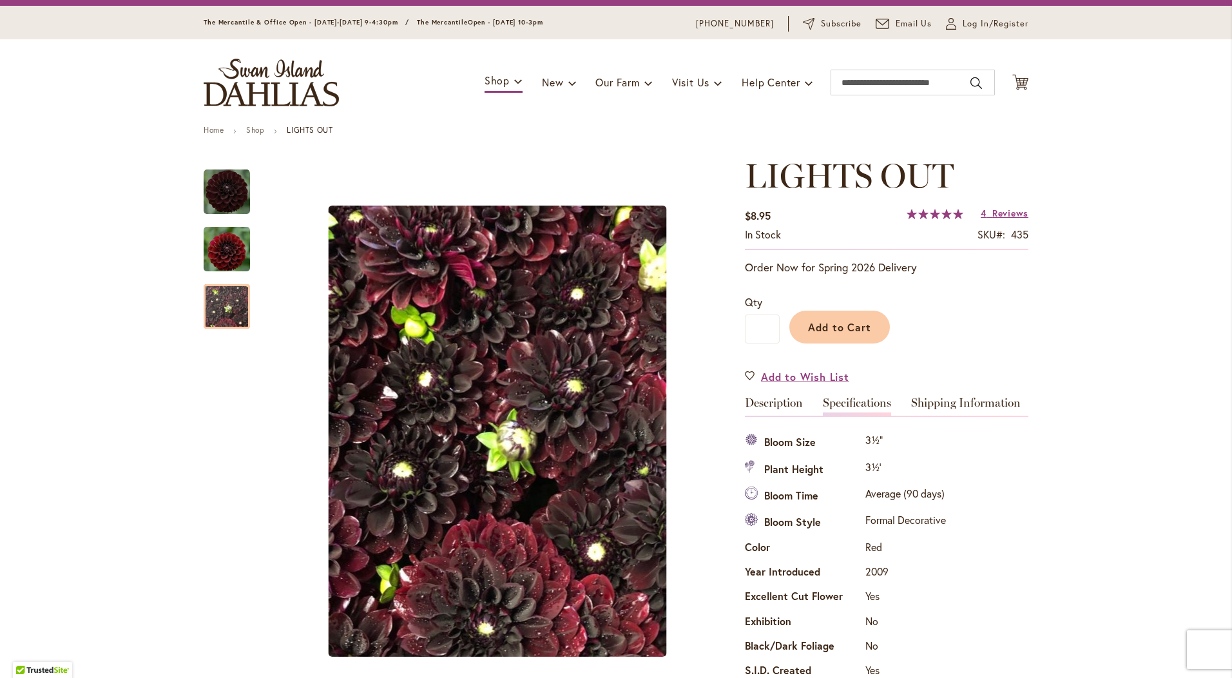
scroll to position [0, 0]
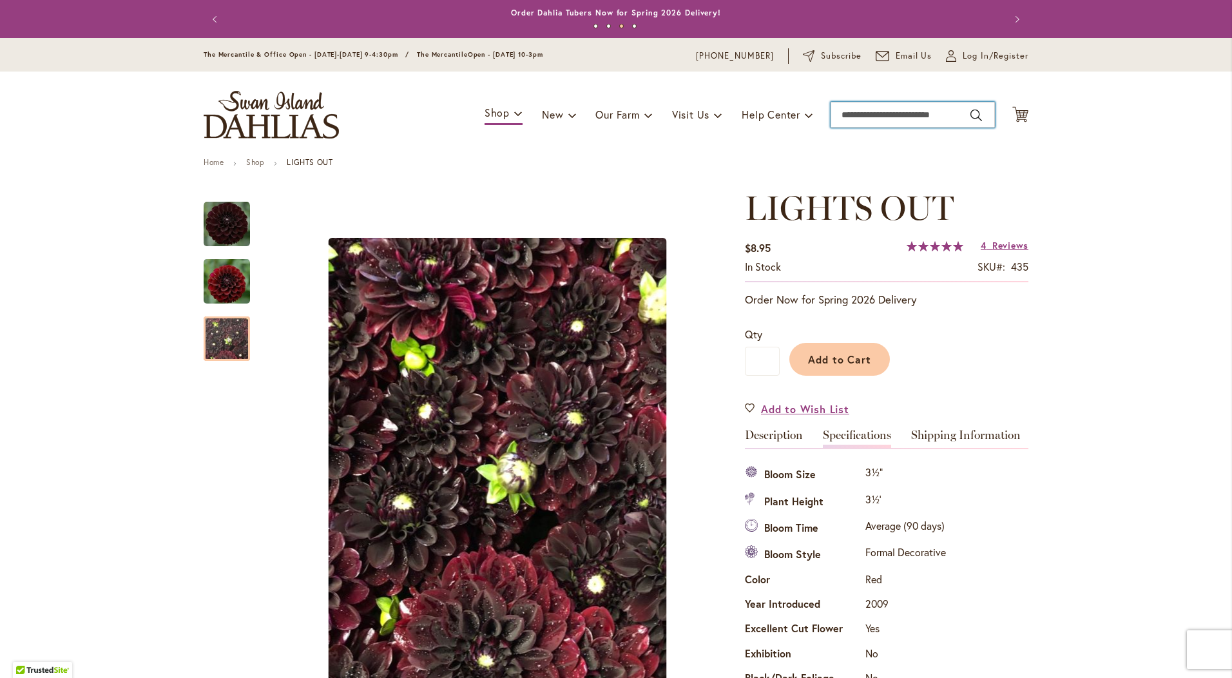
click at [865, 116] on input "Search" at bounding box center [913, 115] width 164 height 26
type input "**********"
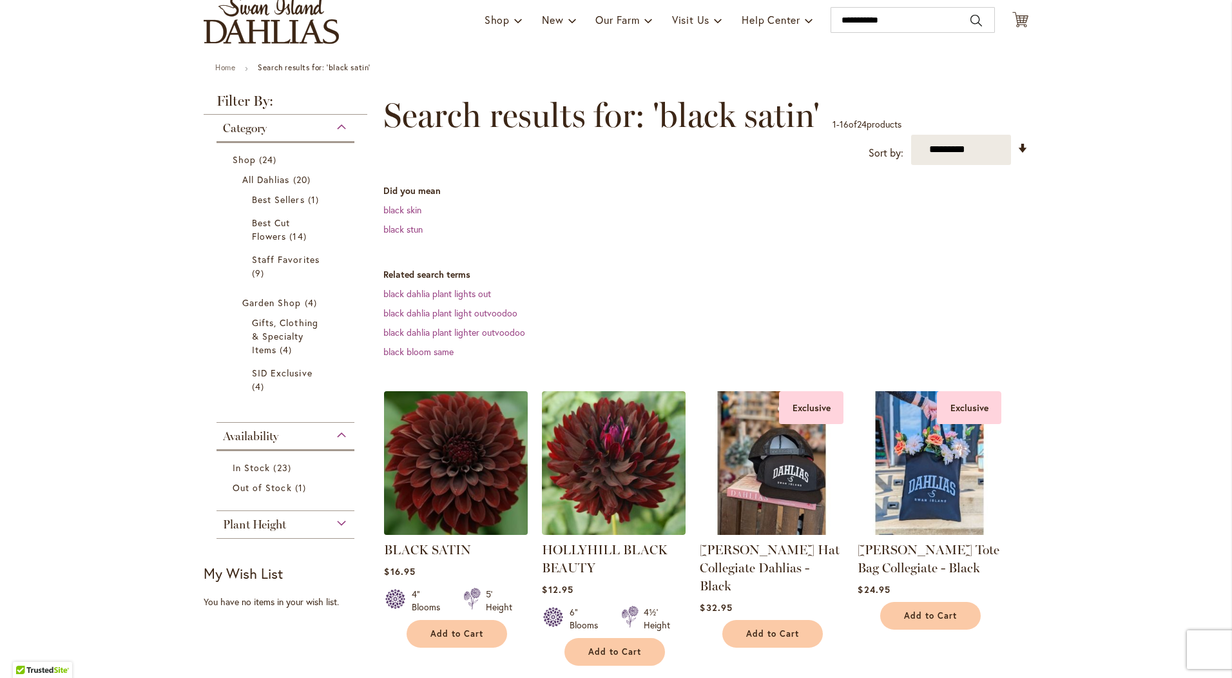
scroll to position [193, 0]
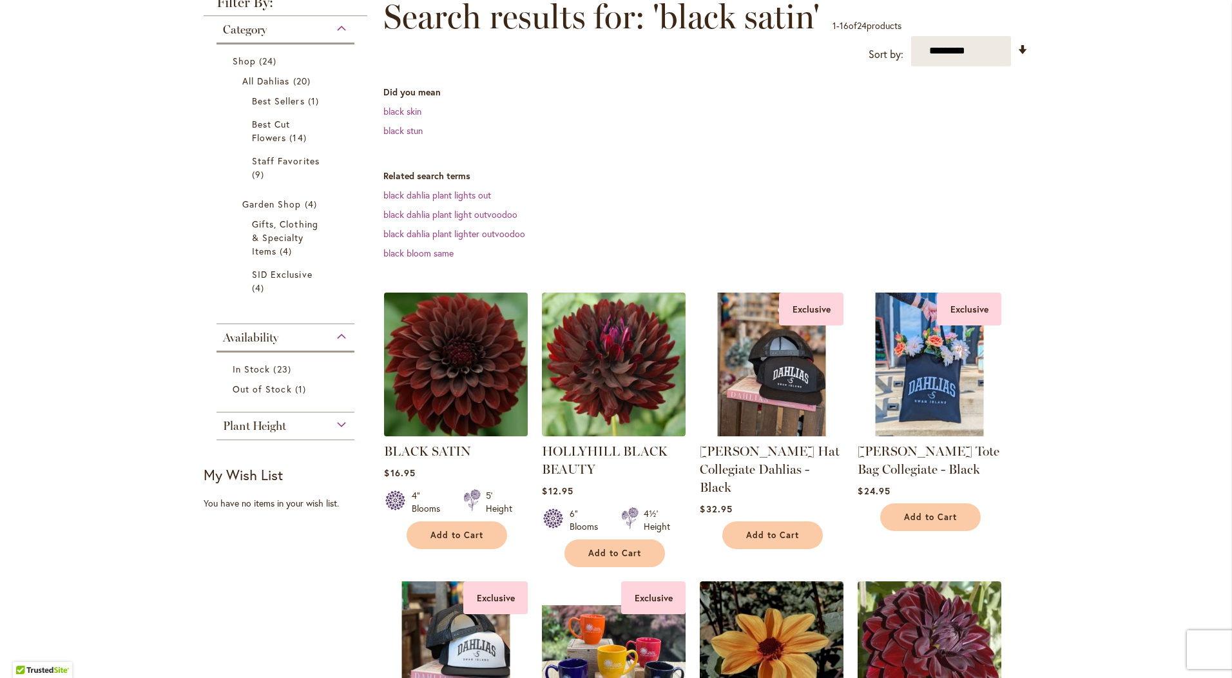
click at [479, 348] on img at bounding box center [456, 364] width 151 height 151
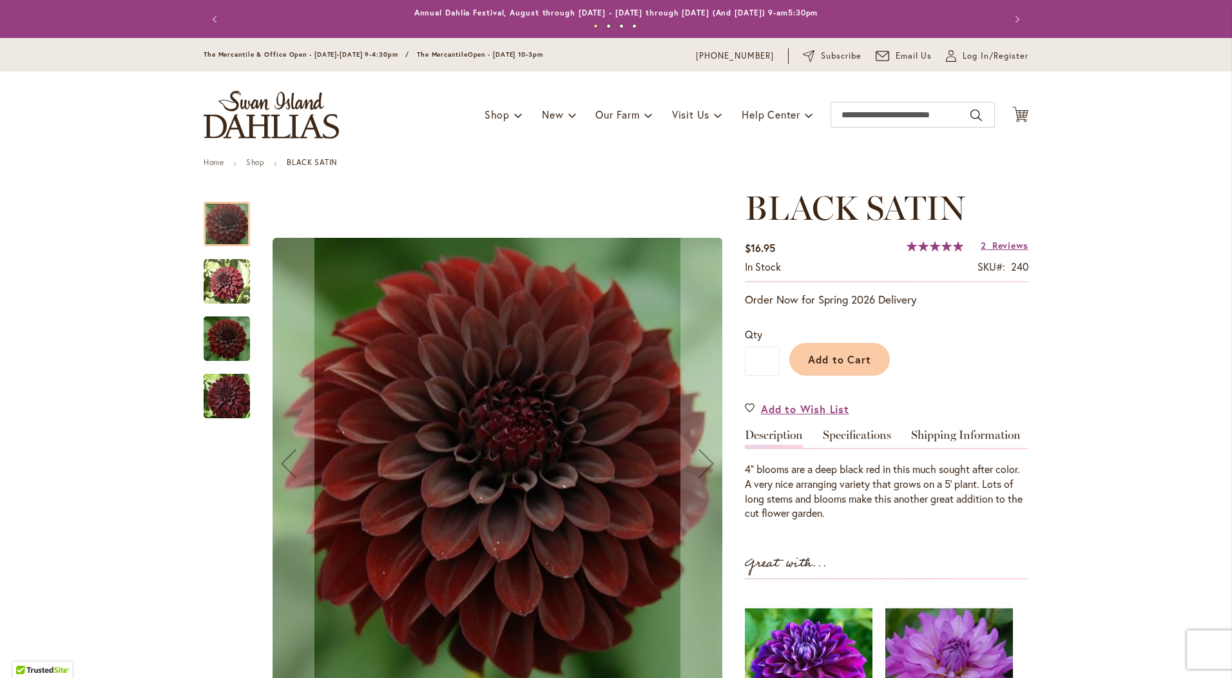
click at [228, 274] on img "BLACK SATIN" at bounding box center [227, 281] width 46 height 46
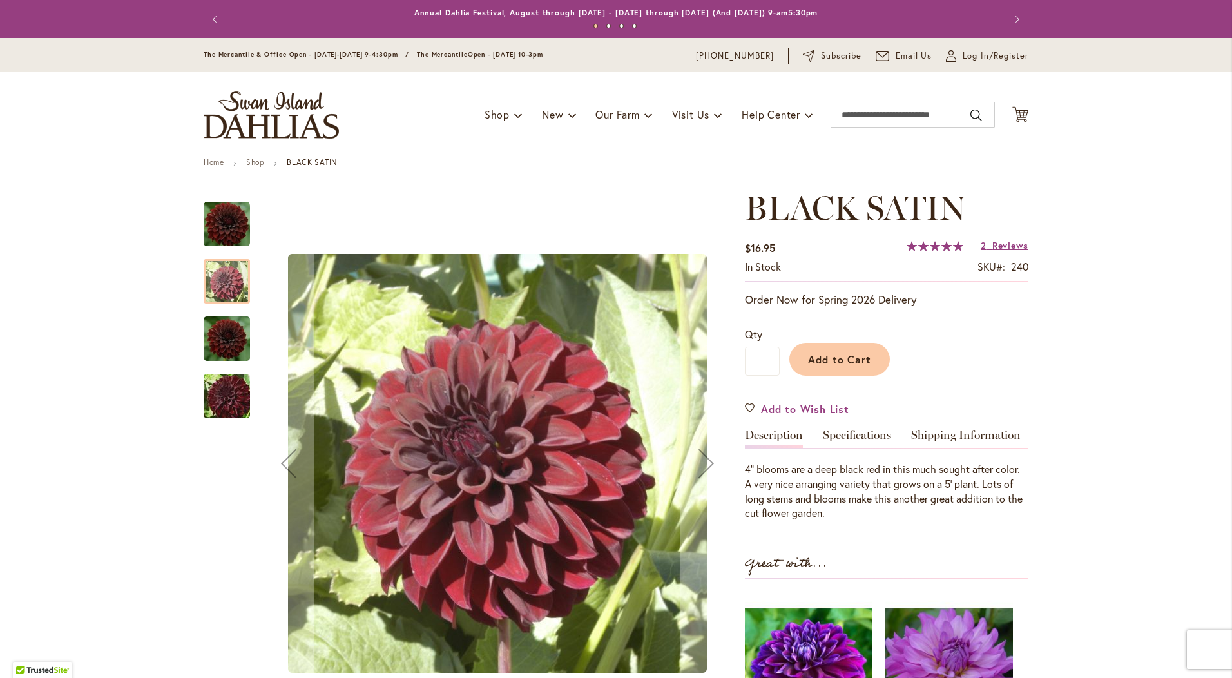
click at [219, 343] on img "BLACK SATIN" at bounding box center [227, 338] width 46 height 52
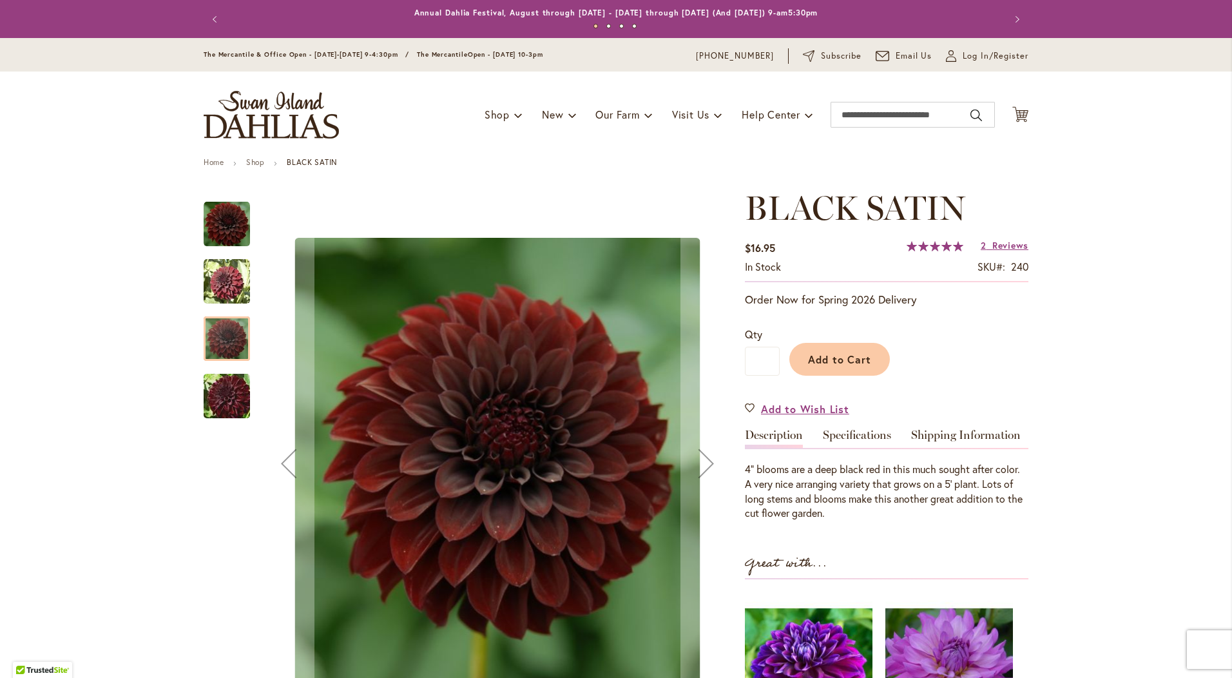
click at [219, 378] on img "BLACK SATIN" at bounding box center [226, 396] width 93 height 62
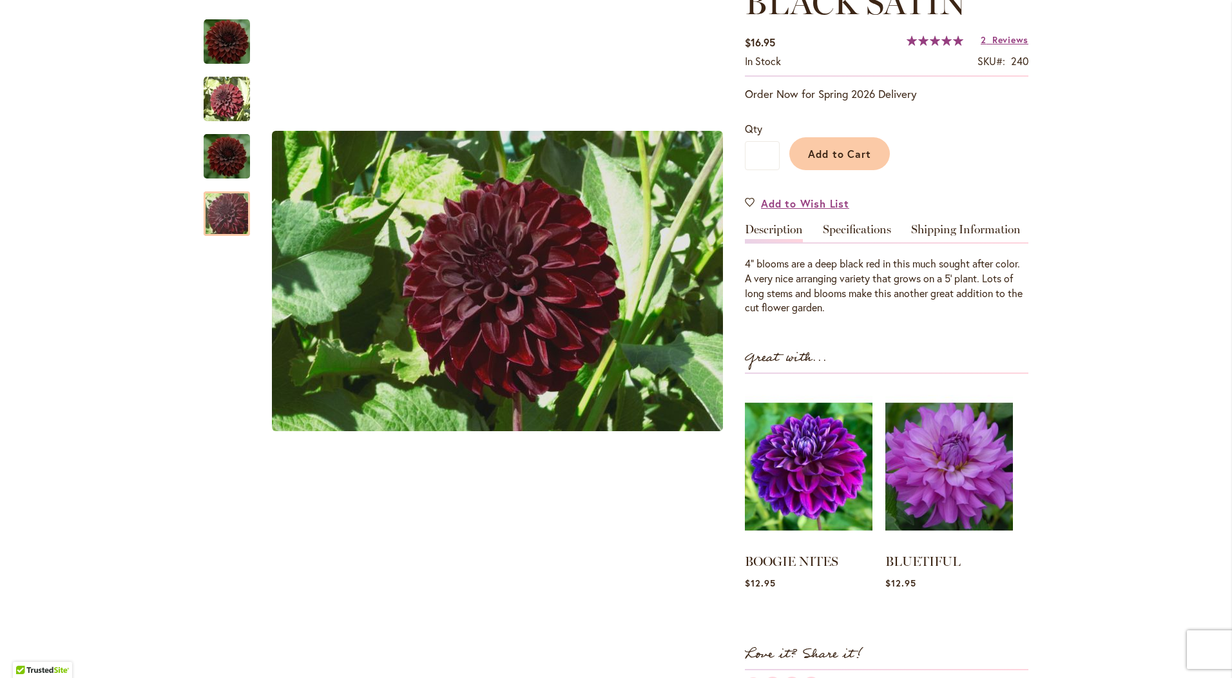
scroll to position [258, 0]
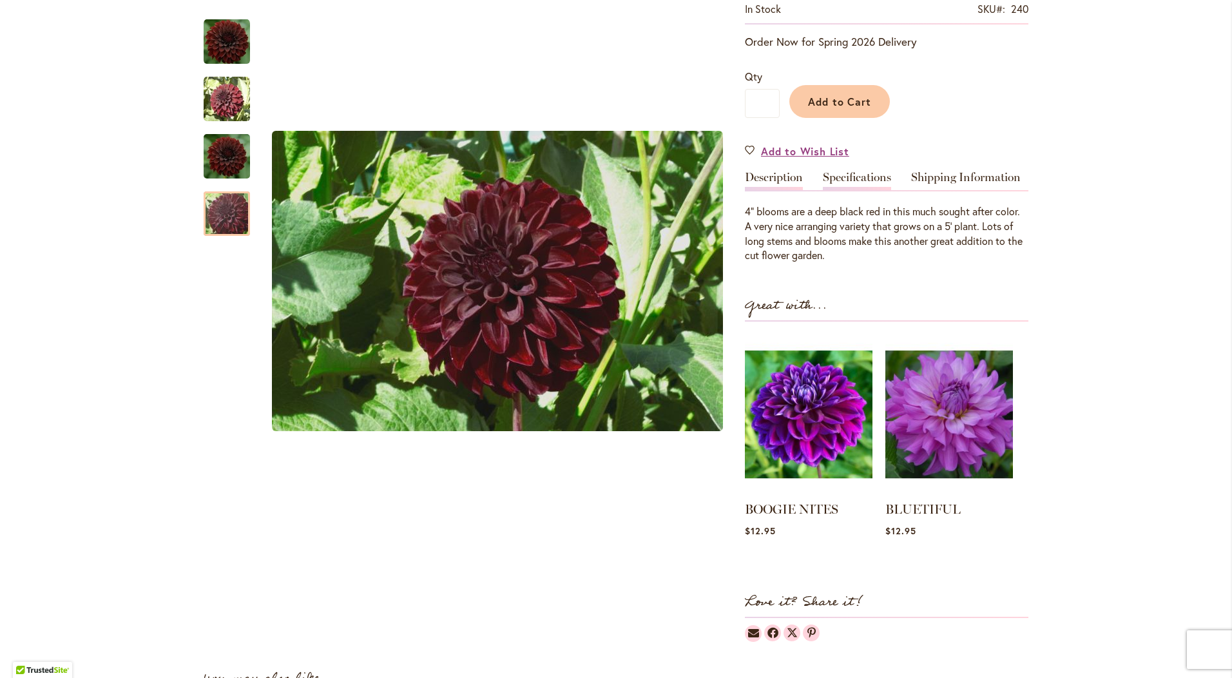
click at [852, 173] on link "Specifications" at bounding box center [857, 180] width 68 height 19
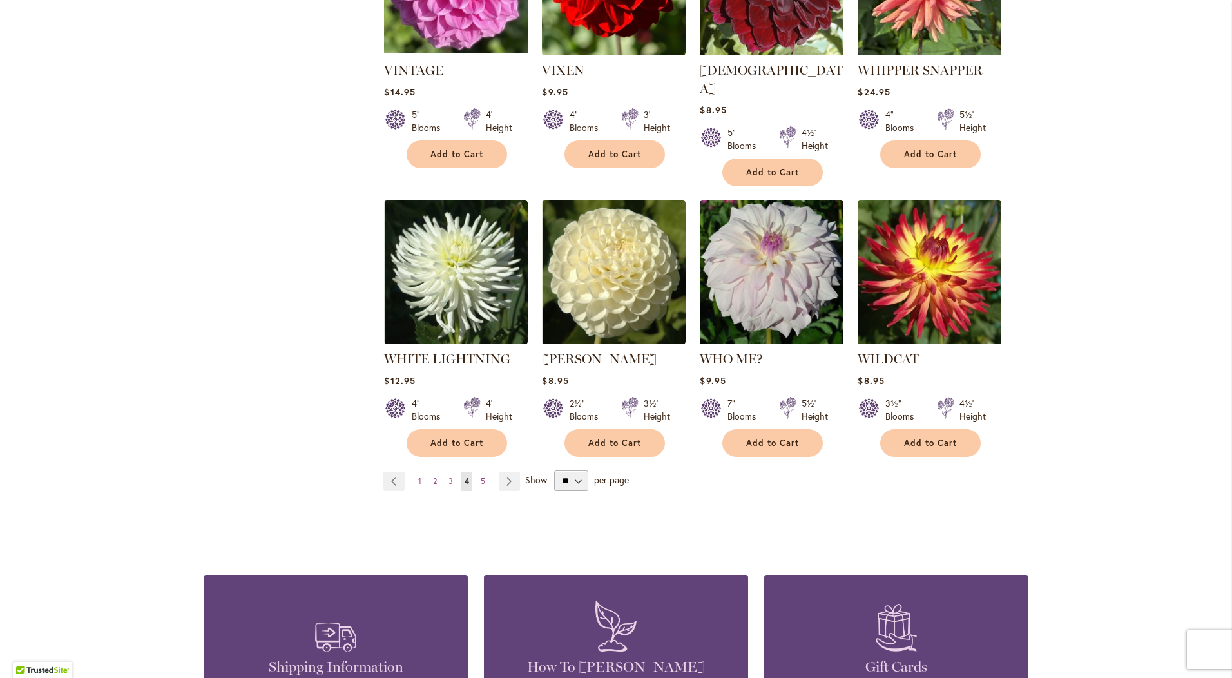
scroll to position [4252, 0]
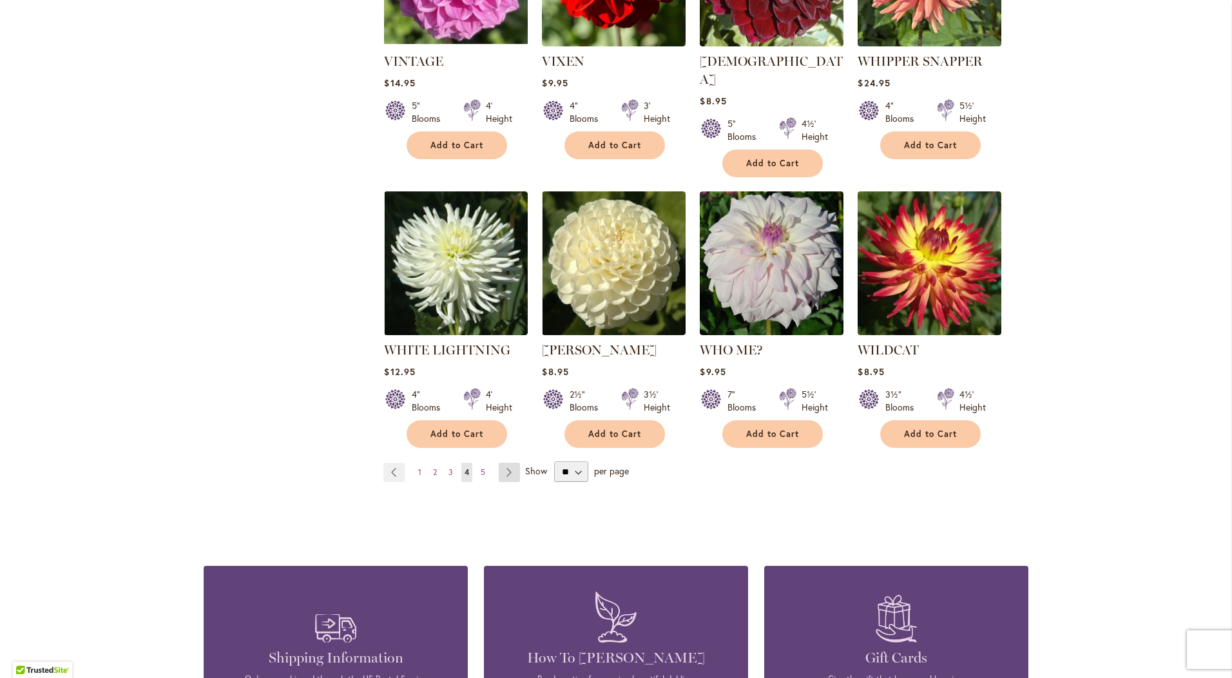
click at [512, 463] on link "Page Next" at bounding box center [509, 472] width 21 height 19
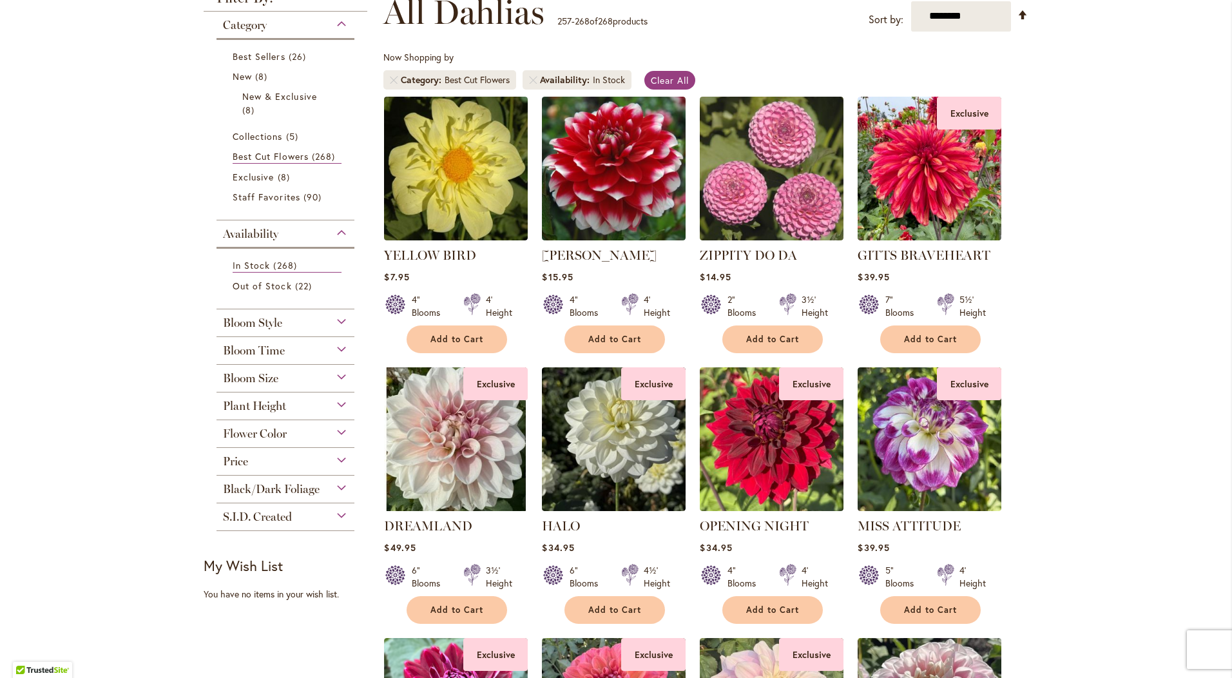
scroll to position [193, 0]
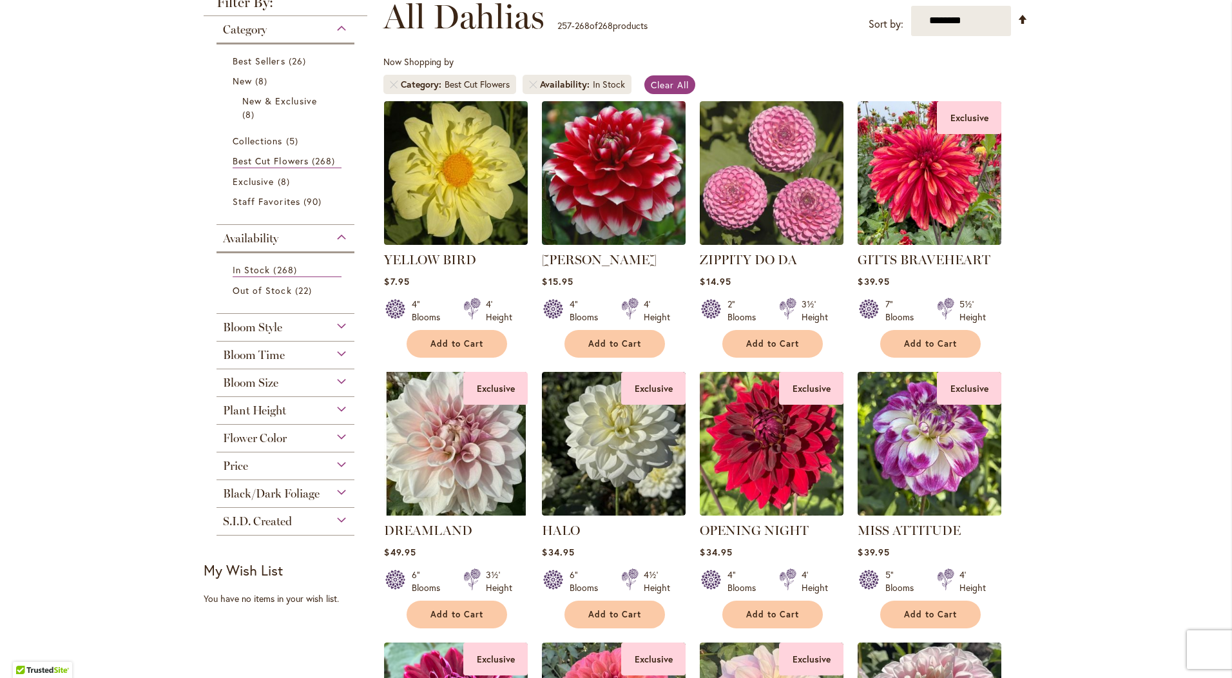
drag, startPoint x: 884, startPoint y: 146, endPoint x: 1138, endPoint y: 238, distance: 270.7
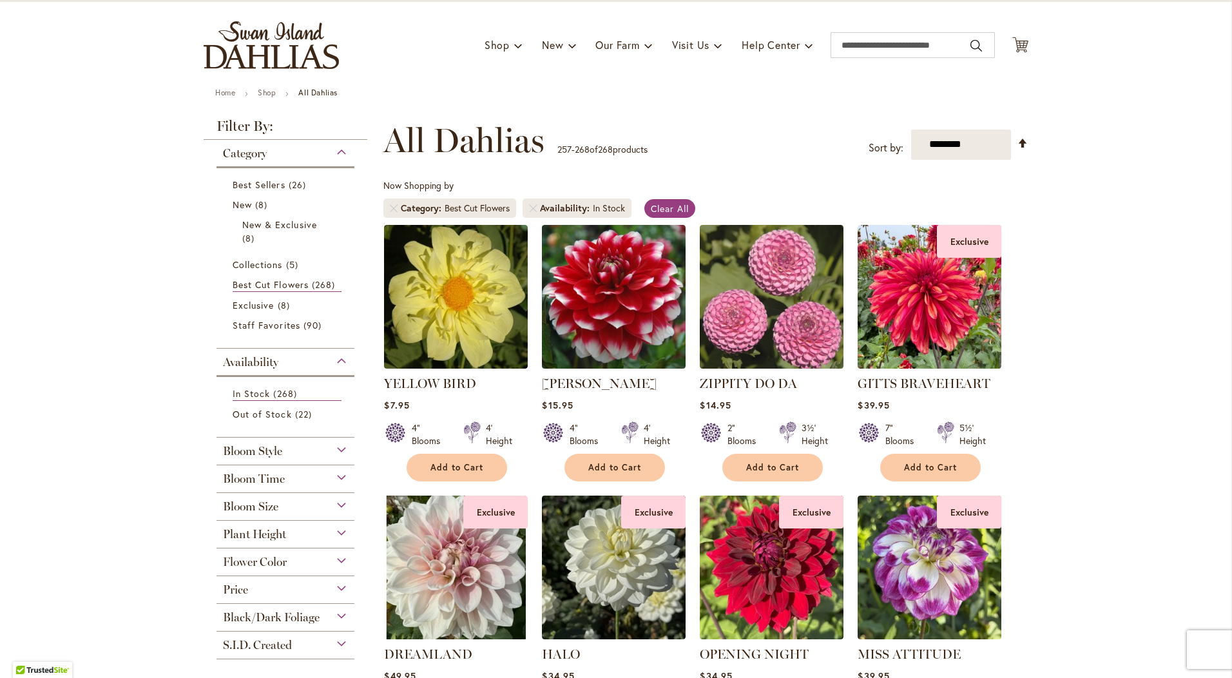
scroll to position [0, 0]
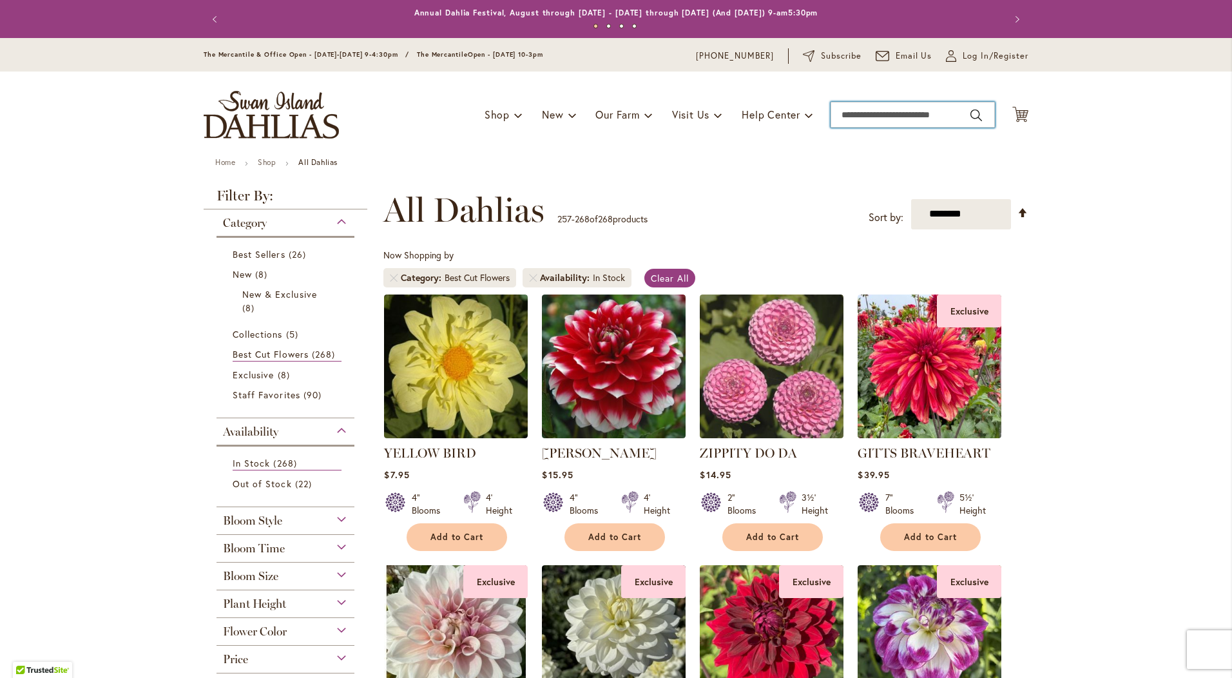
click at [878, 103] on input "Search" at bounding box center [913, 115] width 164 height 26
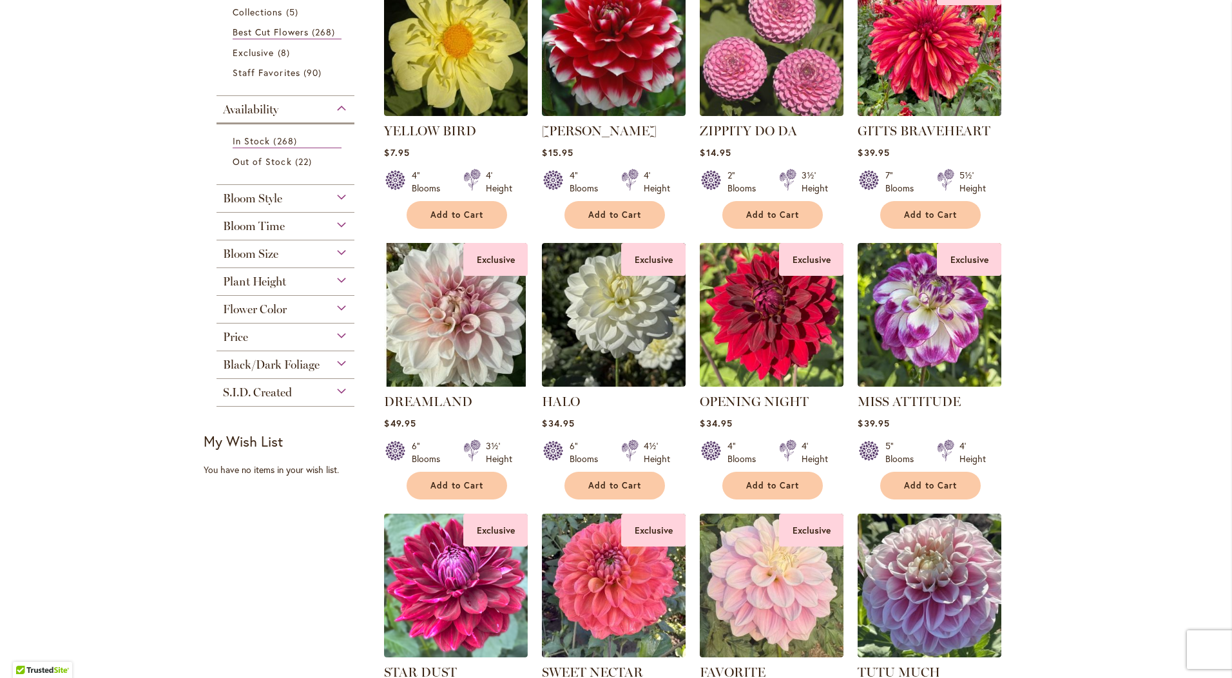
scroll to position [709, 0]
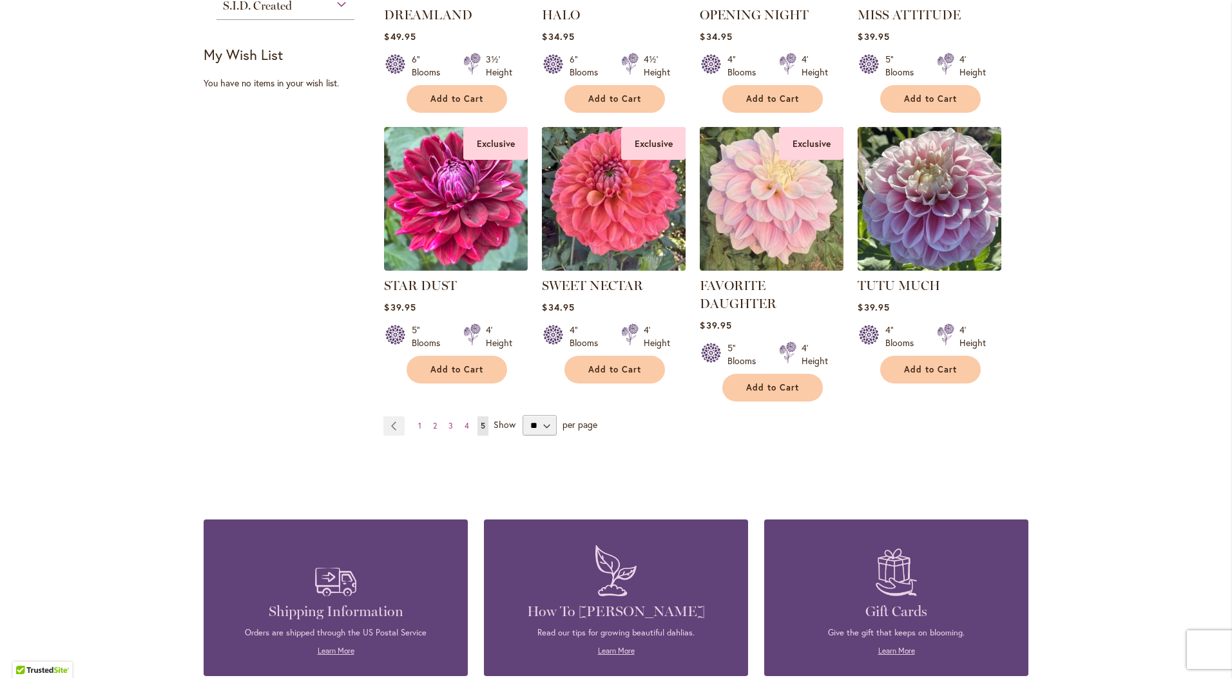
click at [608, 204] on img at bounding box center [614, 198] width 151 height 151
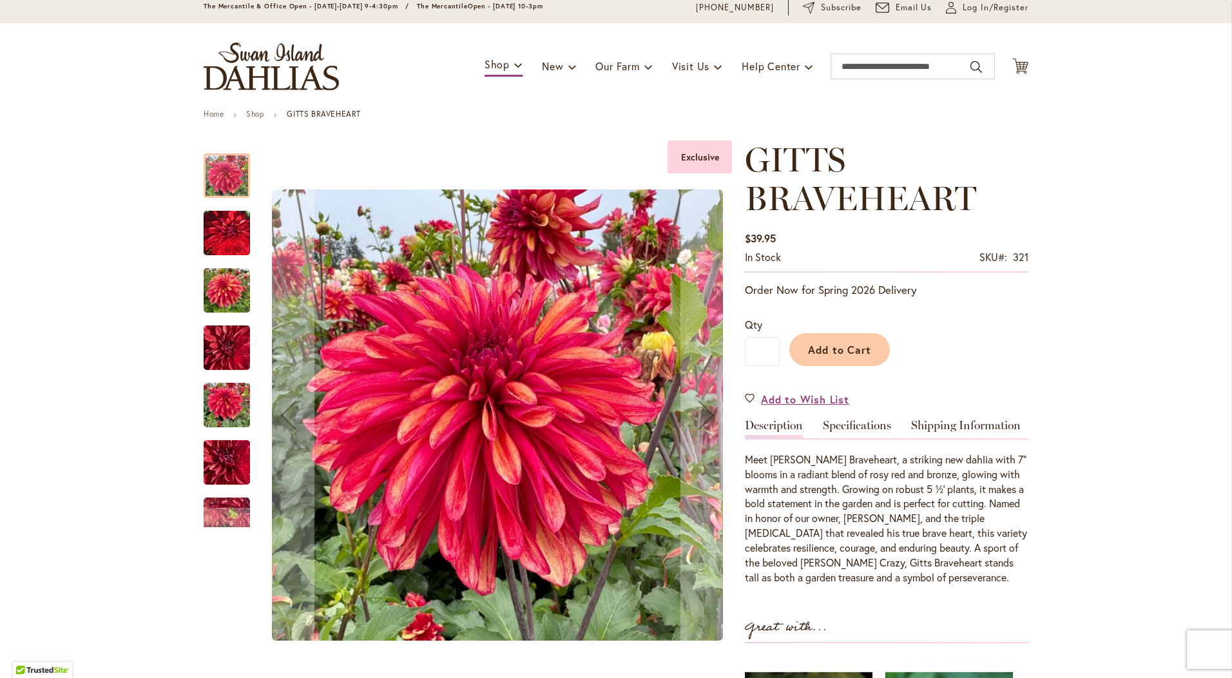
scroll to position [129, 0]
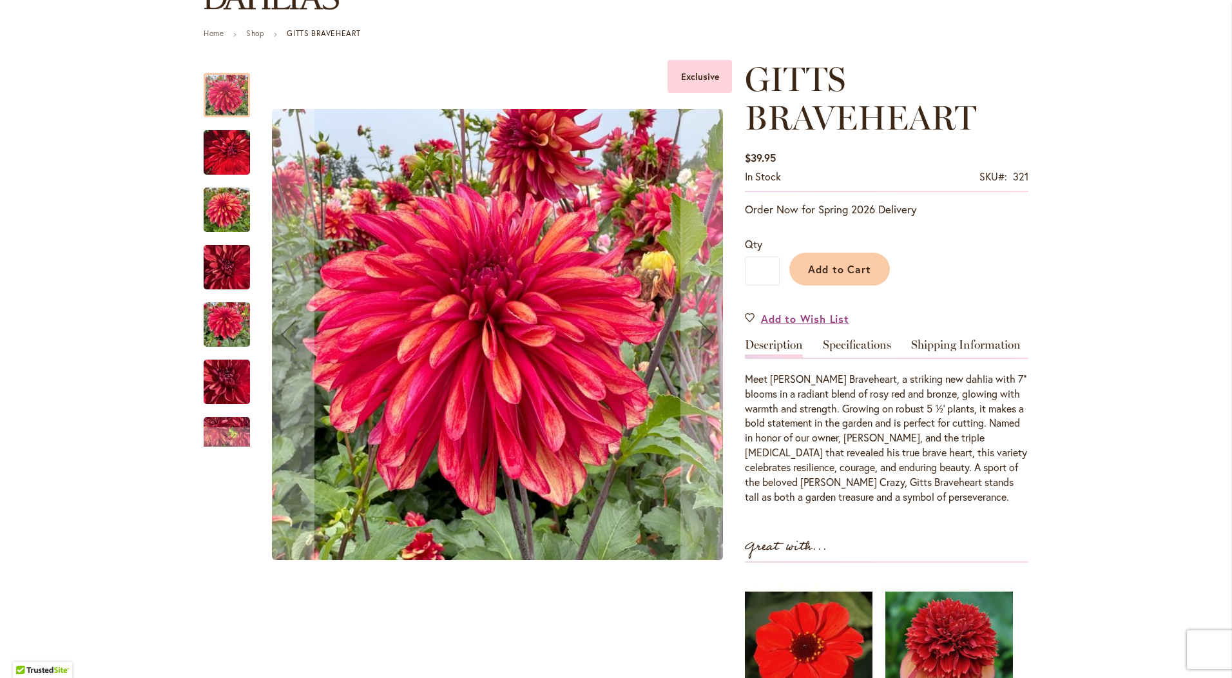
click at [223, 155] on img "GITTS BRAVEHEART" at bounding box center [227, 152] width 46 height 58
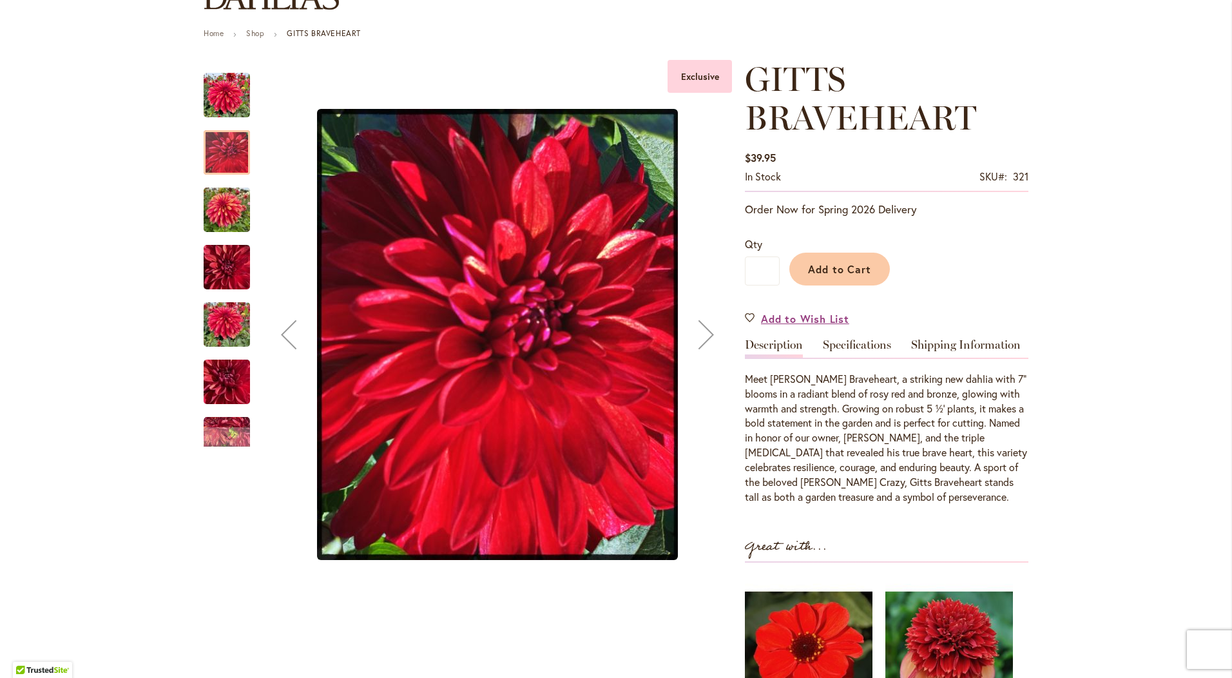
click at [227, 208] on img "GITTS BRAVEHEART" at bounding box center [227, 210] width 46 height 62
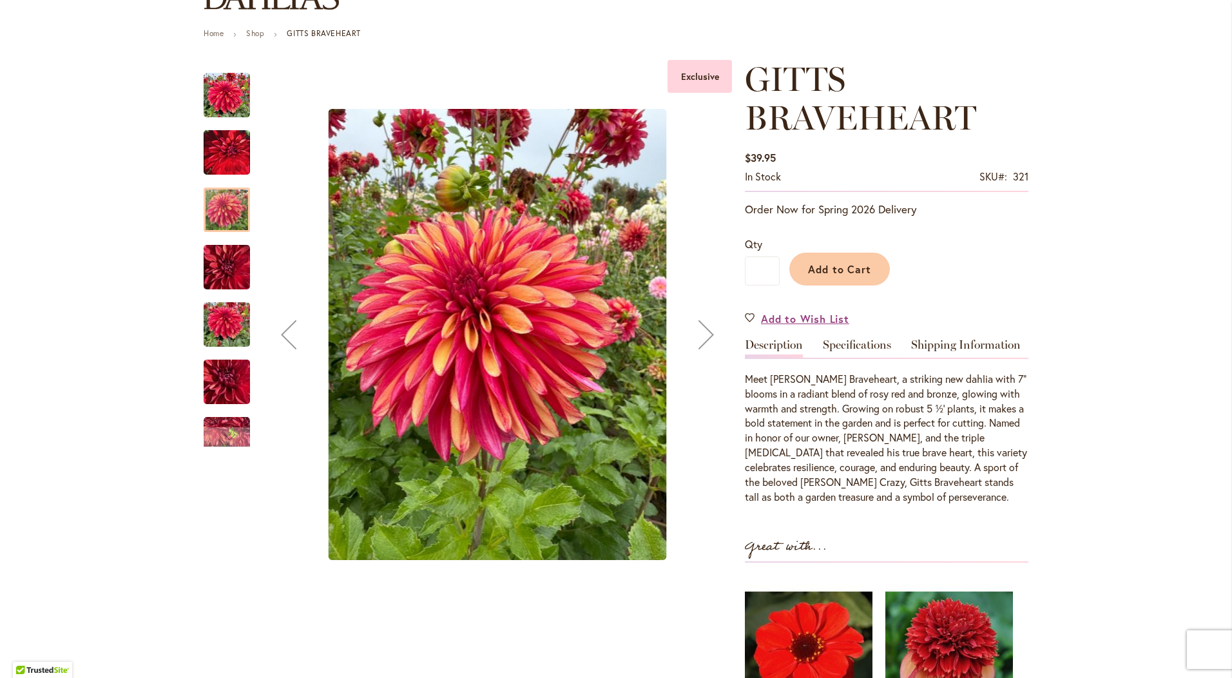
click at [219, 277] on img "GITTS BRAVEHEART" at bounding box center [227, 267] width 46 height 62
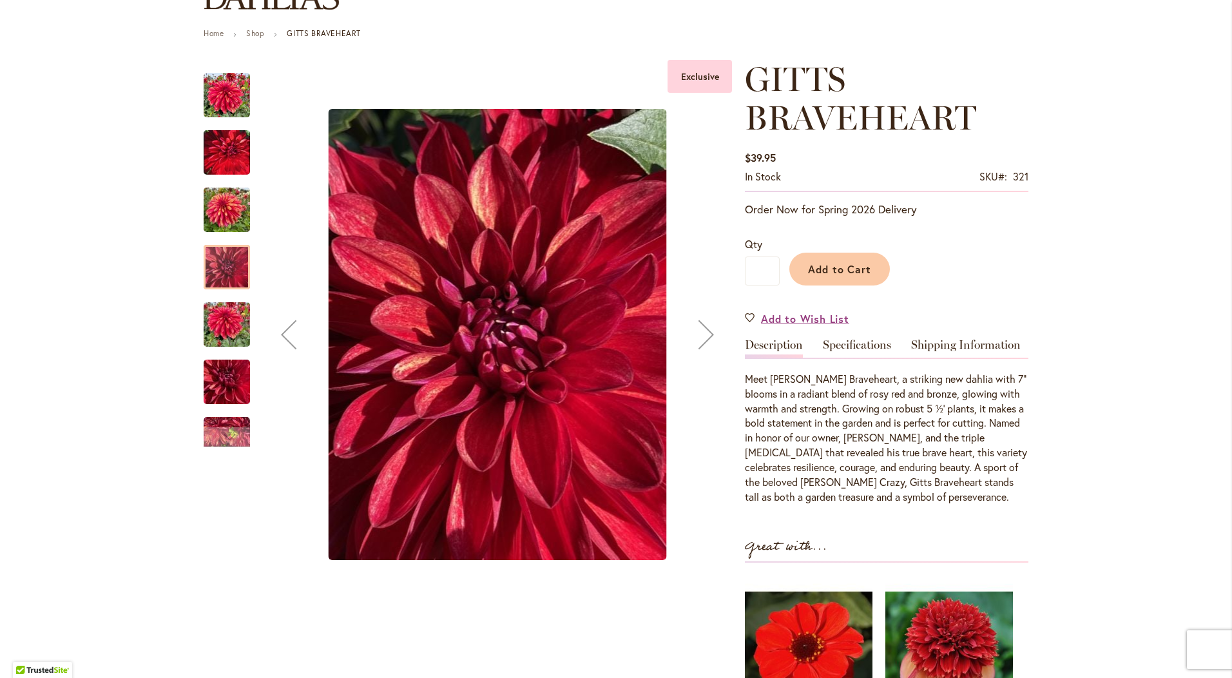
click at [213, 307] on img "GITTS BRAVEHEART" at bounding box center [227, 325] width 46 height 62
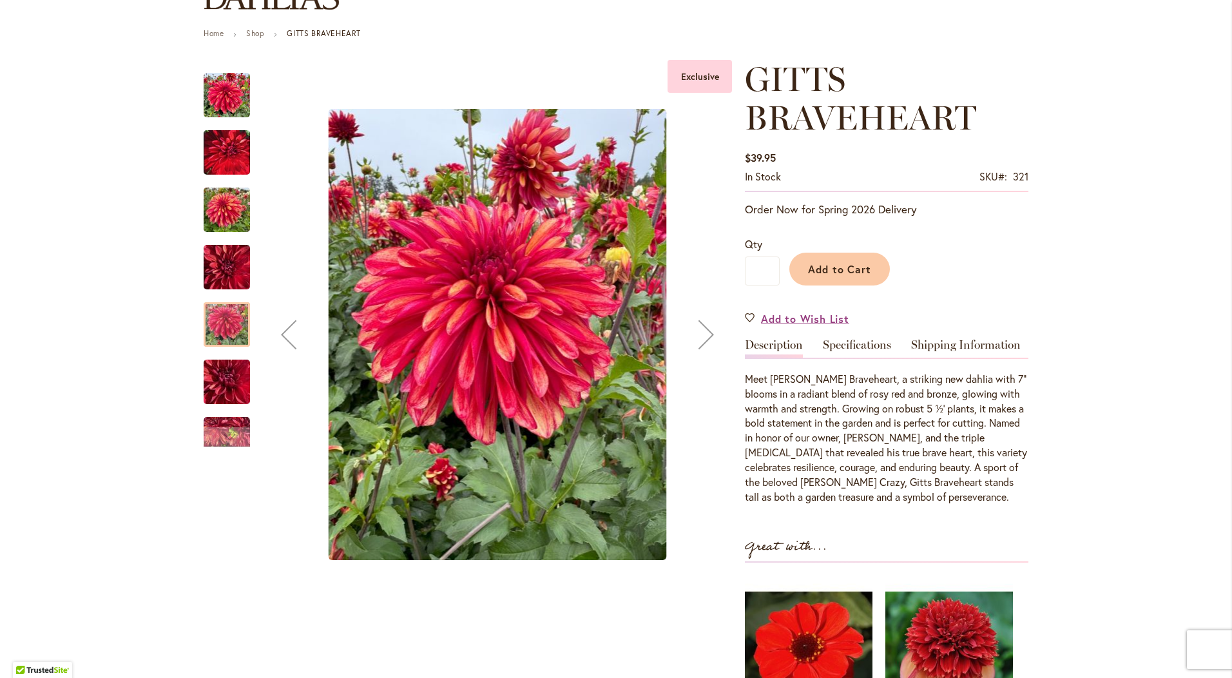
click at [221, 384] on img "GITTS BRAVEHEART" at bounding box center [226, 382] width 93 height 70
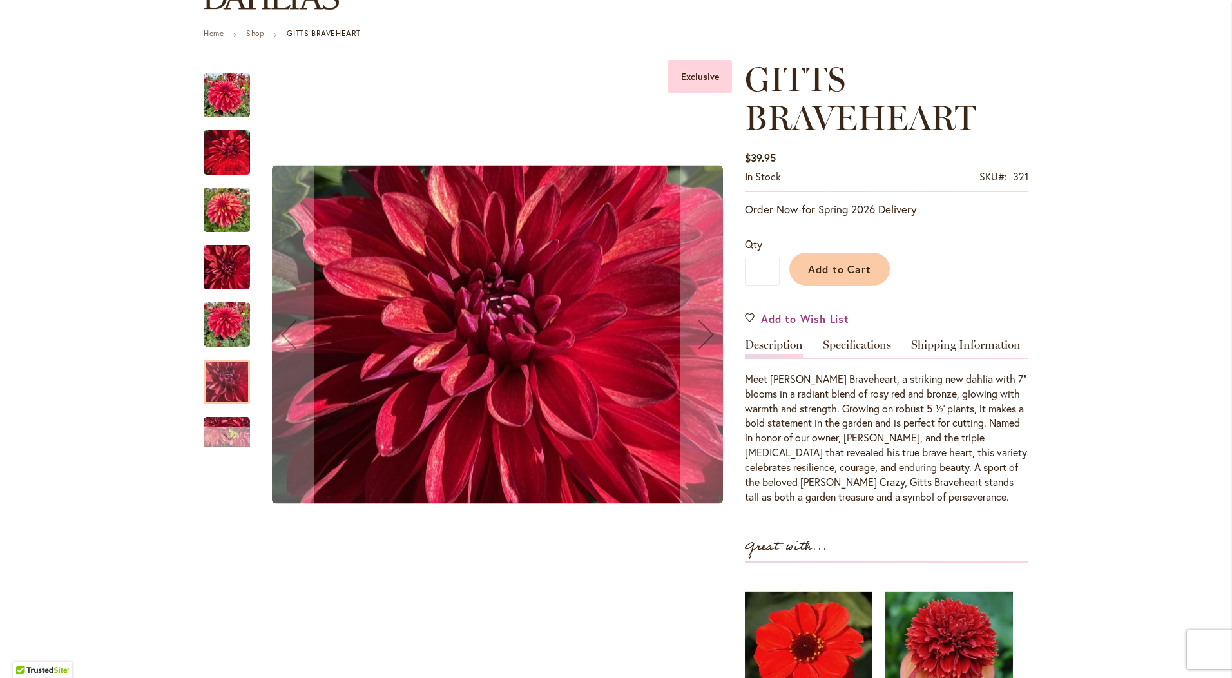
click at [219, 428] on div "Next" at bounding box center [226, 436] width 19 height 19
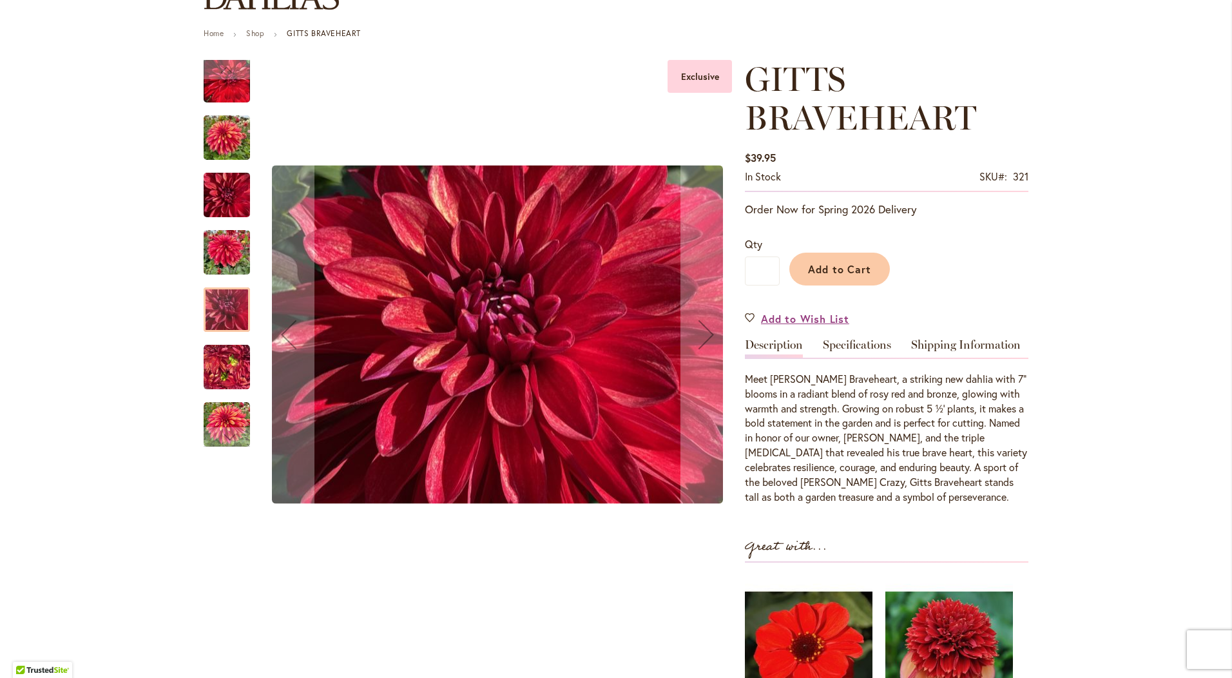
click at [216, 95] on img "GITTS BRAVEHEART" at bounding box center [227, 80] width 46 height 58
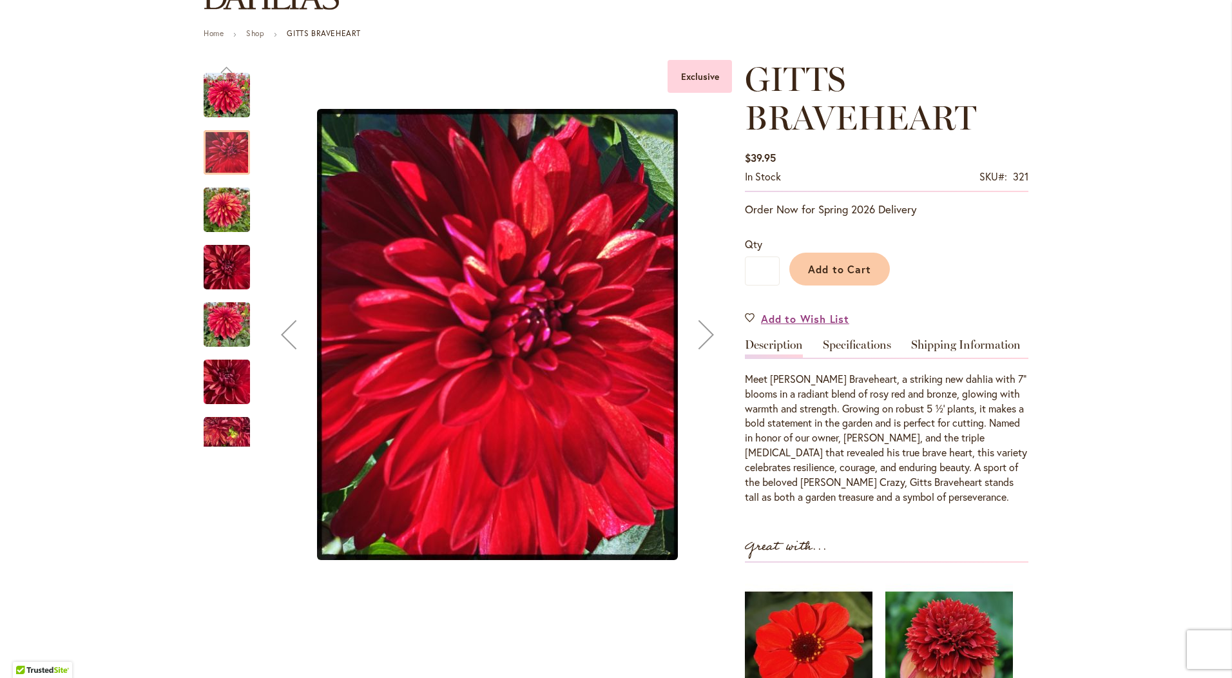
click at [216, 192] on img "GITTS BRAVEHEART" at bounding box center [227, 210] width 46 height 62
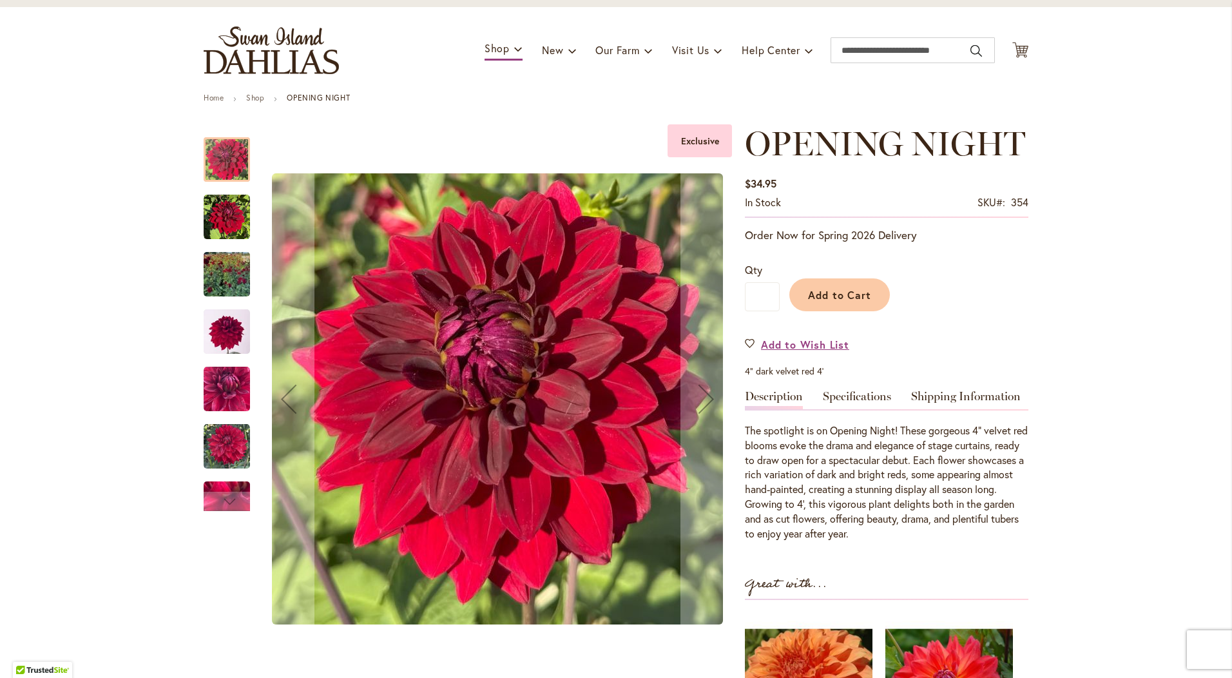
scroll to position [129, 0]
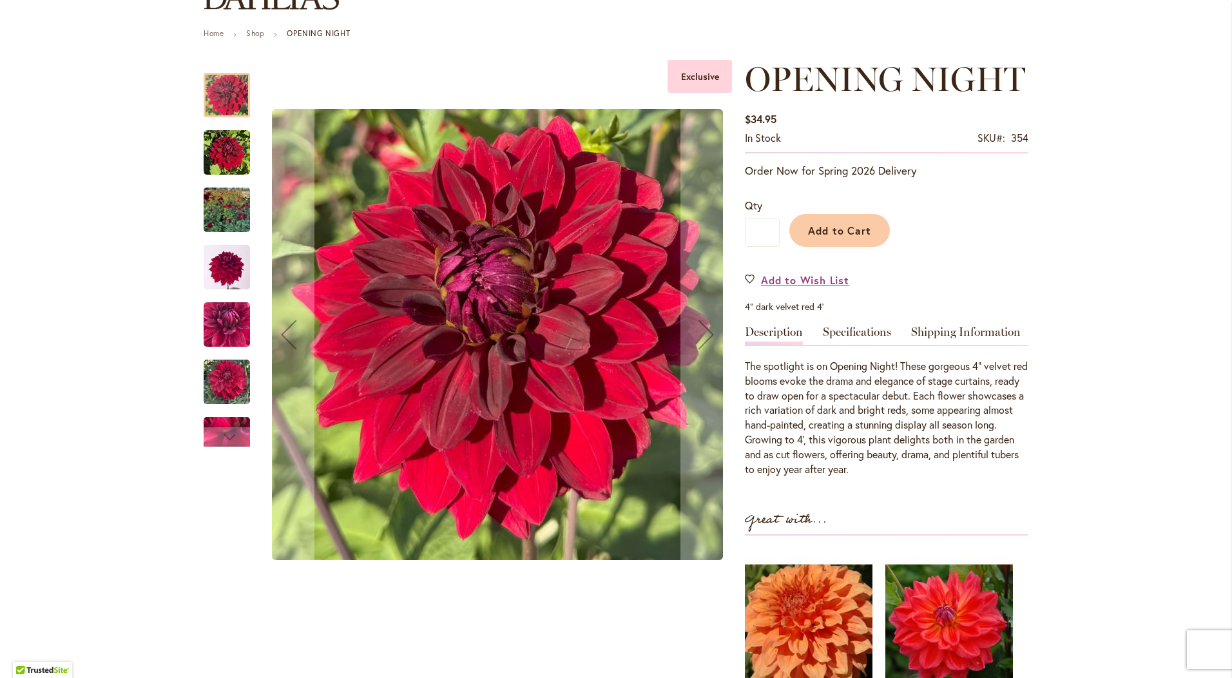
click at [206, 137] on img "OPENING NIGHT" at bounding box center [227, 153] width 46 height 46
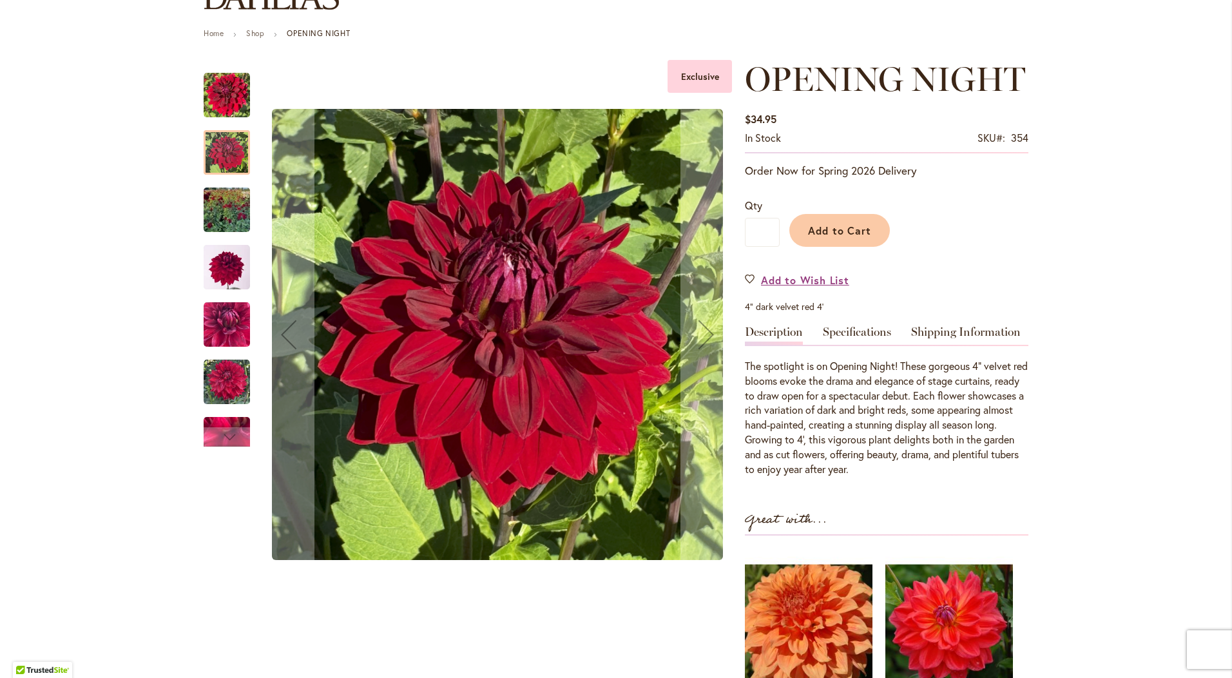
click at [222, 212] on img "OPENING NIGHT" at bounding box center [227, 210] width 46 height 62
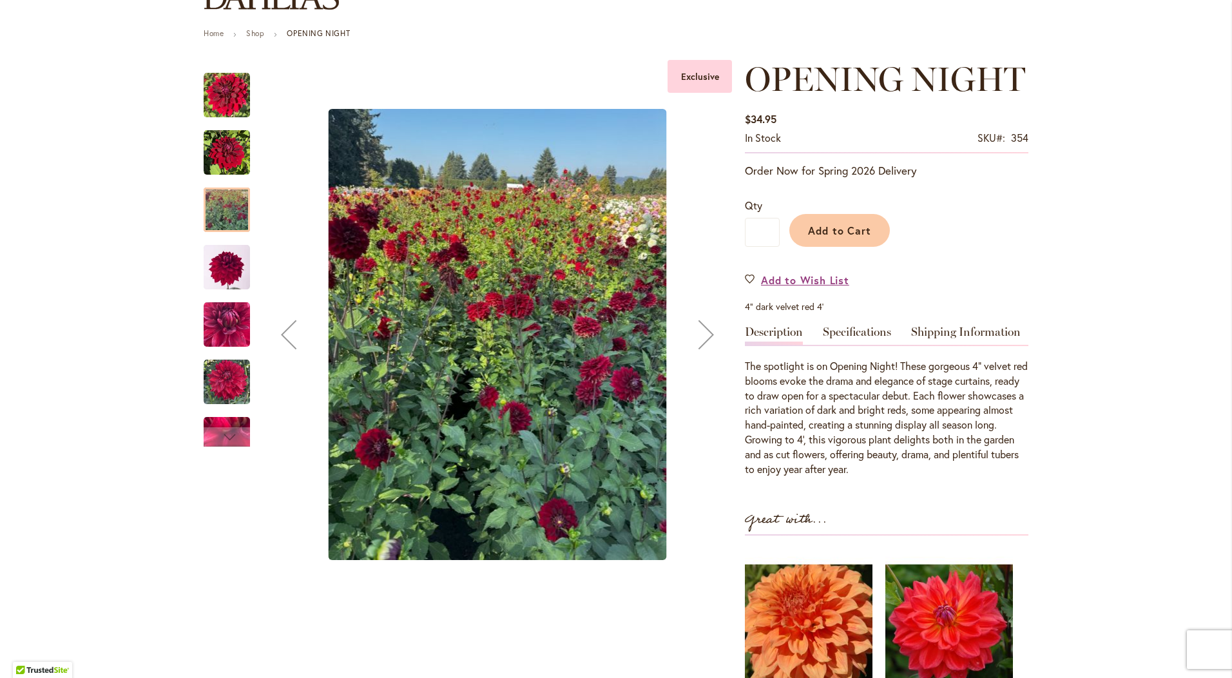
click at [219, 291] on div "OPENING NIGHT" at bounding box center [233, 317] width 59 height 57
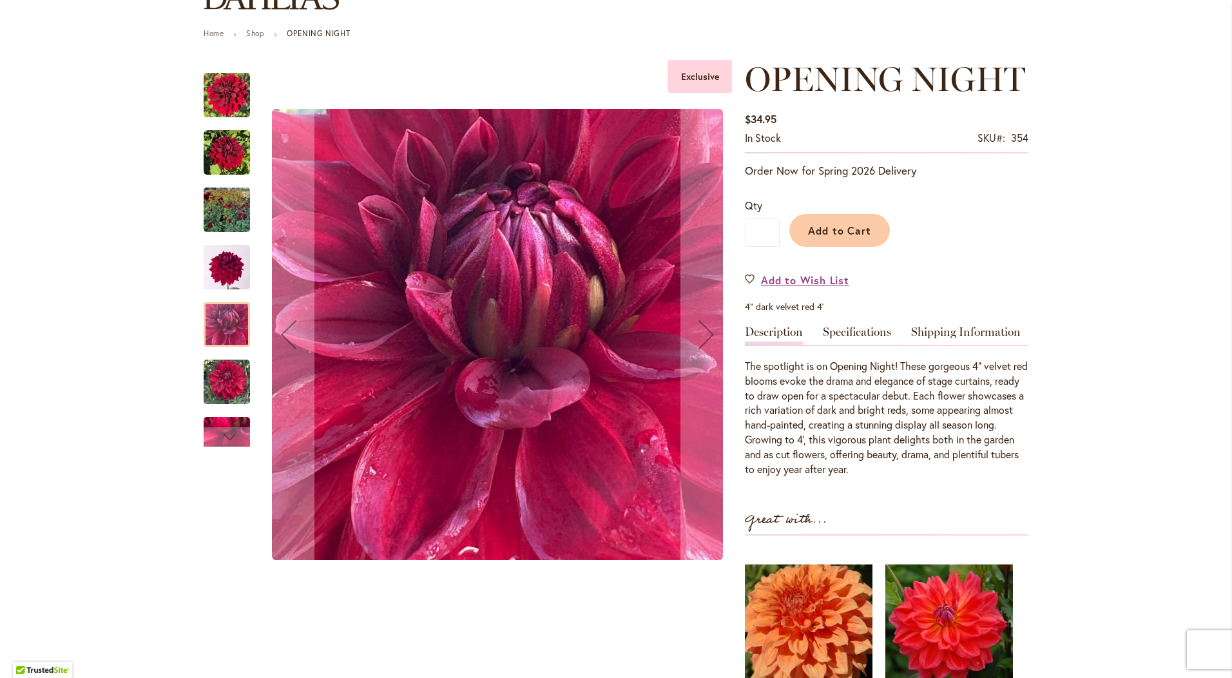
click at [212, 315] on div at bounding box center [227, 324] width 46 height 44
click at [223, 384] on img "OPENING NIGHT" at bounding box center [227, 382] width 46 height 46
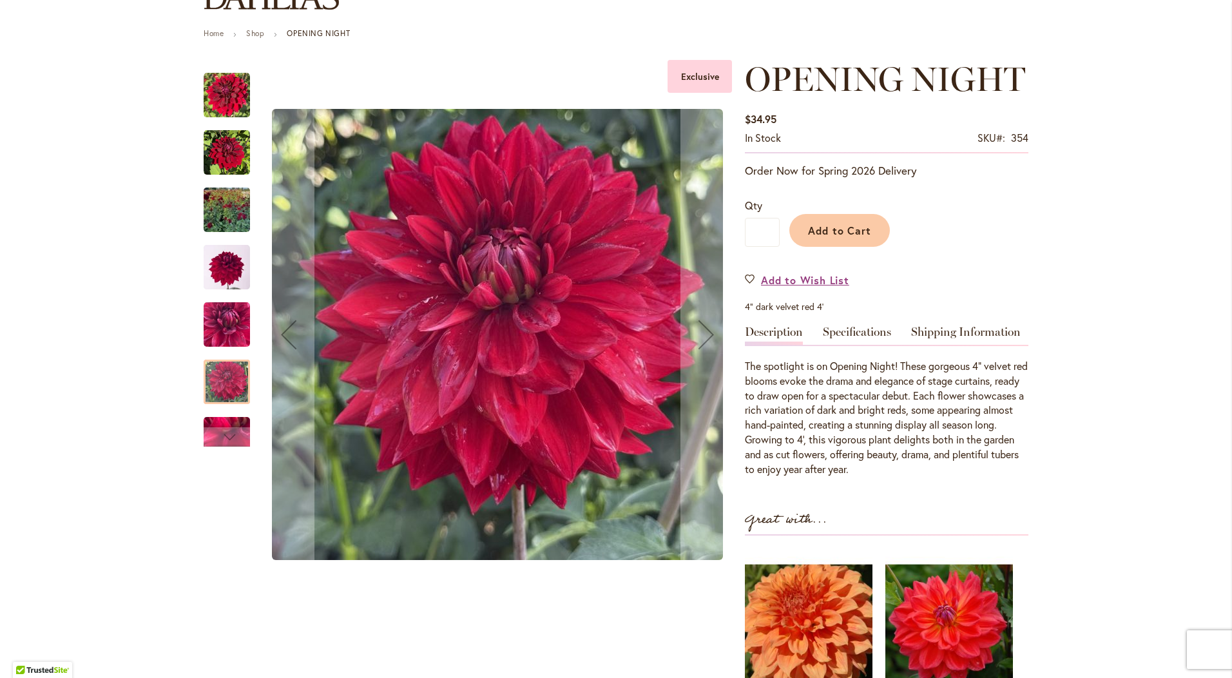
click at [219, 415] on div "OPENING NIGHT" at bounding box center [227, 432] width 46 height 57
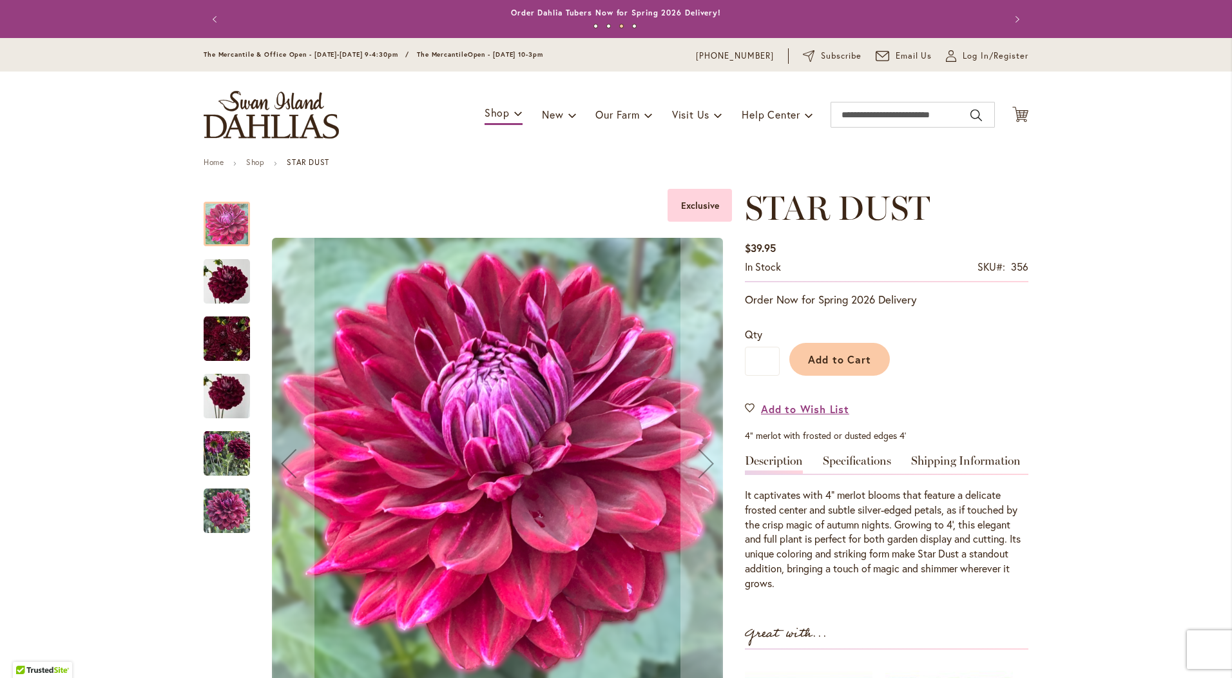
click at [224, 285] on img "STAR DUST" at bounding box center [227, 281] width 46 height 46
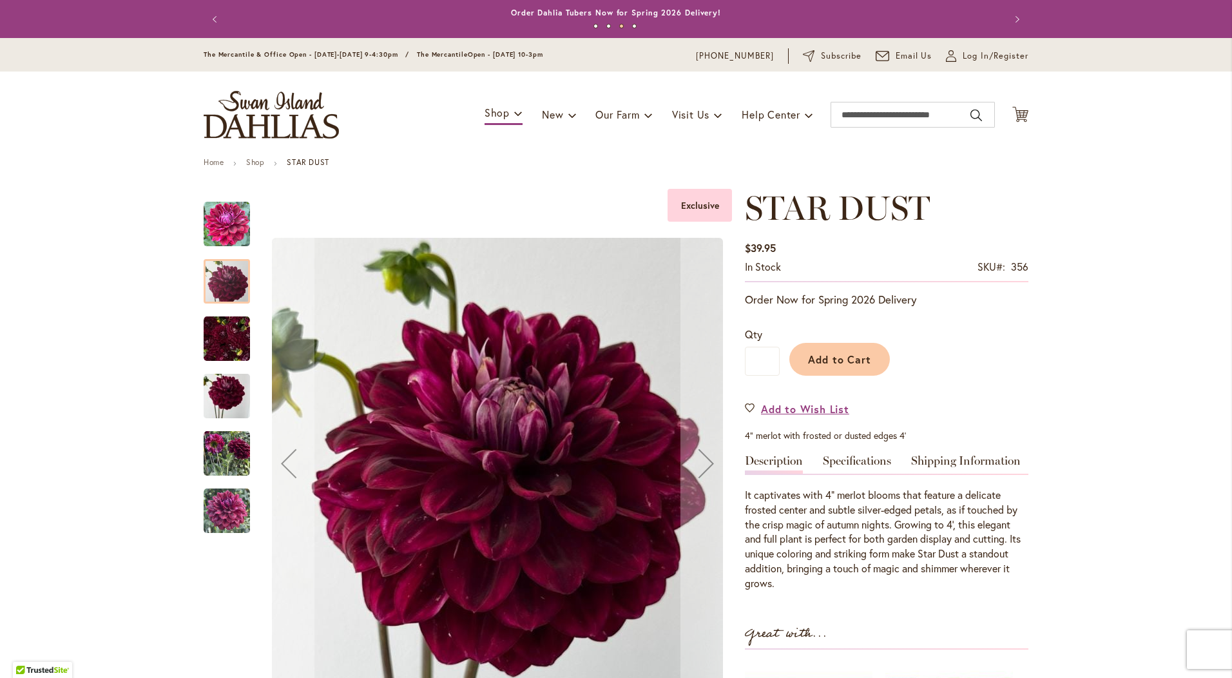
click at [222, 318] on img "STAR DUST" at bounding box center [227, 339] width 46 height 46
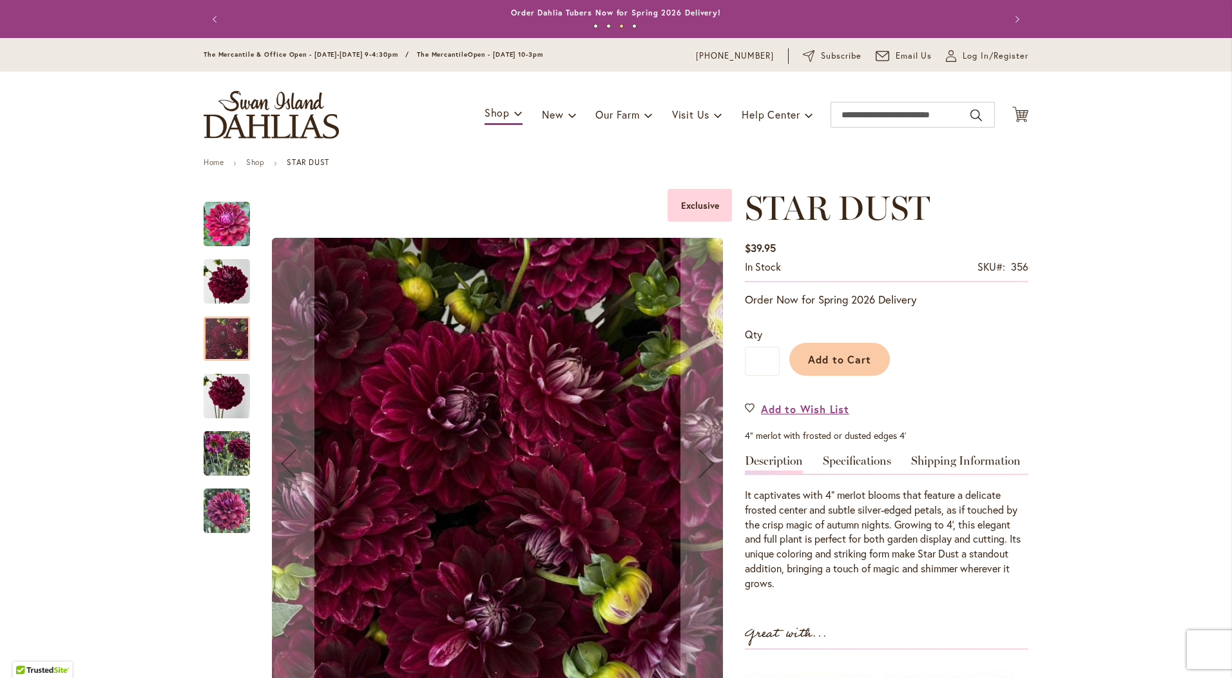
click at [219, 376] on img "STAR DUST" at bounding box center [227, 396] width 46 height 62
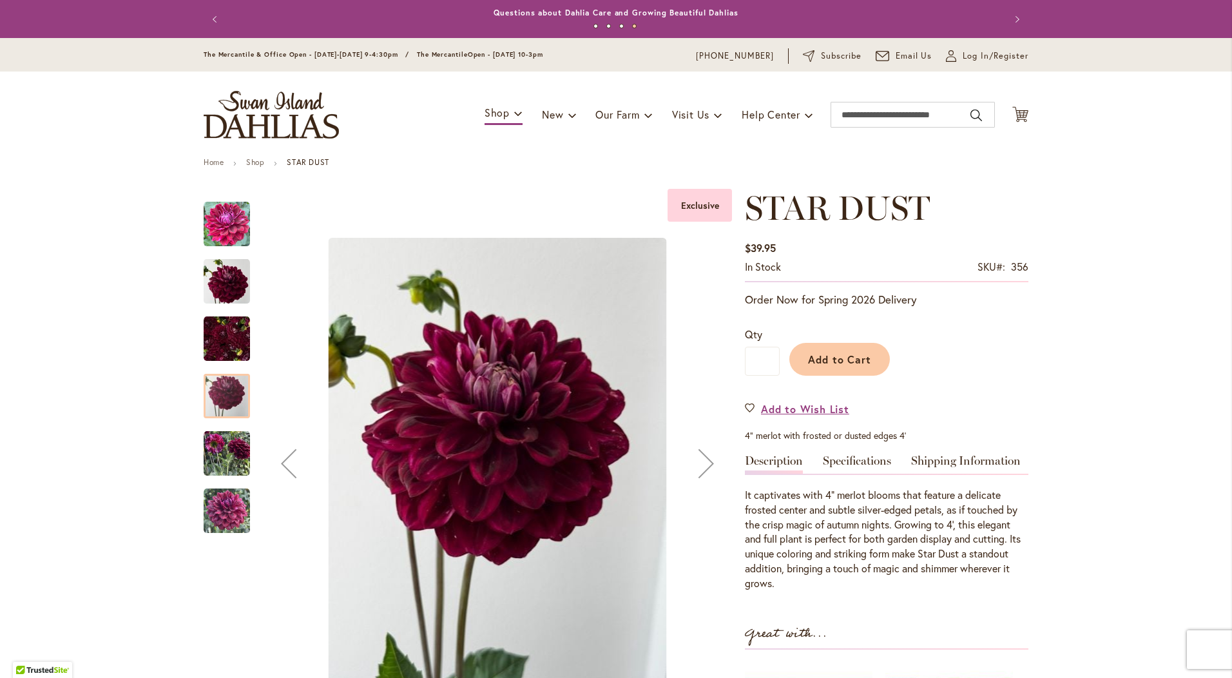
click at [222, 440] on img "STAR DUST" at bounding box center [227, 453] width 46 height 46
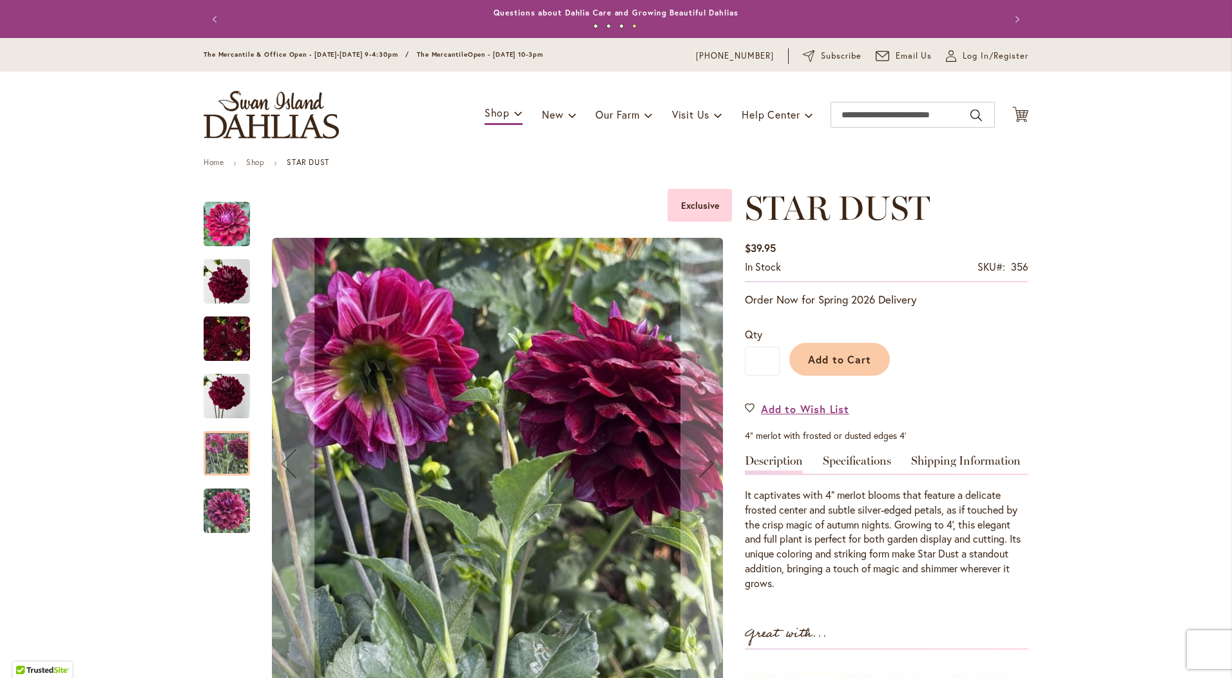
scroll to position [64, 0]
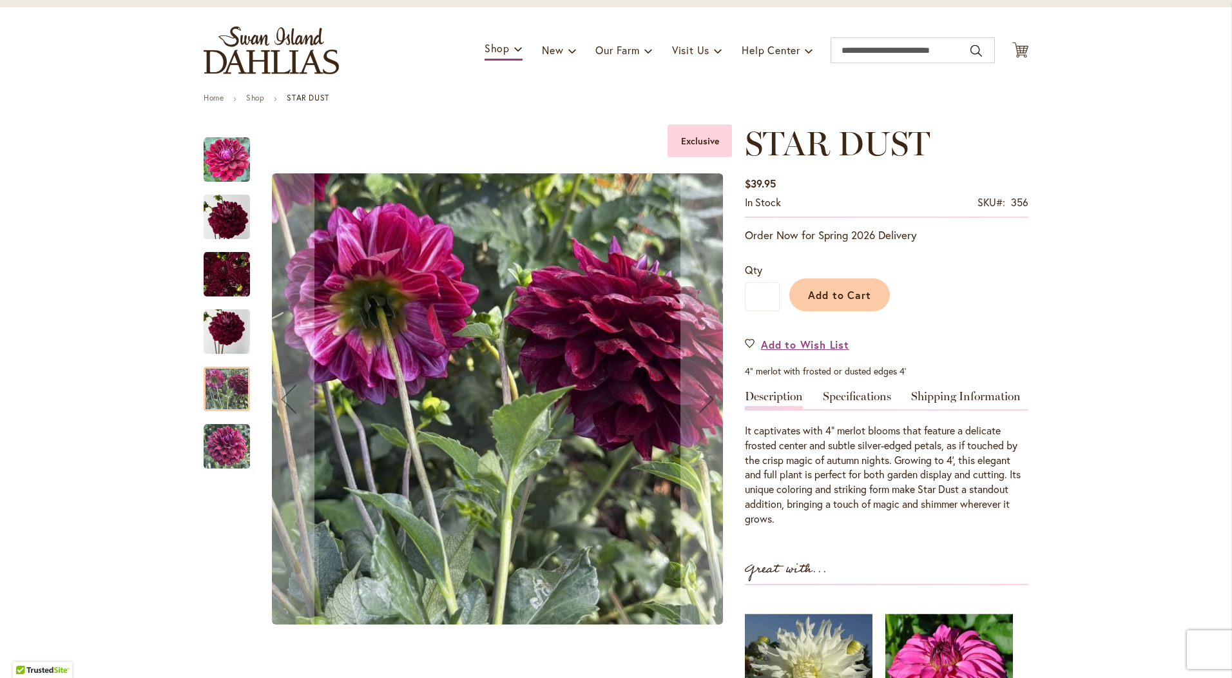
click at [216, 439] on img "STAR DUST" at bounding box center [227, 446] width 46 height 46
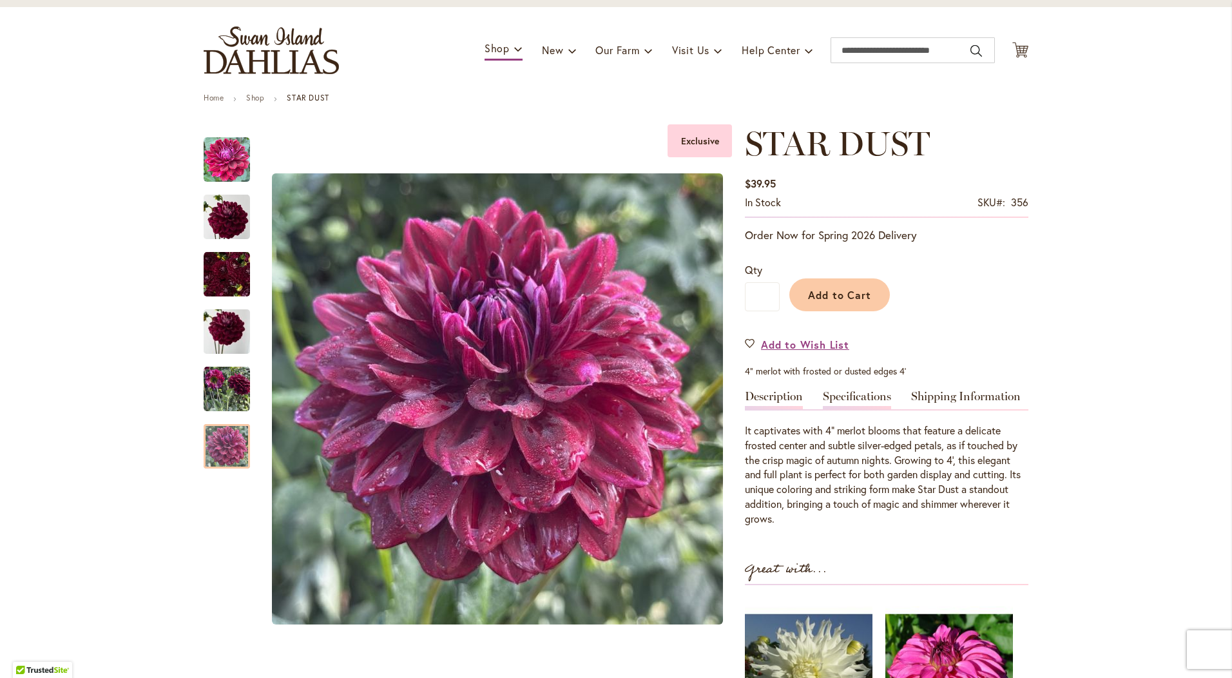
click at [831, 391] on link "Specifications" at bounding box center [857, 399] width 68 height 19
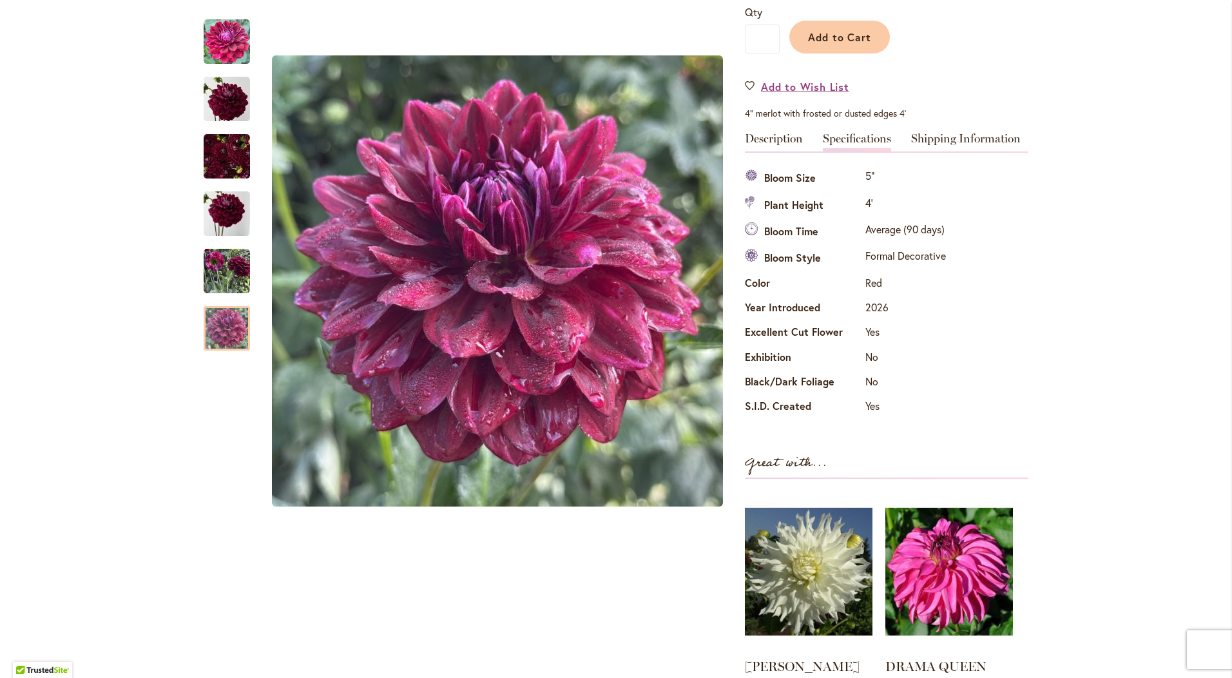
scroll to position [0, 0]
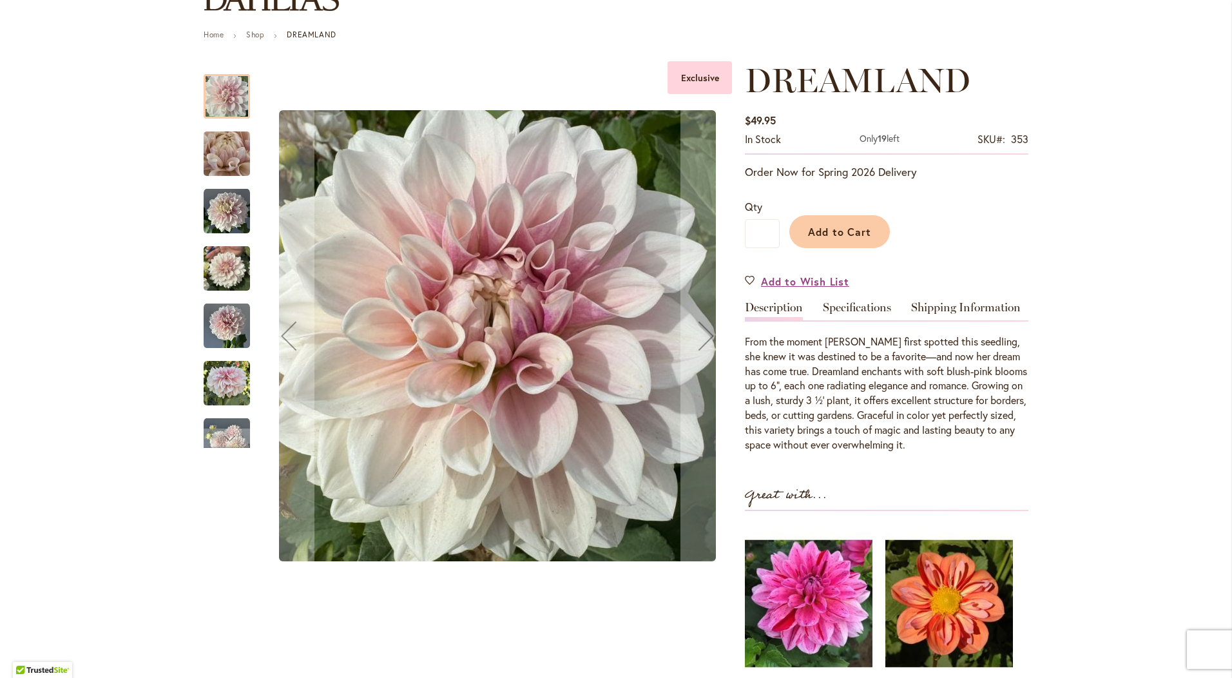
scroll to position [129, 0]
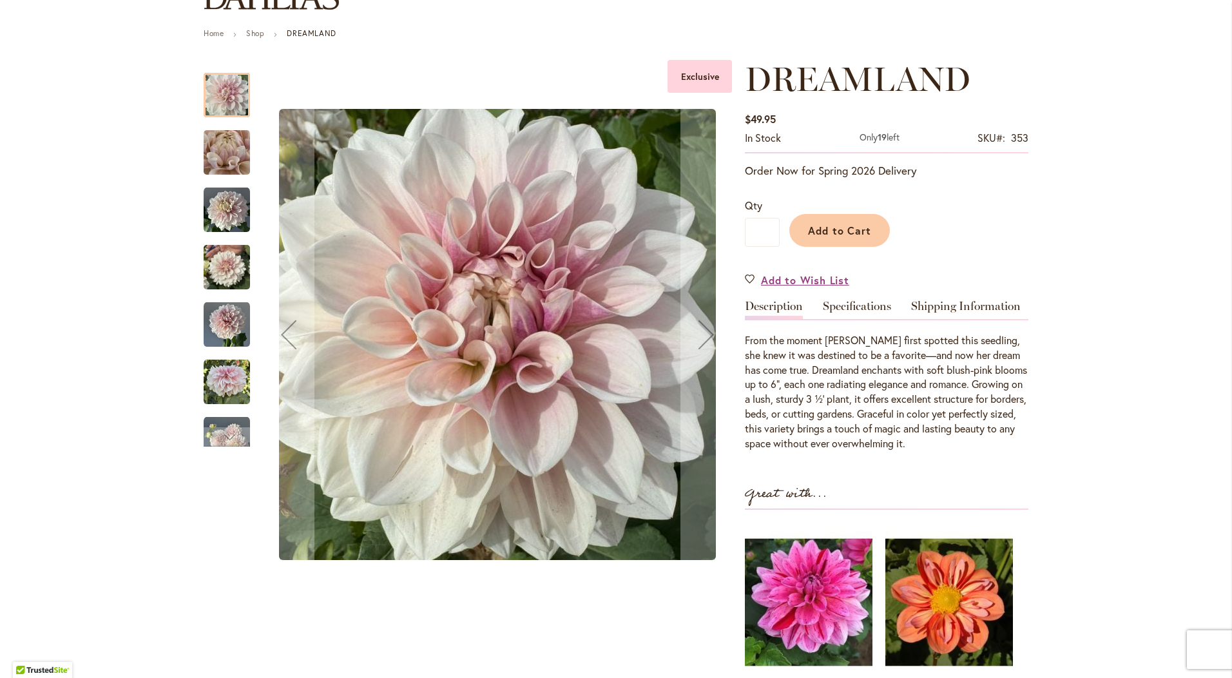
click at [243, 154] on img "DREAMLAND" at bounding box center [226, 153] width 93 height 70
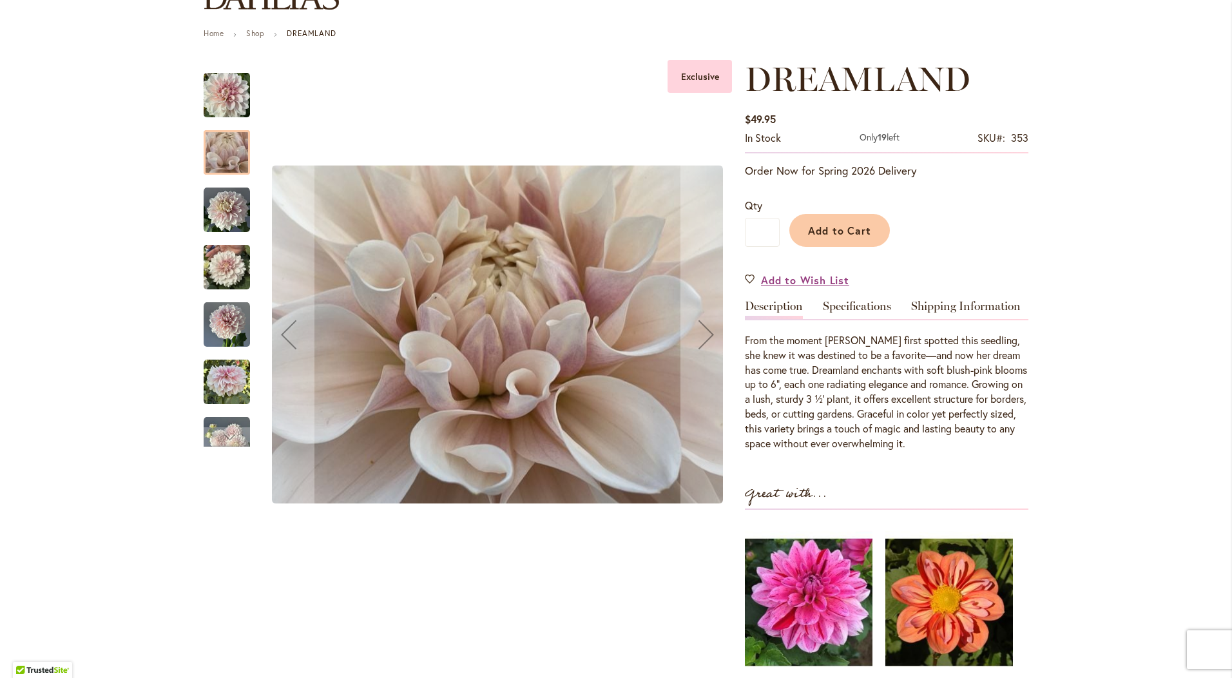
click at [212, 204] on img "DREAMLAND" at bounding box center [227, 210] width 46 height 46
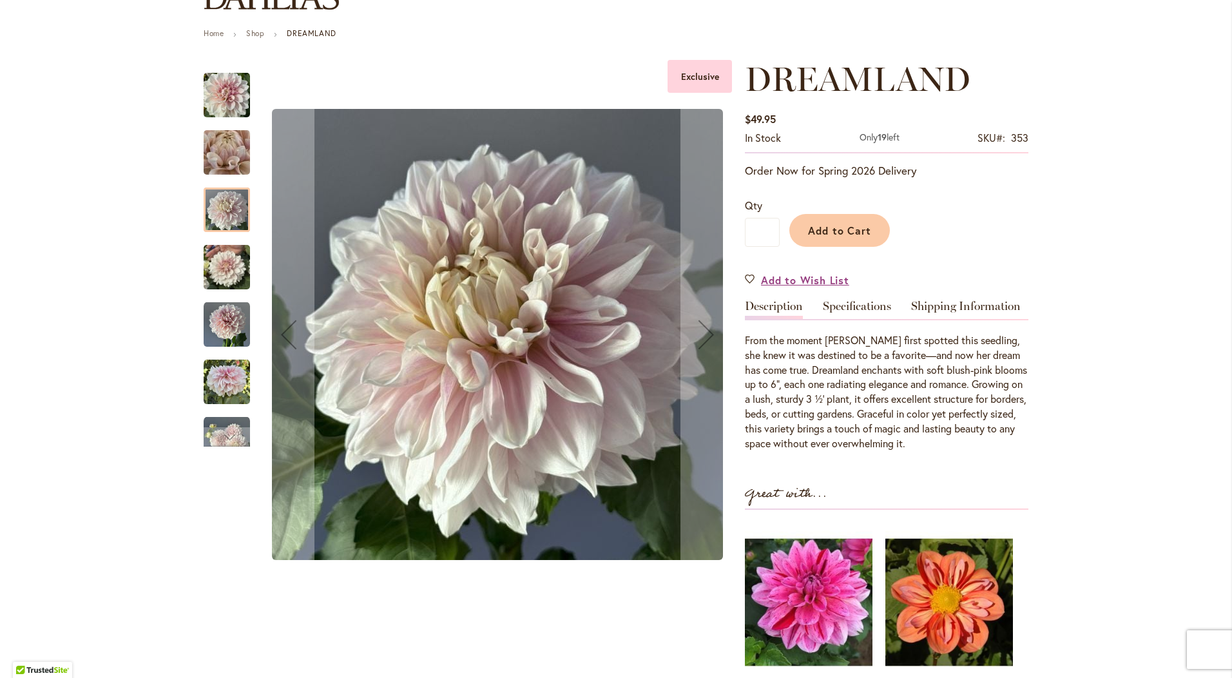
click at [218, 262] on img "DREAMLAND" at bounding box center [227, 267] width 46 height 62
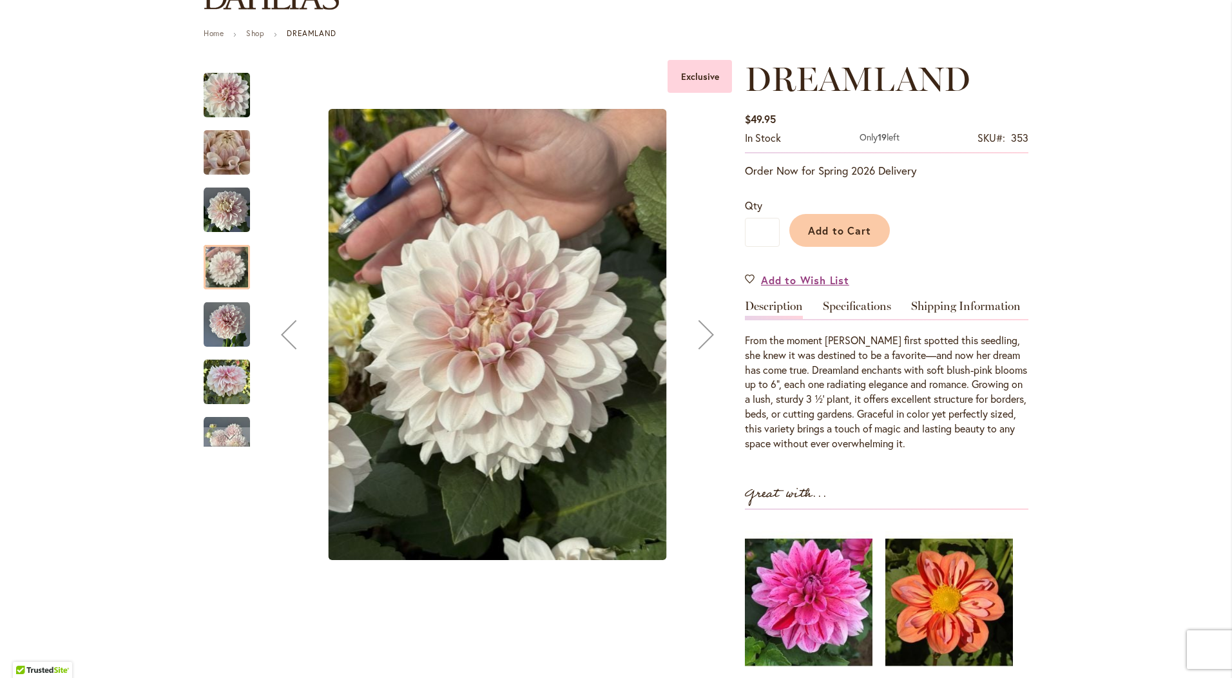
click at [226, 318] on img "DREAMLAND" at bounding box center [227, 325] width 46 height 46
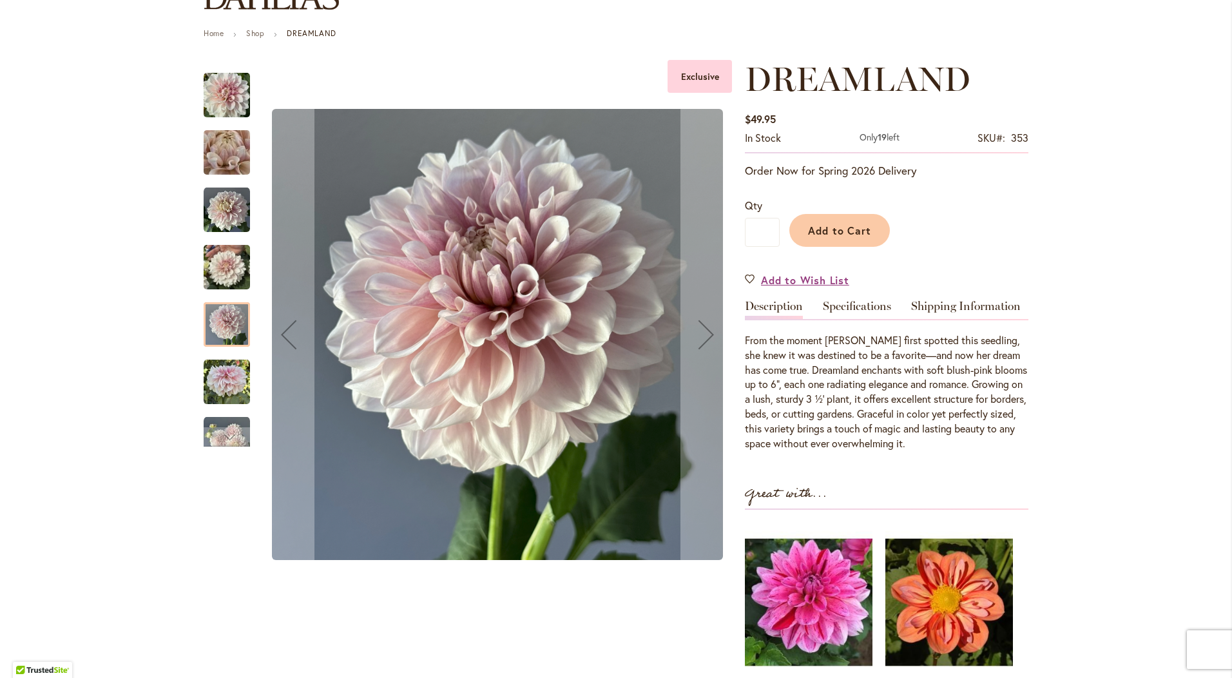
click at [225, 368] on img "DREAMLAND" at bounding box center [227, 382] width 46 height 46
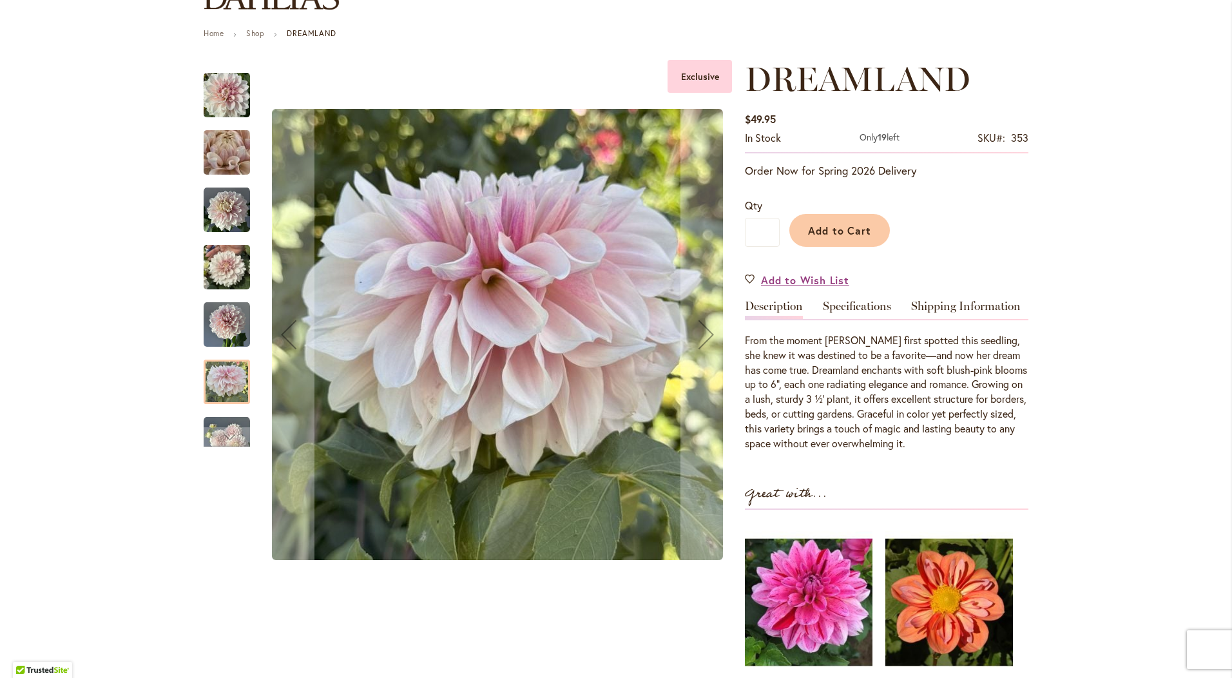
click at [215, 408] on div "DREAMLAND" at bounding box center [227, 432] width 46 height 57
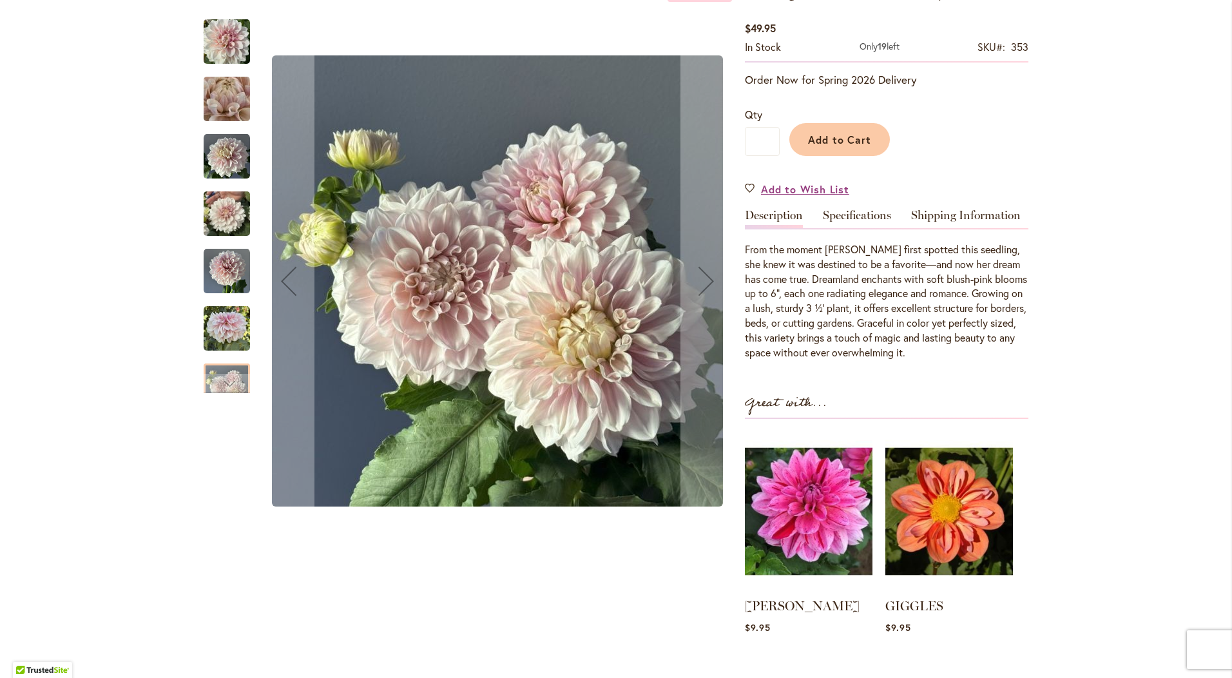
scroll to position [258, 0]
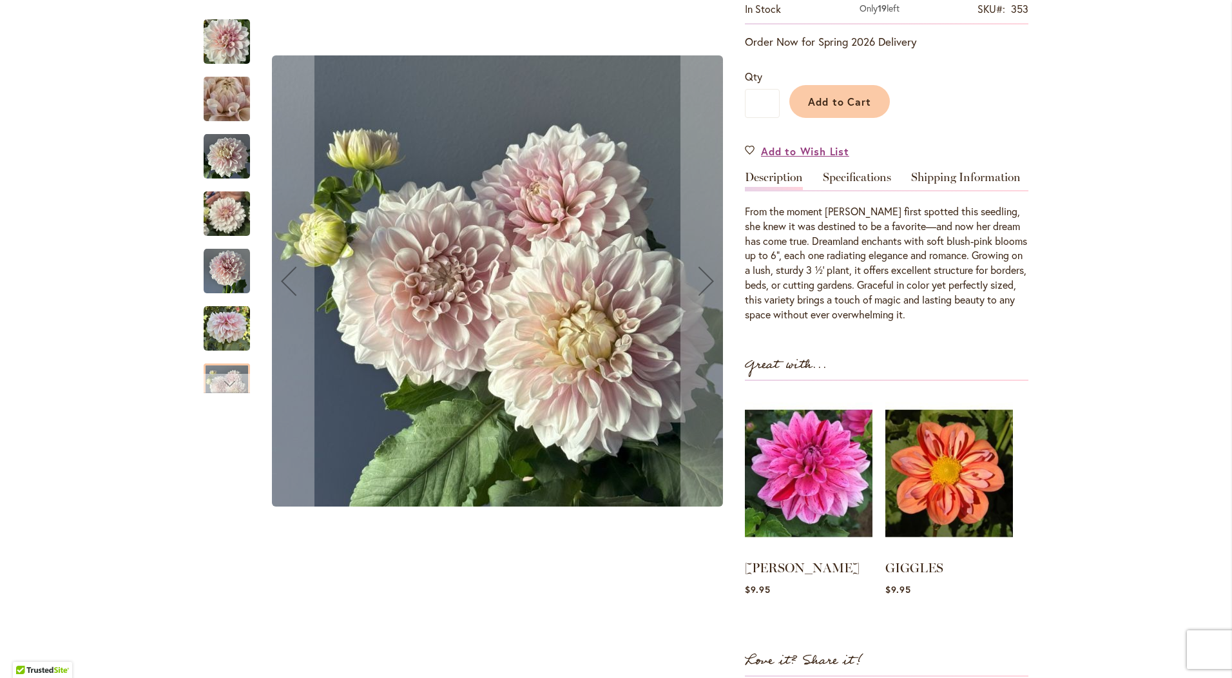
click at [217, 381] on div "Next" at bounding box center [226, 383] width 19 height 19
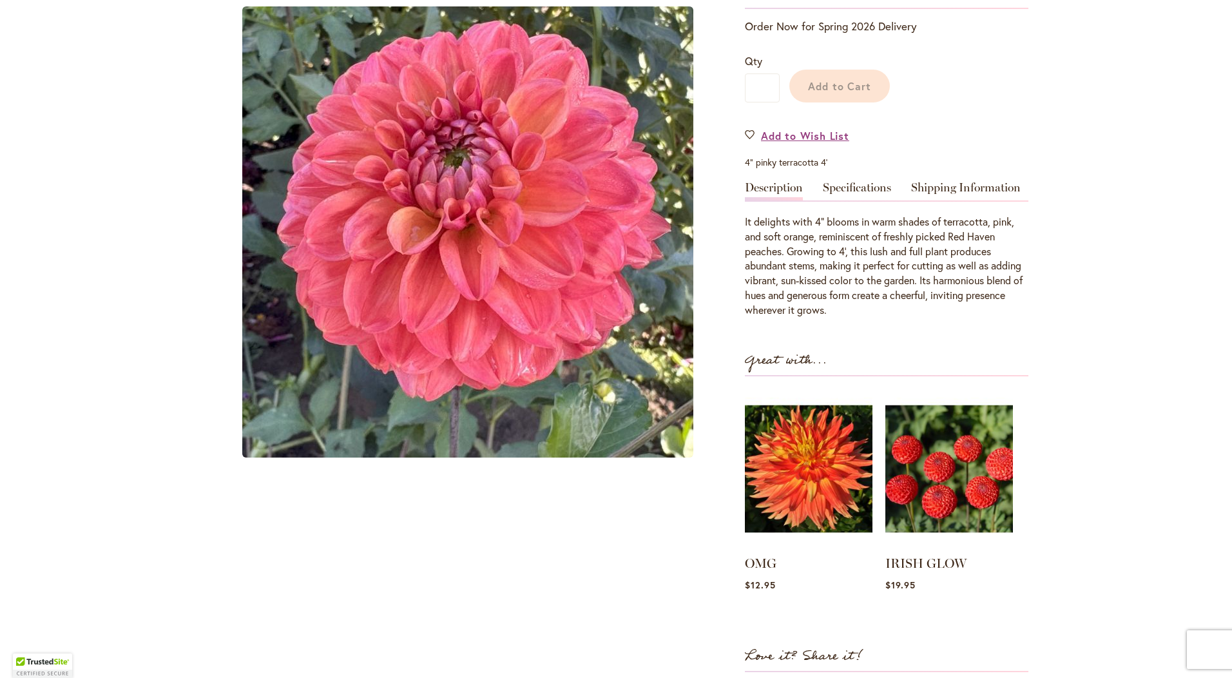
scroll to position [282, 0]
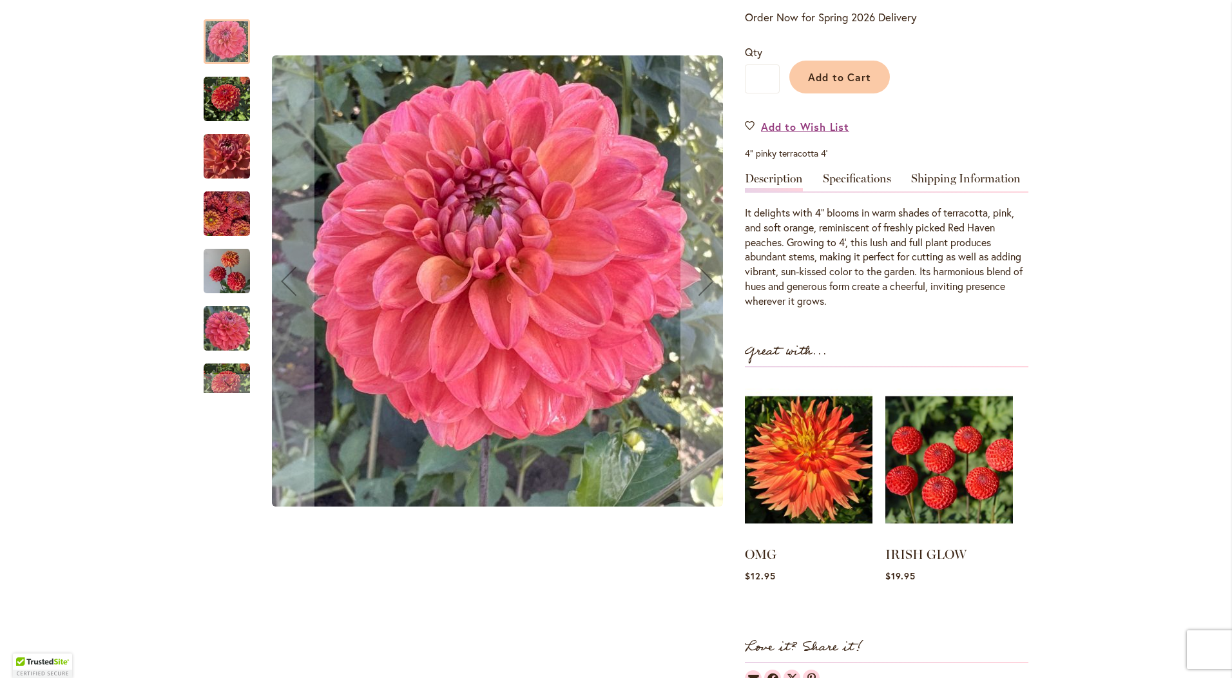
click at [241, 148] on img "SWEET NECTAR" at bounding box center [227, 156] width 46 height 46
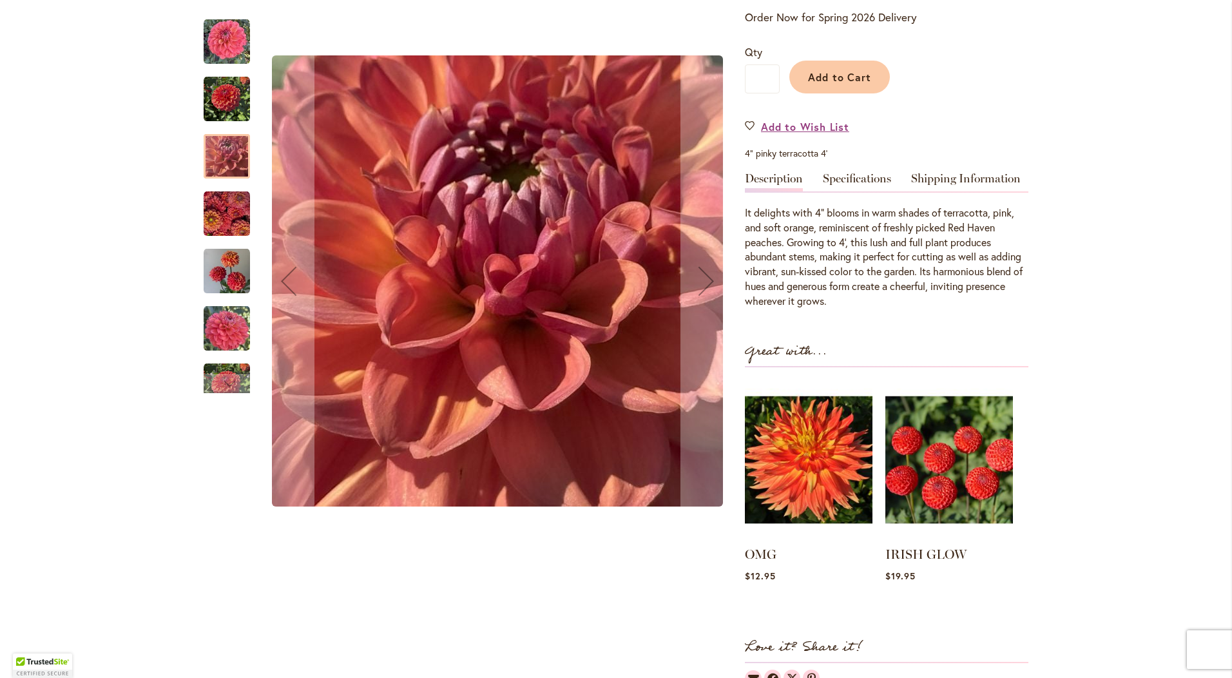
click at [231, 278] on img "SWEET NECTAR" at bounding box center [227, 271] width 46 height 46
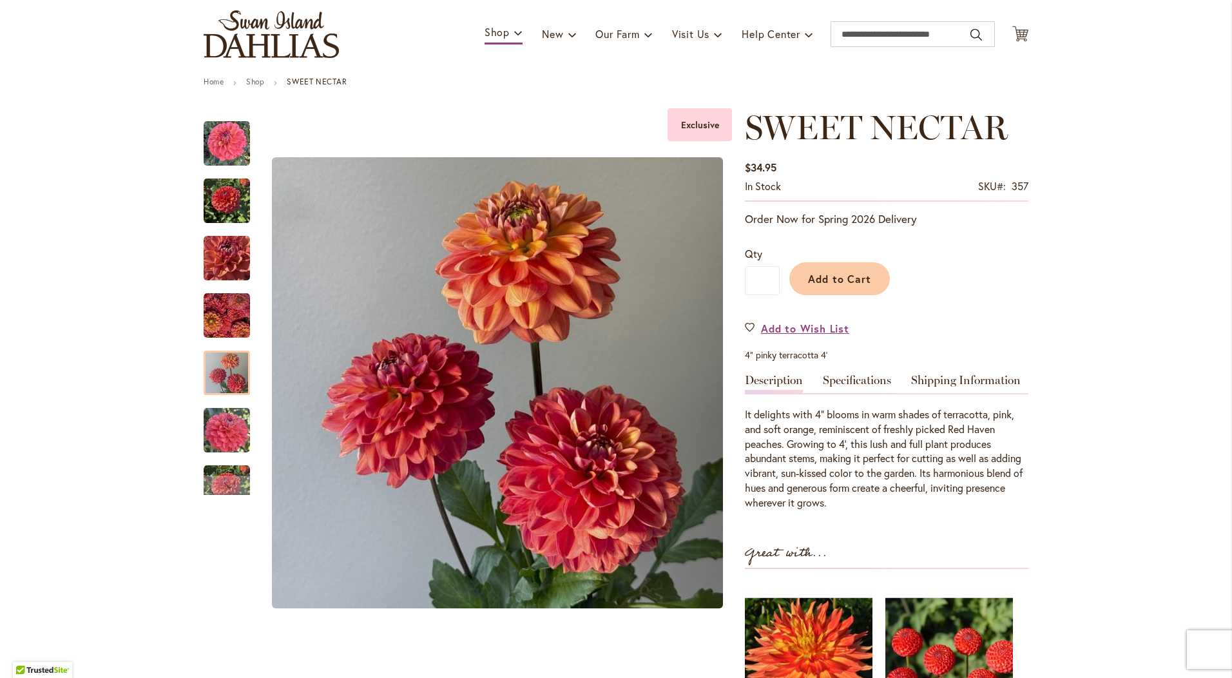
scroll to position [0, 0]
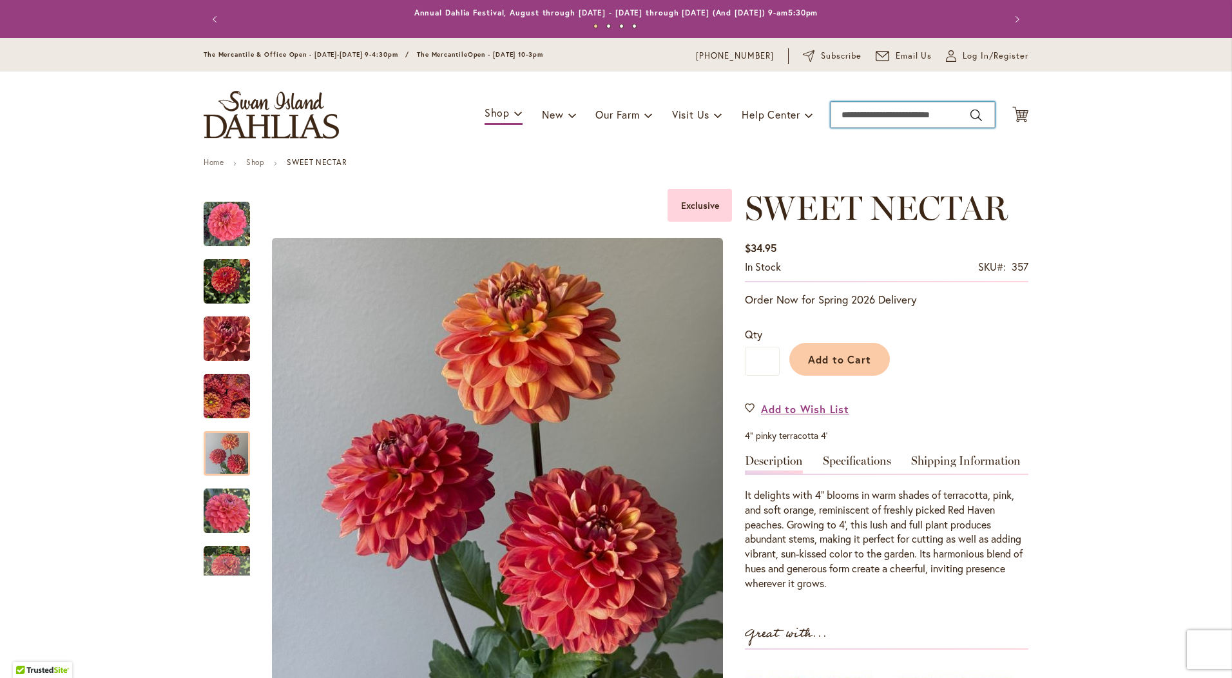
click at [890, 114] on input "Search" at bounding box center [913, 115] width 164 height 26
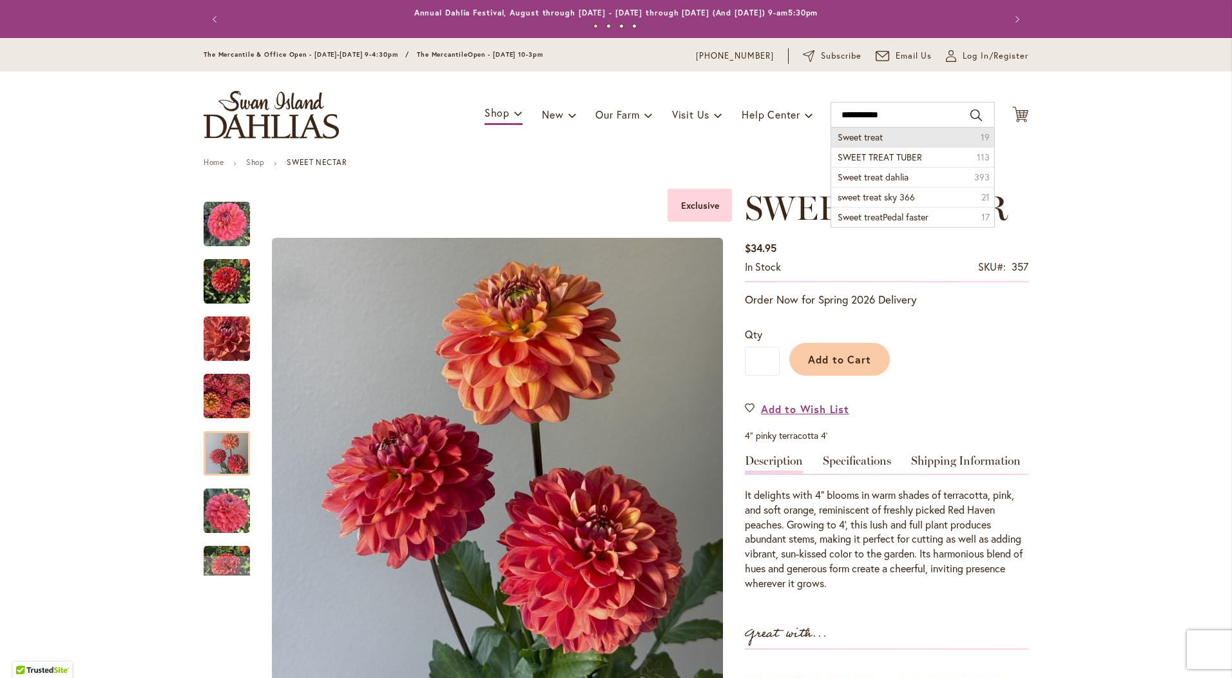
click at [869, 135] on span "Sweet treat" at bounding box center [860, 137] width 45 height 12
type input "**********"
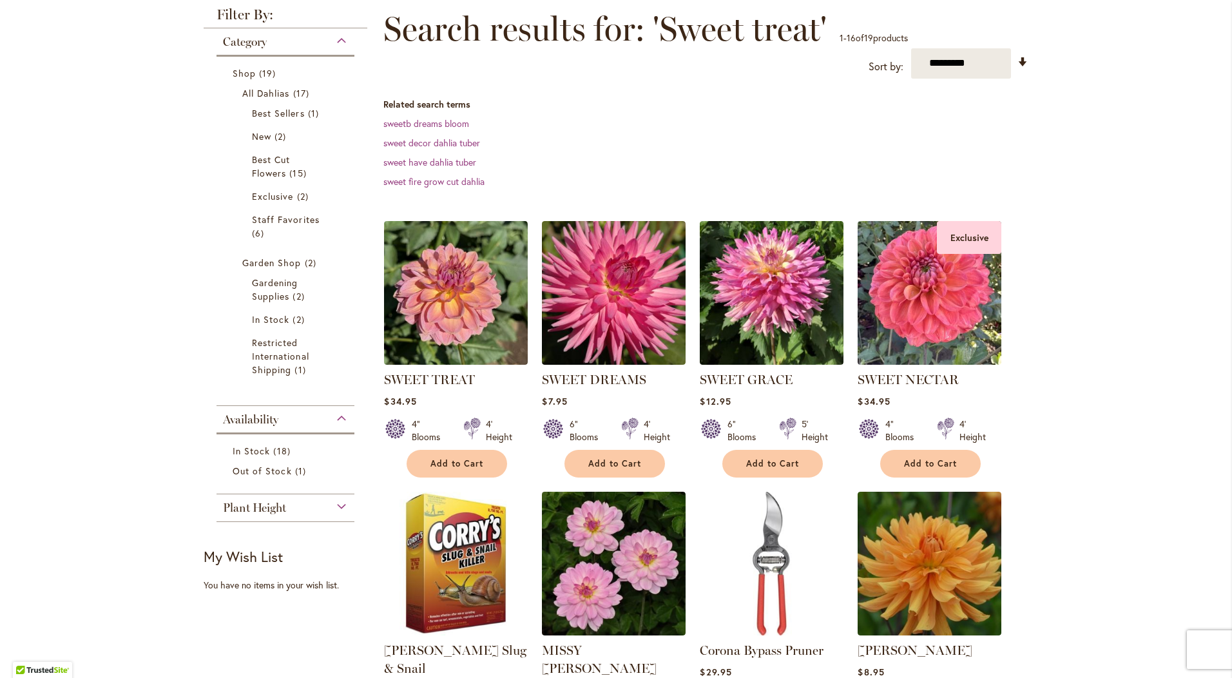
scroll to position [193, 0]
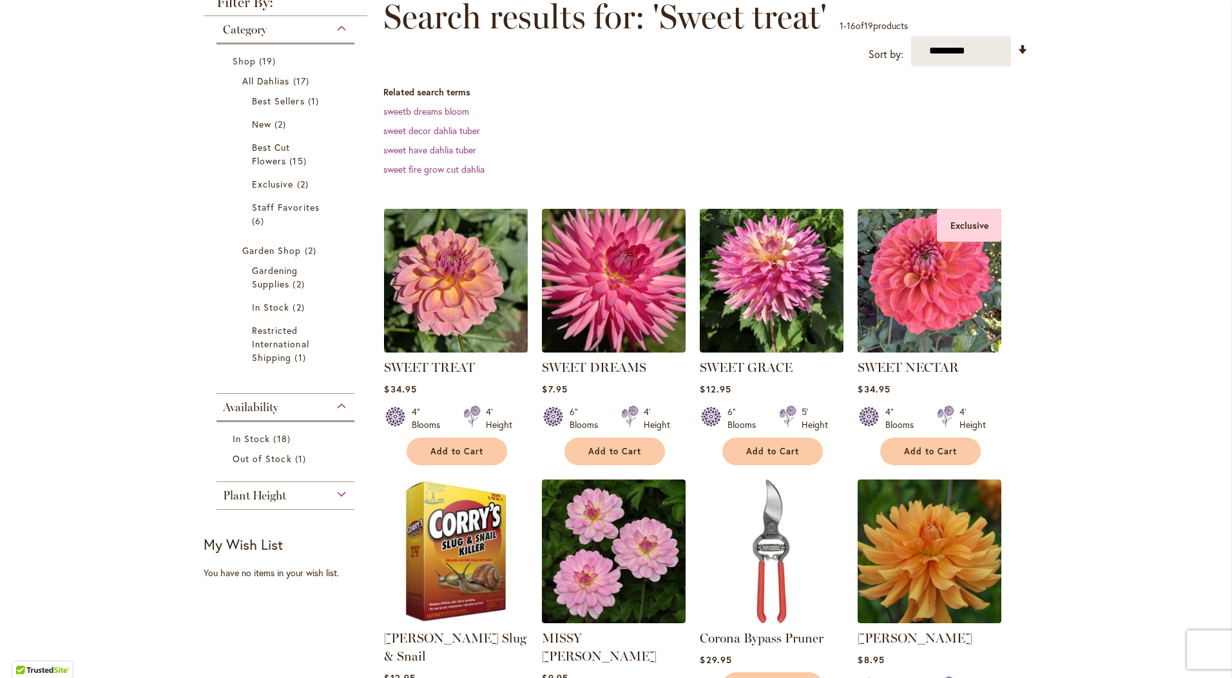
click at [443, 277] on img at bounding box center [456, 280] width 151 height 151
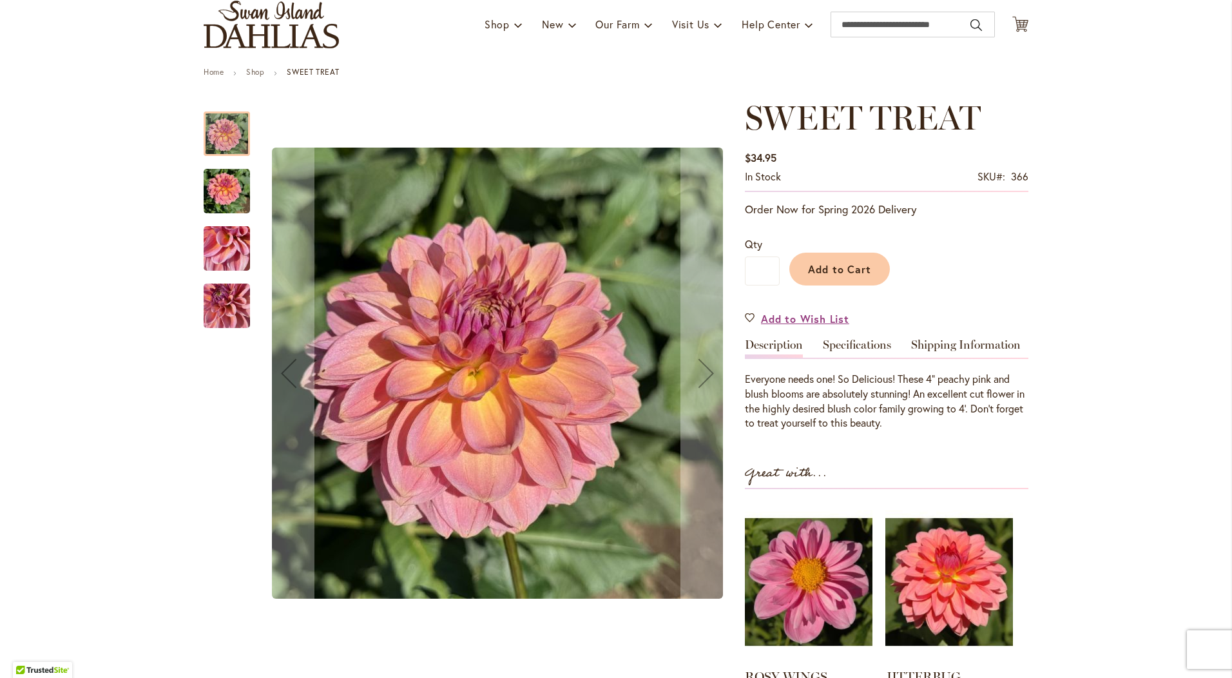
scroll to position [193, 0]
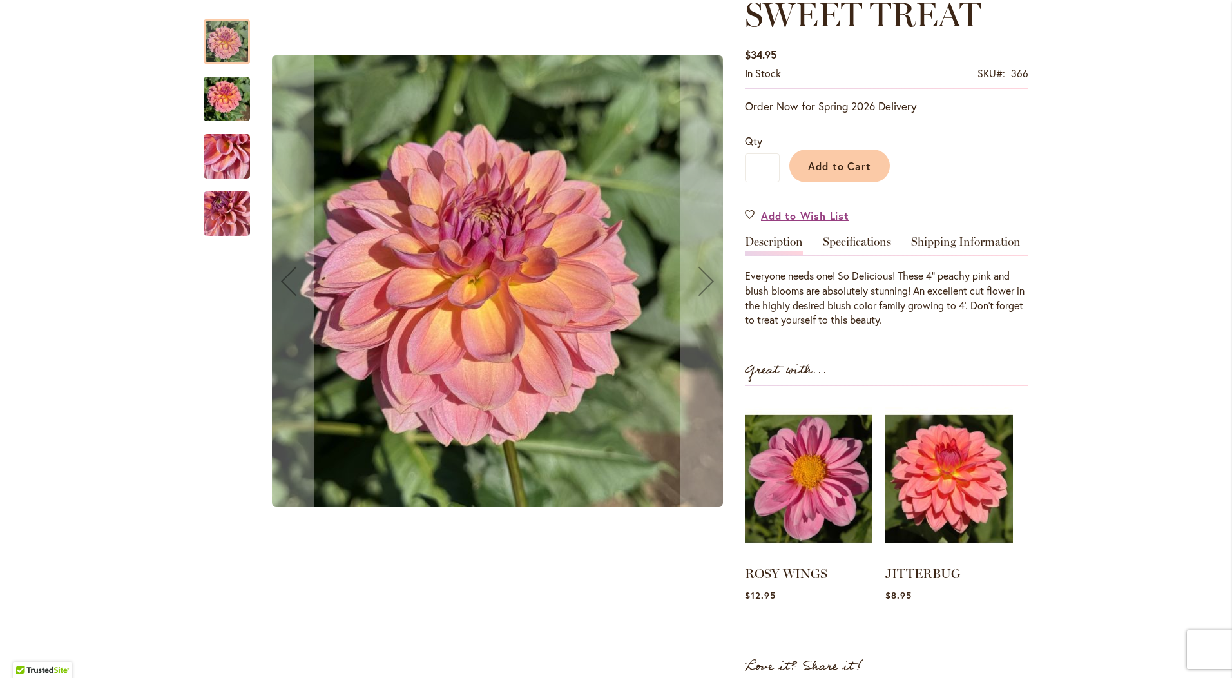
click at [233, 95] on img "SWEET TREAT" at bounding box center [227, 99] width 46 height 62
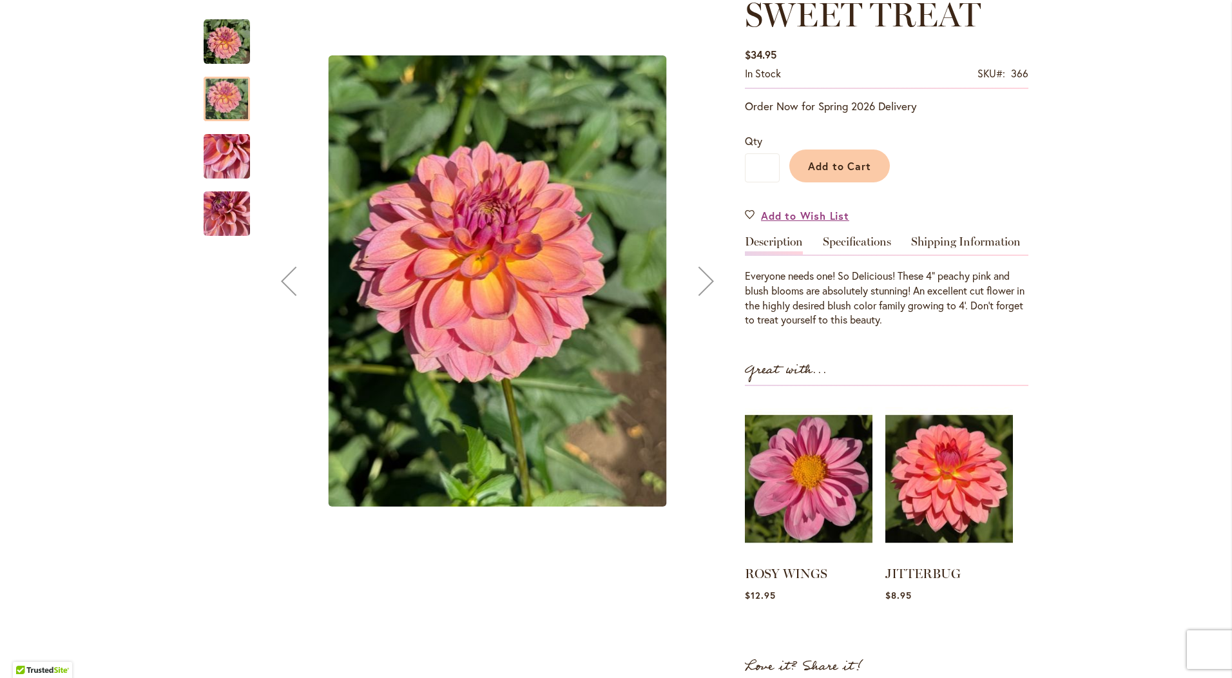
click at [226, 160] on img "SWEET TREAT" at bounding box center [227, 157] width 46 height 62
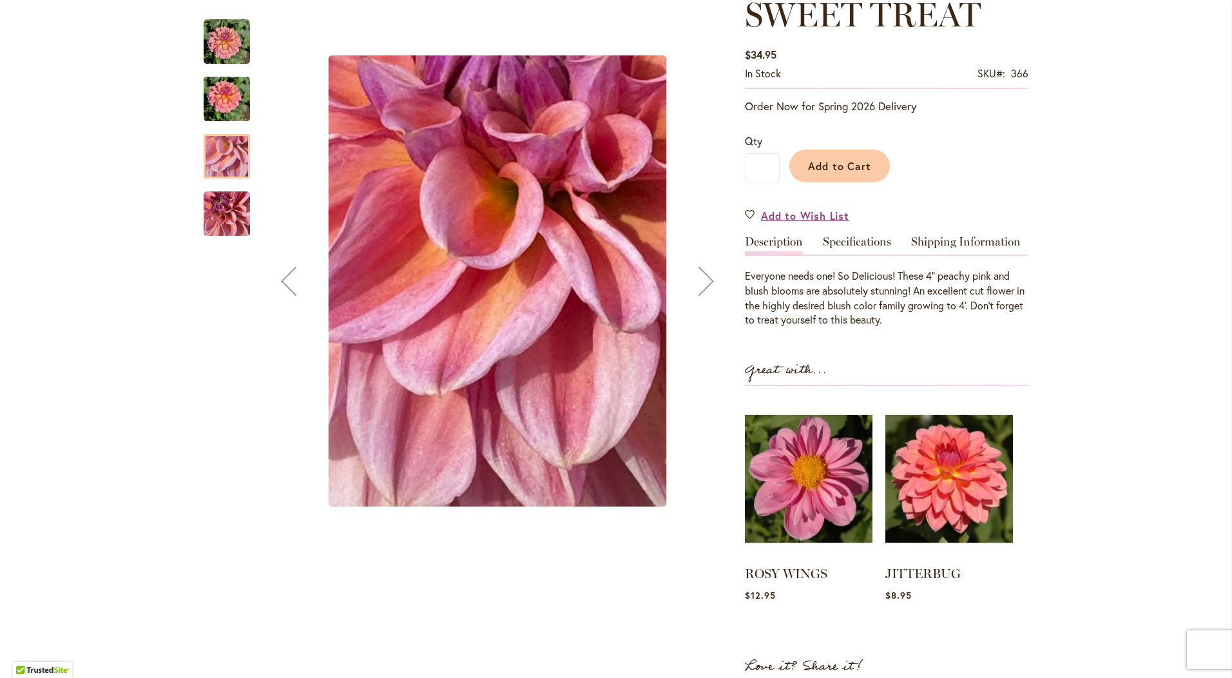
click at [229, 219] on img "SWEET TREAT" at bounding box center [227, 214] width 46 height 62
